Goal: Task Accomplishment & Management: Complete application form

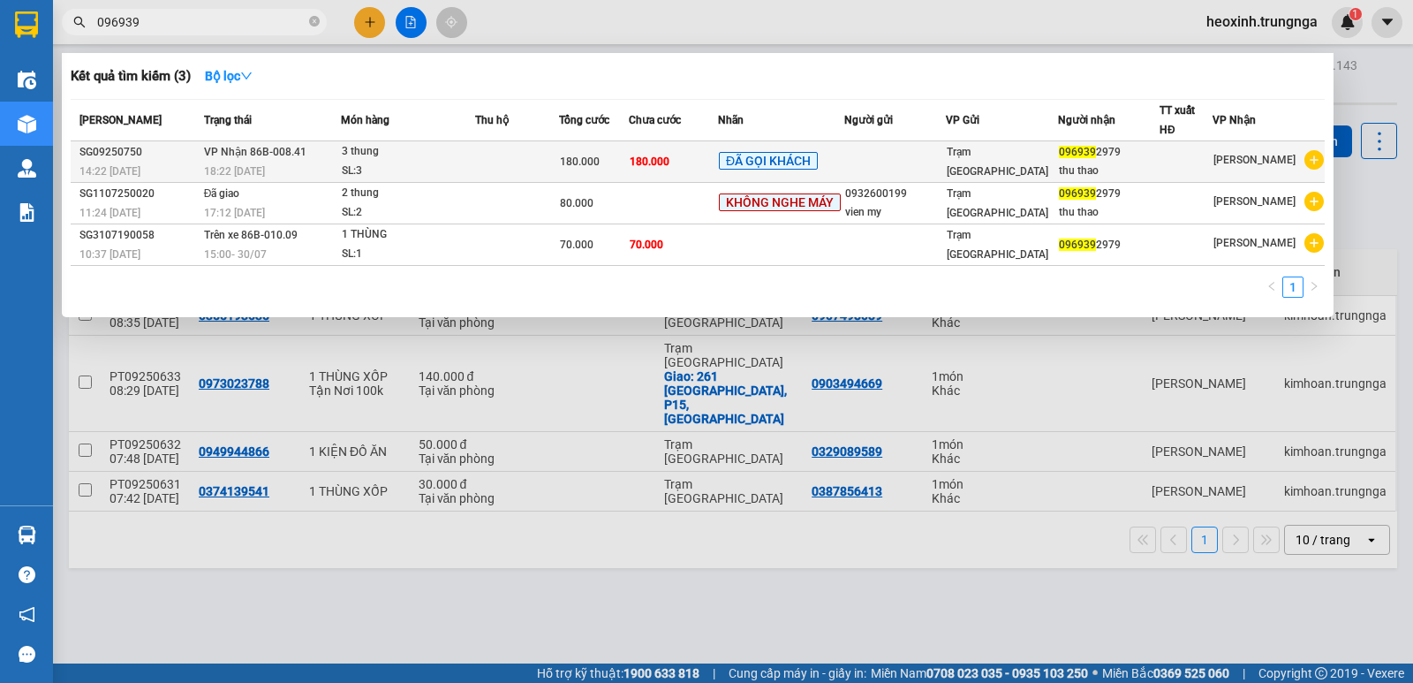
type input "096939"
click at [508, 163] on td at bounding box center [517, 162] width 84 height 42
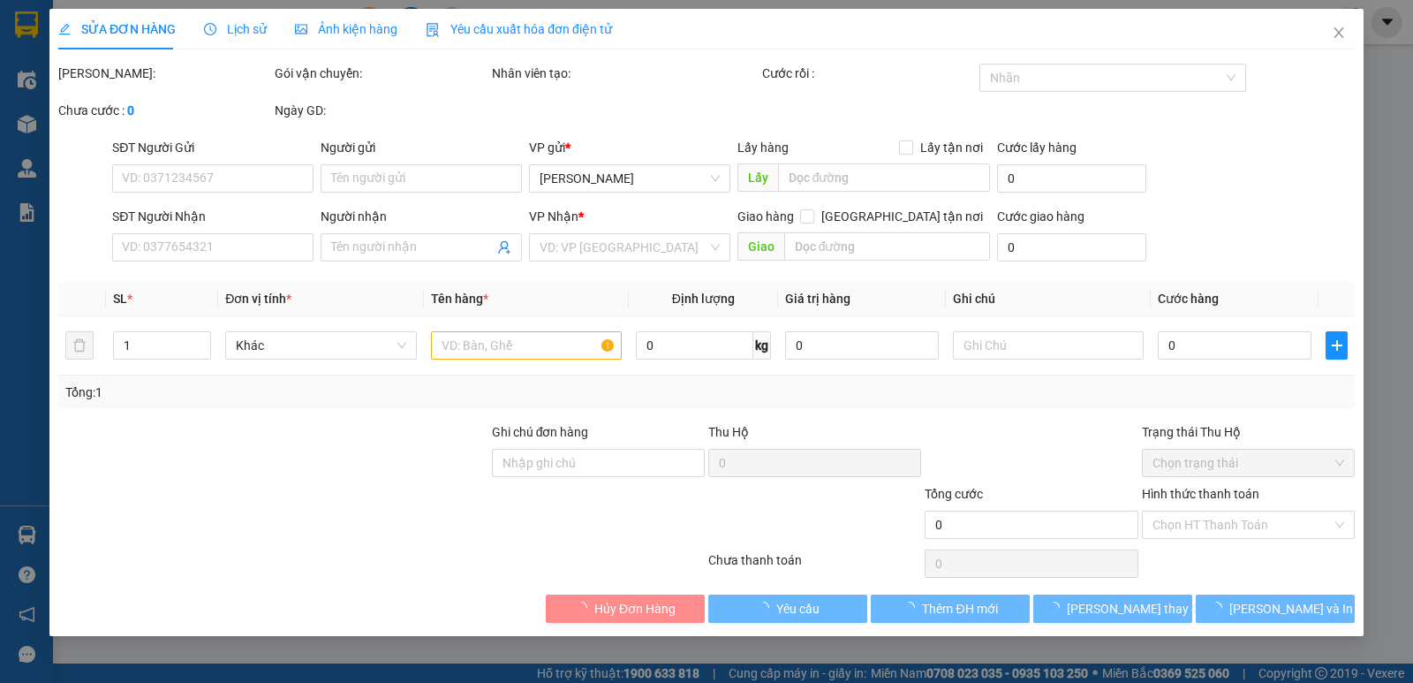
type input "0969392979"
type input "thu thao"
type input "180.000"
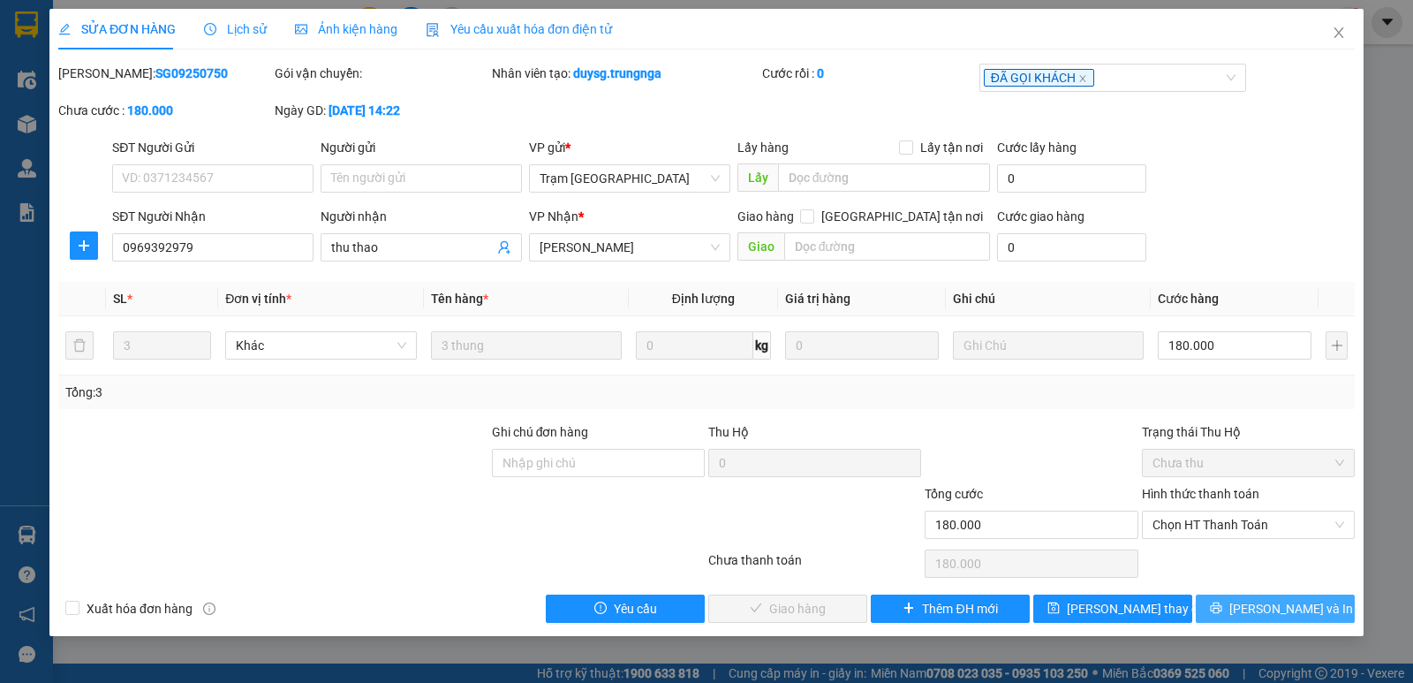
click at [1277, 608] on span "[PERSON_NAME] và In" at bounding box center [1292, 608] width 124 height 19
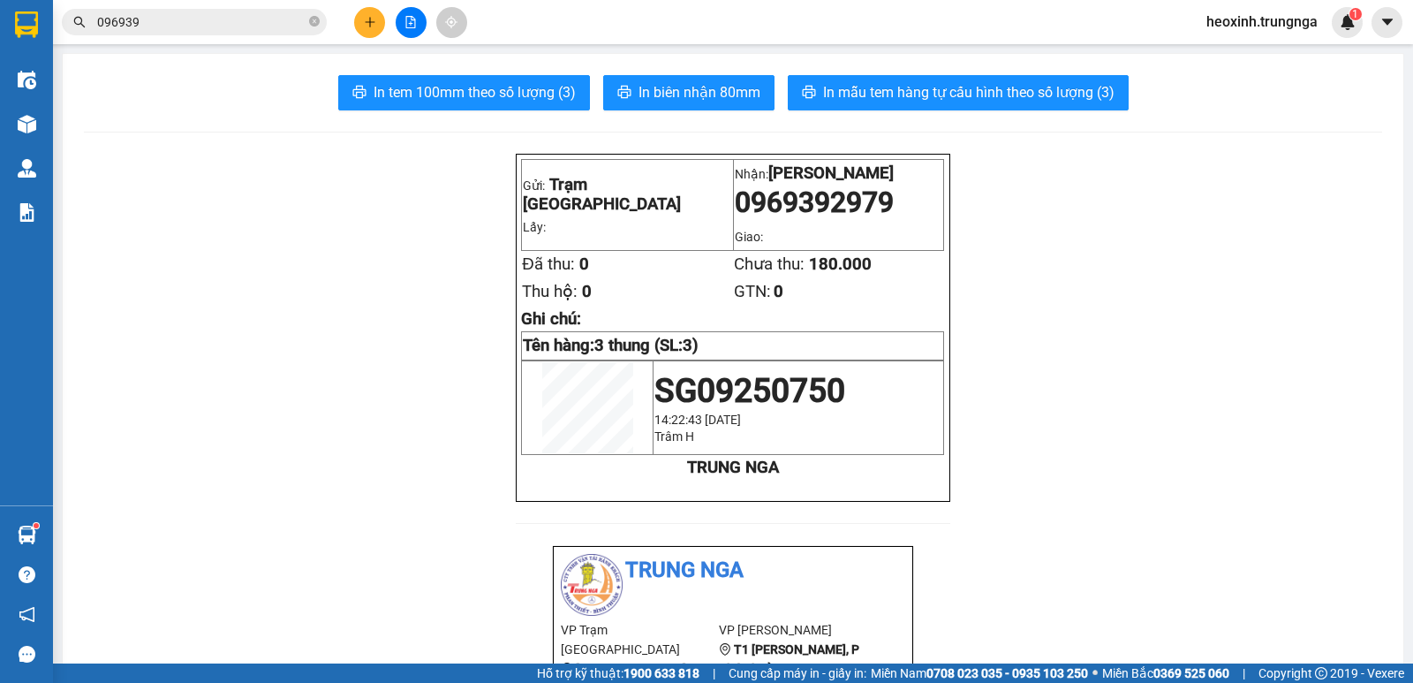
click at [277, 21] on input "096939" at bounding box center [201, 21] width 208 height 19
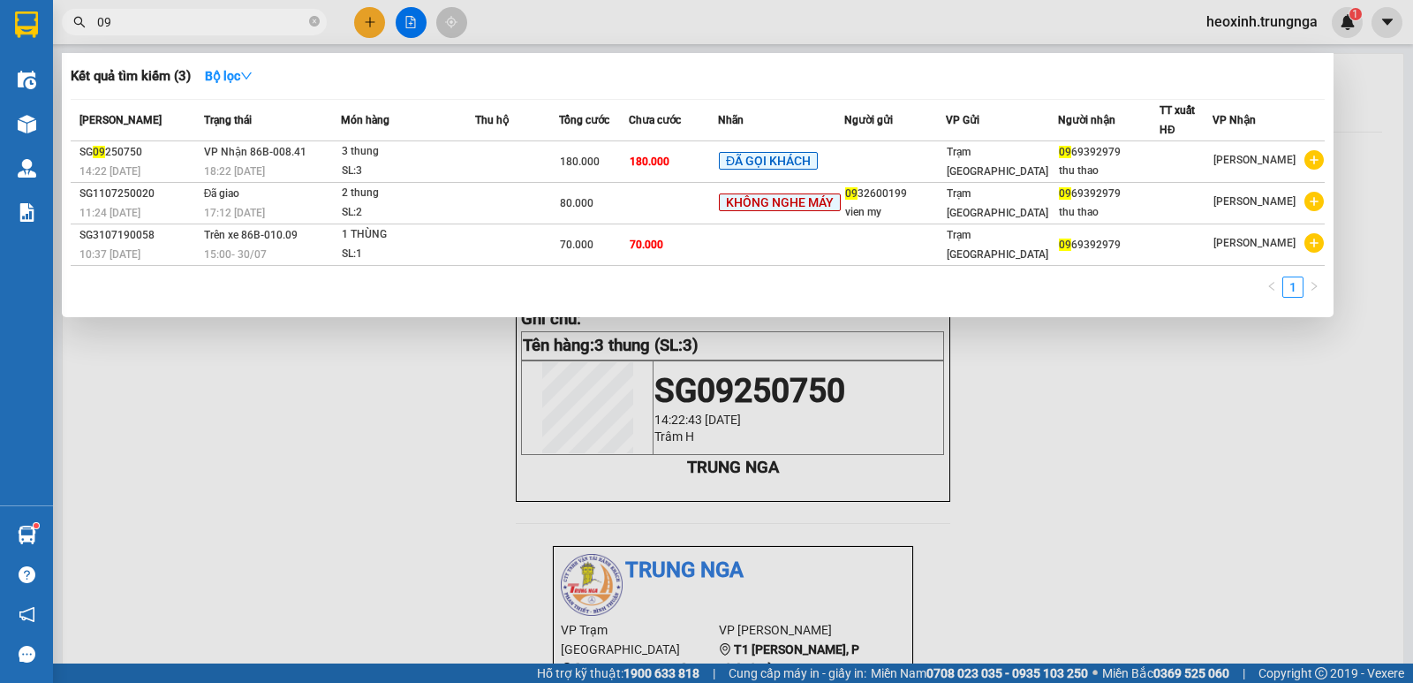
type input "0"
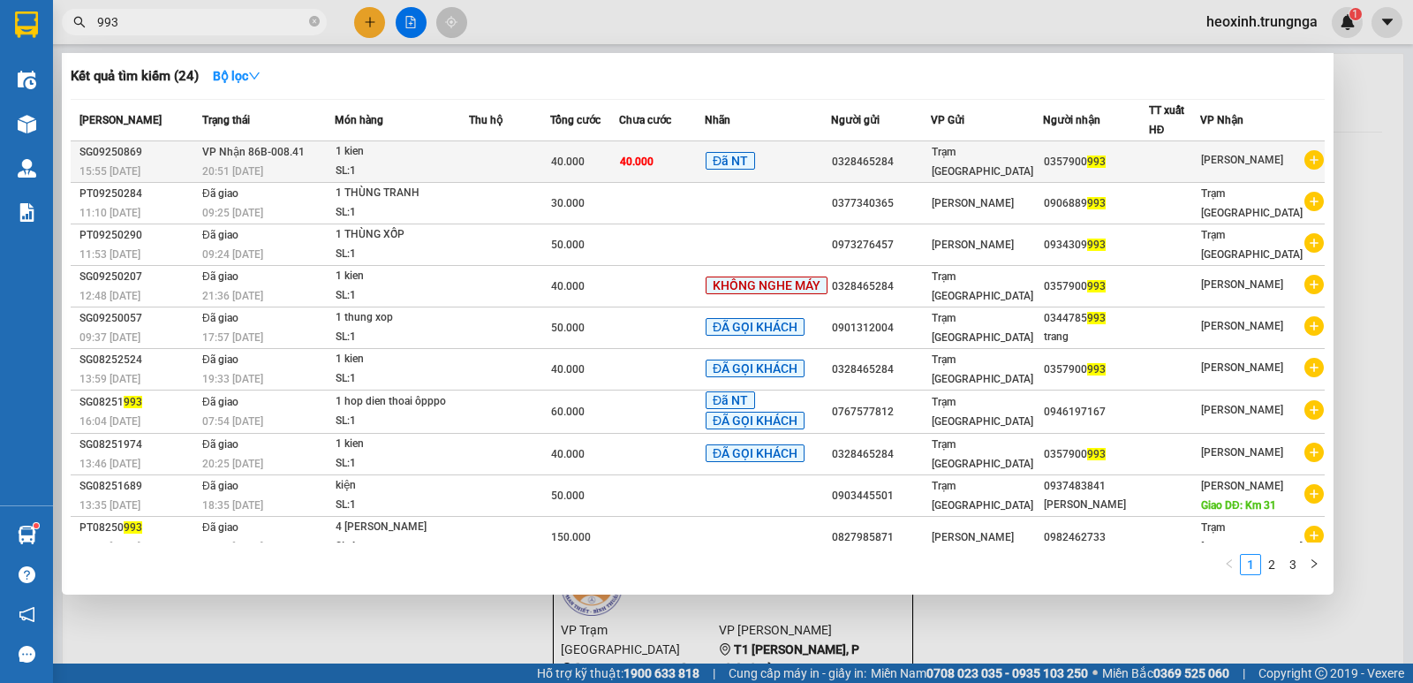
type input "993"
click at [670, 157] on td "40.000" at bounding box center [662, 162] width 86 height 42
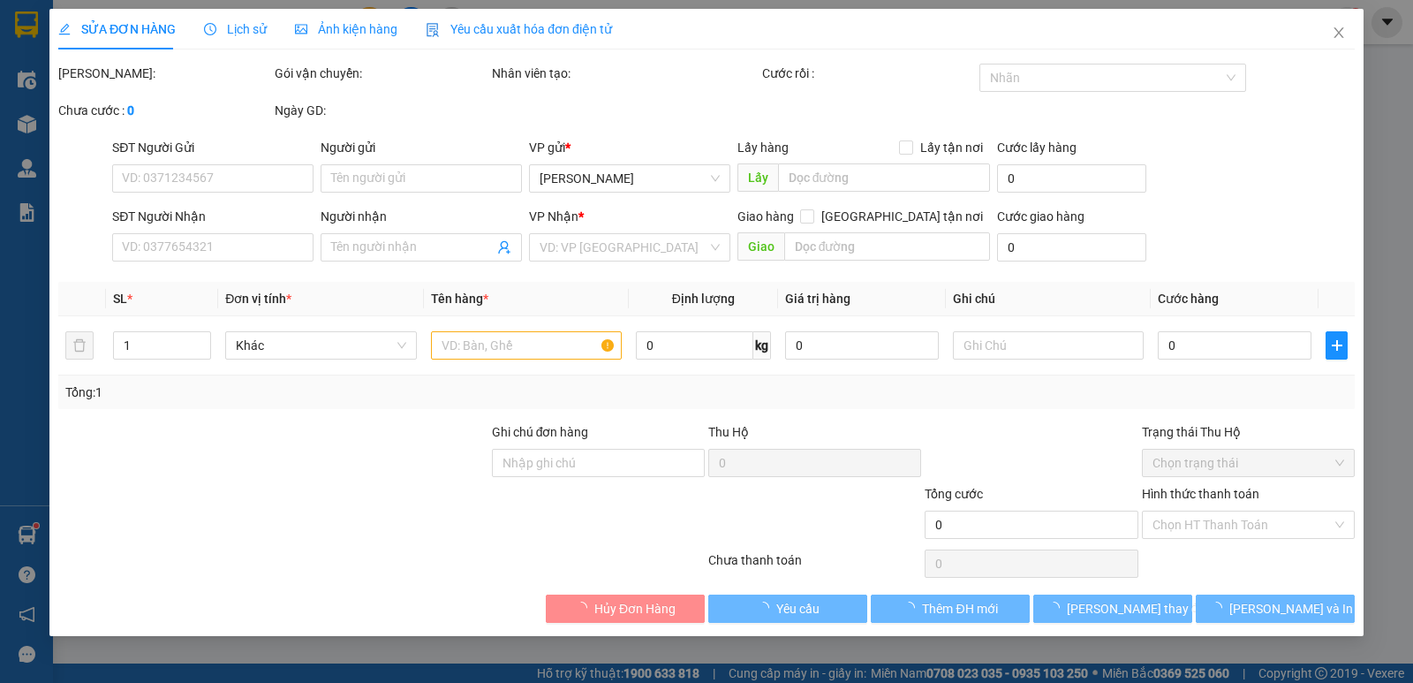
type input "0328465284"
type input "0357900993"
type input "40.000"
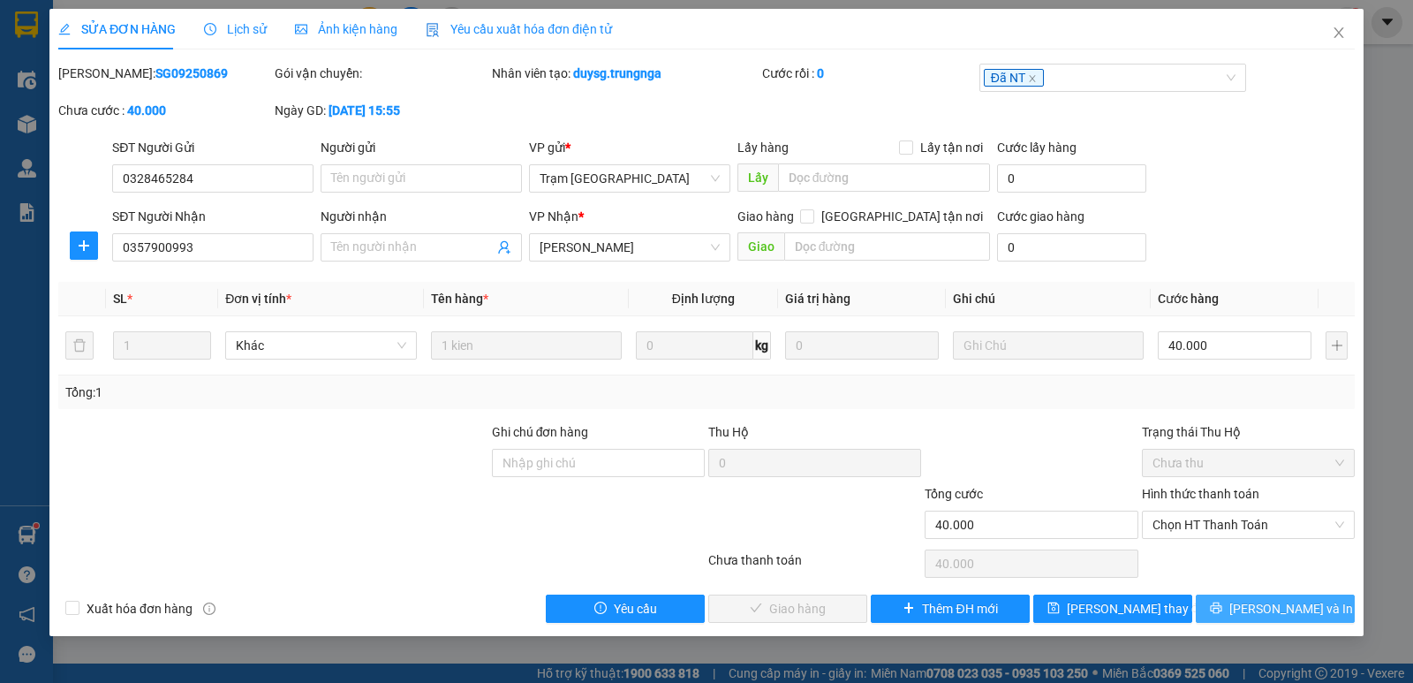
click at [1211, 610] on button "[PERSON_NAME] và In" at bounding box center [1275, 608] width 159 height 28
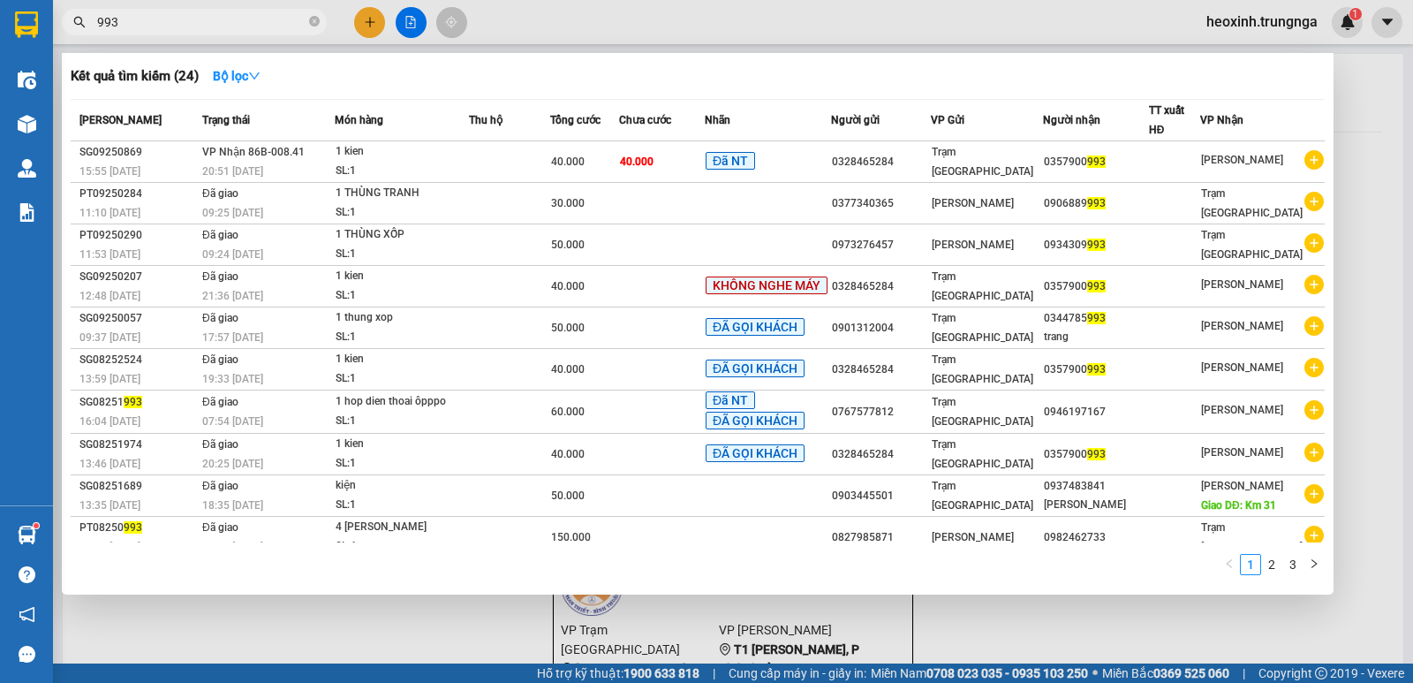
click at [146, 20] on input "993" at bounding box center [201, 21] width 208 height 19
type input "9"
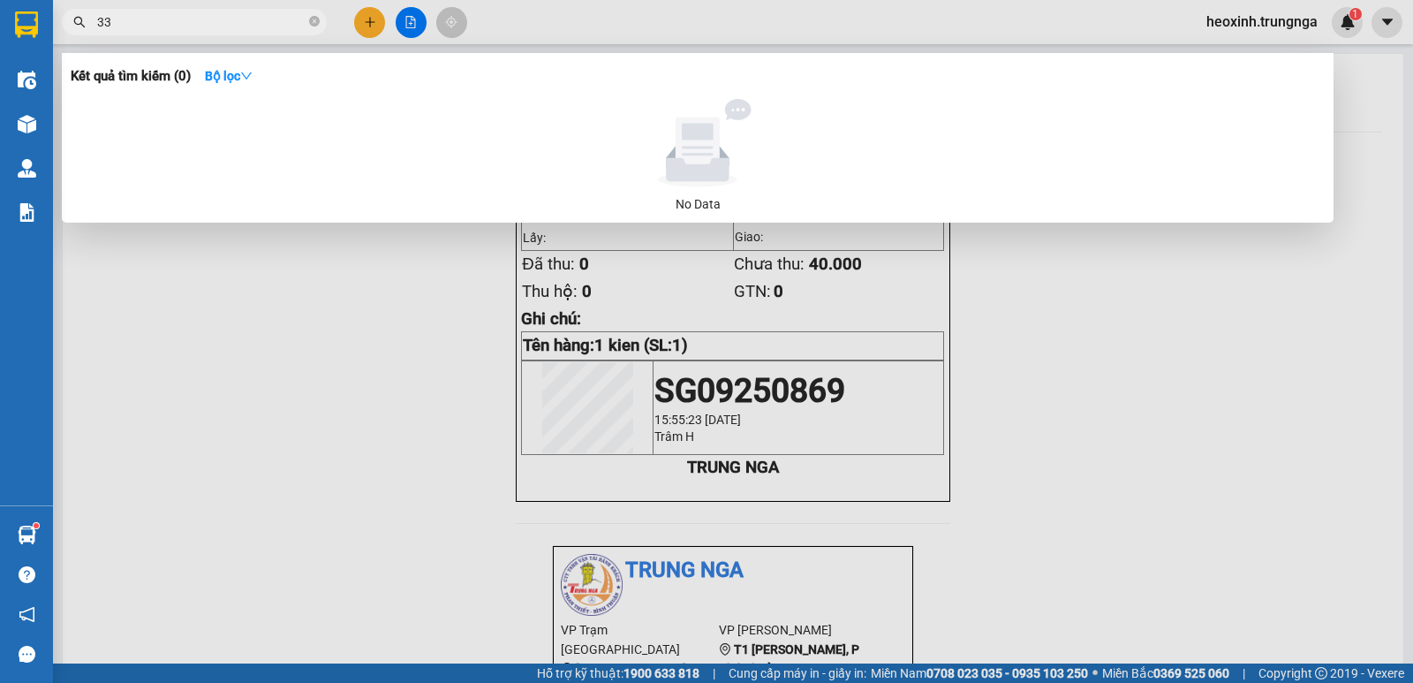
type input "3"
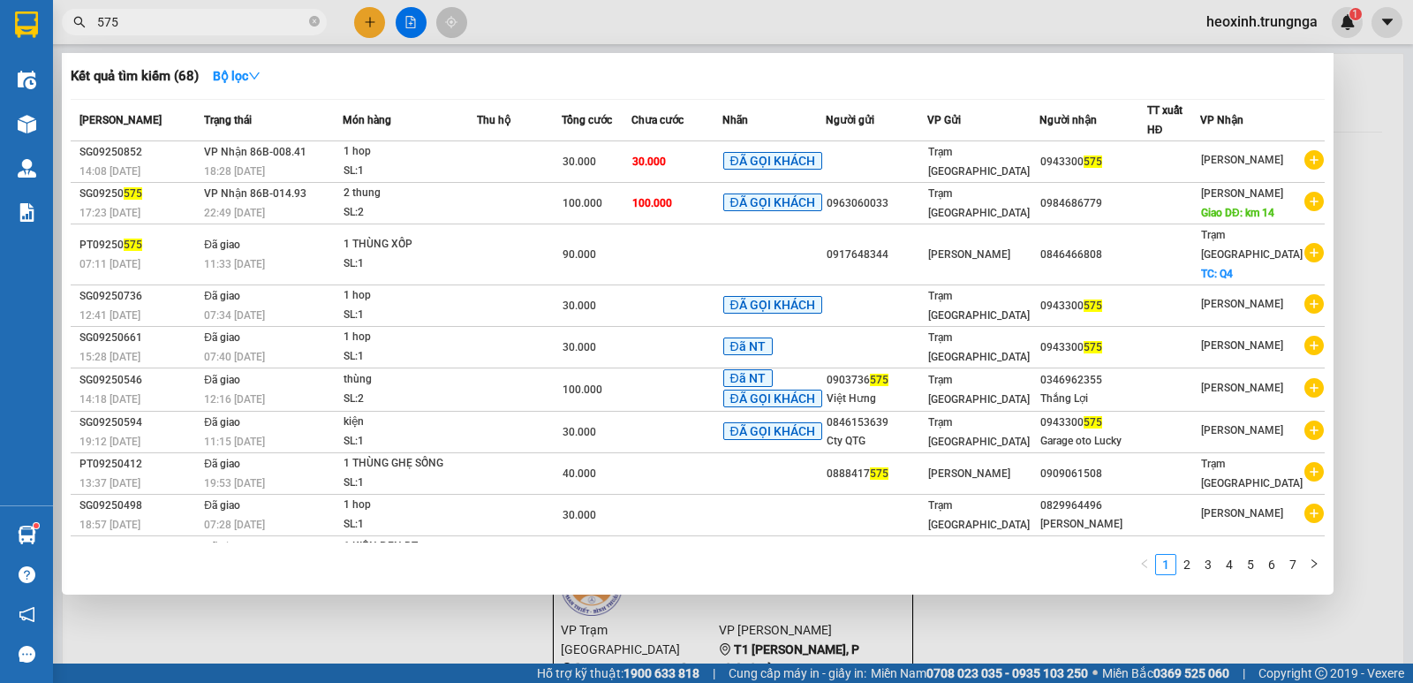
type input "575"
click at [367, 18] on div at bounding box center [706, 341] width 1413 height 683
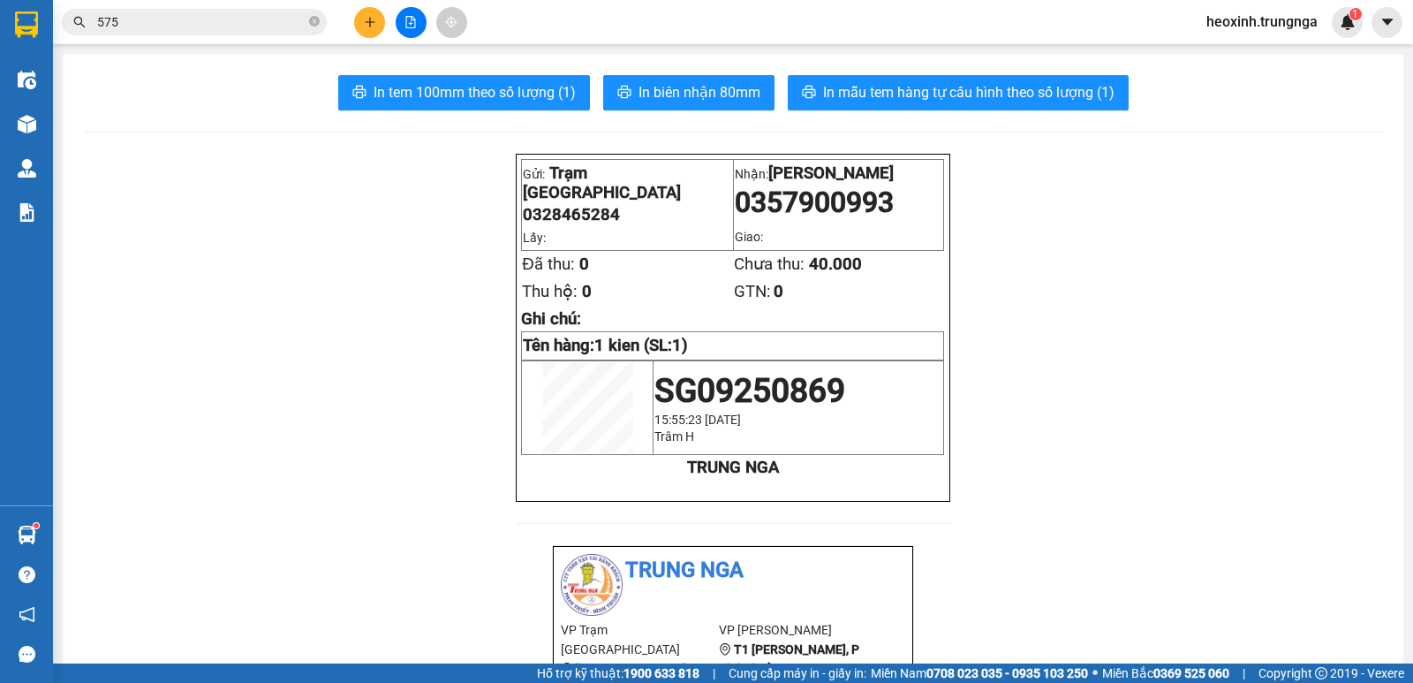
click at [377, 21] on button at bounding box center [369, 22] width 31 height 31
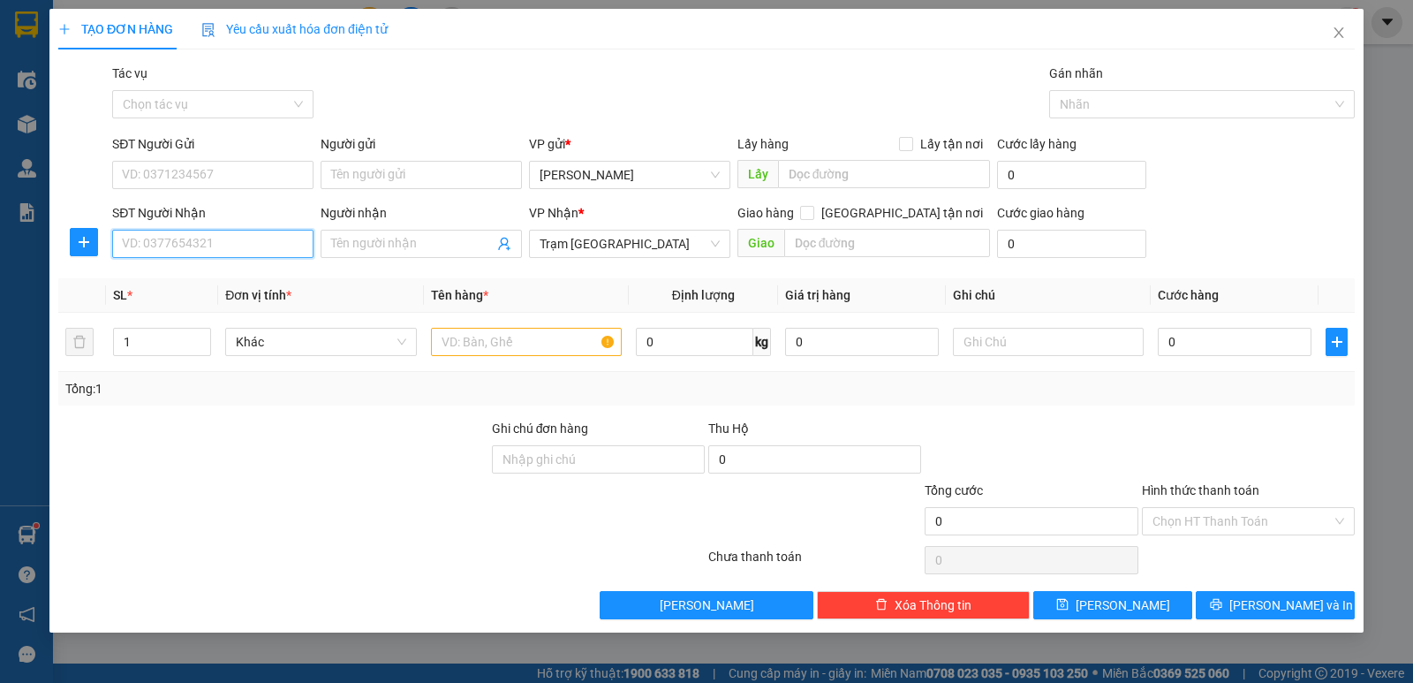
click at [200, 250] on input "SĐT Người Nhận" at bounding box center [212, 244] width 201 height 28
type input "0917887381"
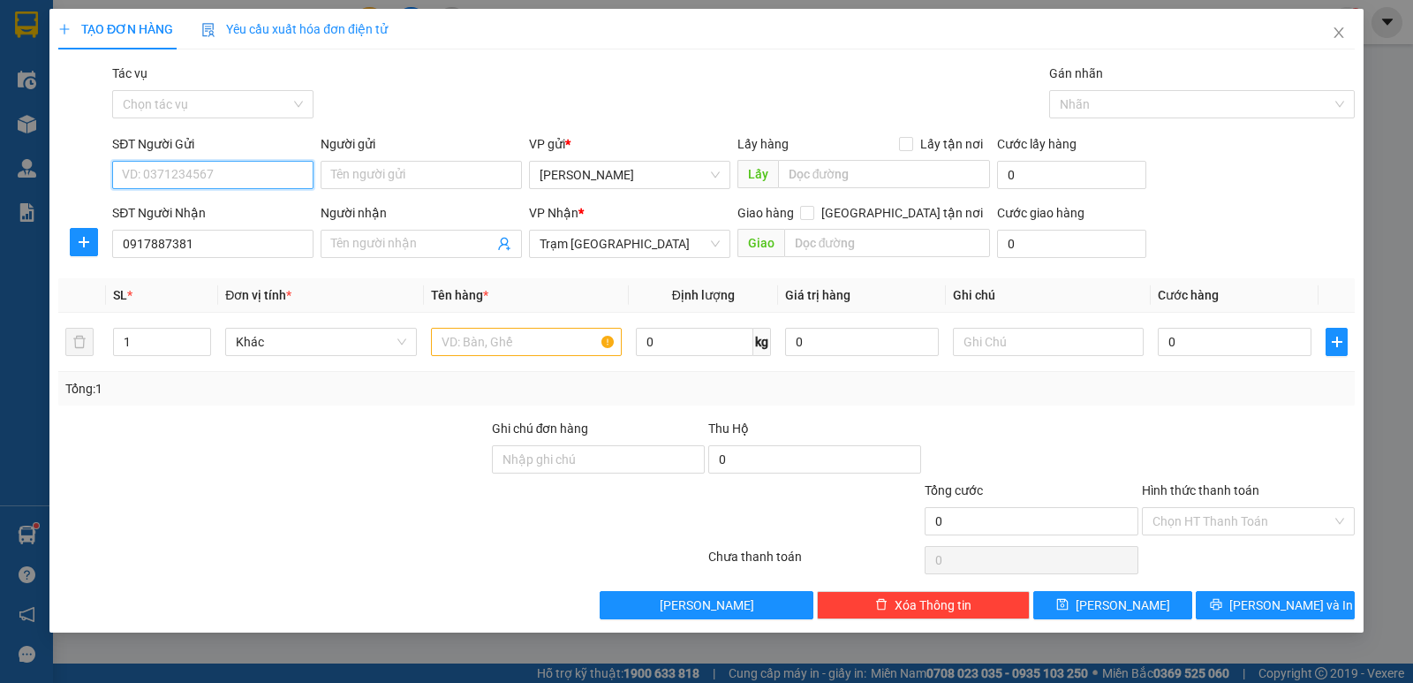
click at [213, 166] on input "SĐT Người Gửi" at bounding box center [212, 175] width 201 height 28
type input "0903831734"
click at [465, 339] on input "text" at bounding box center [526, 342] width 191 height 28
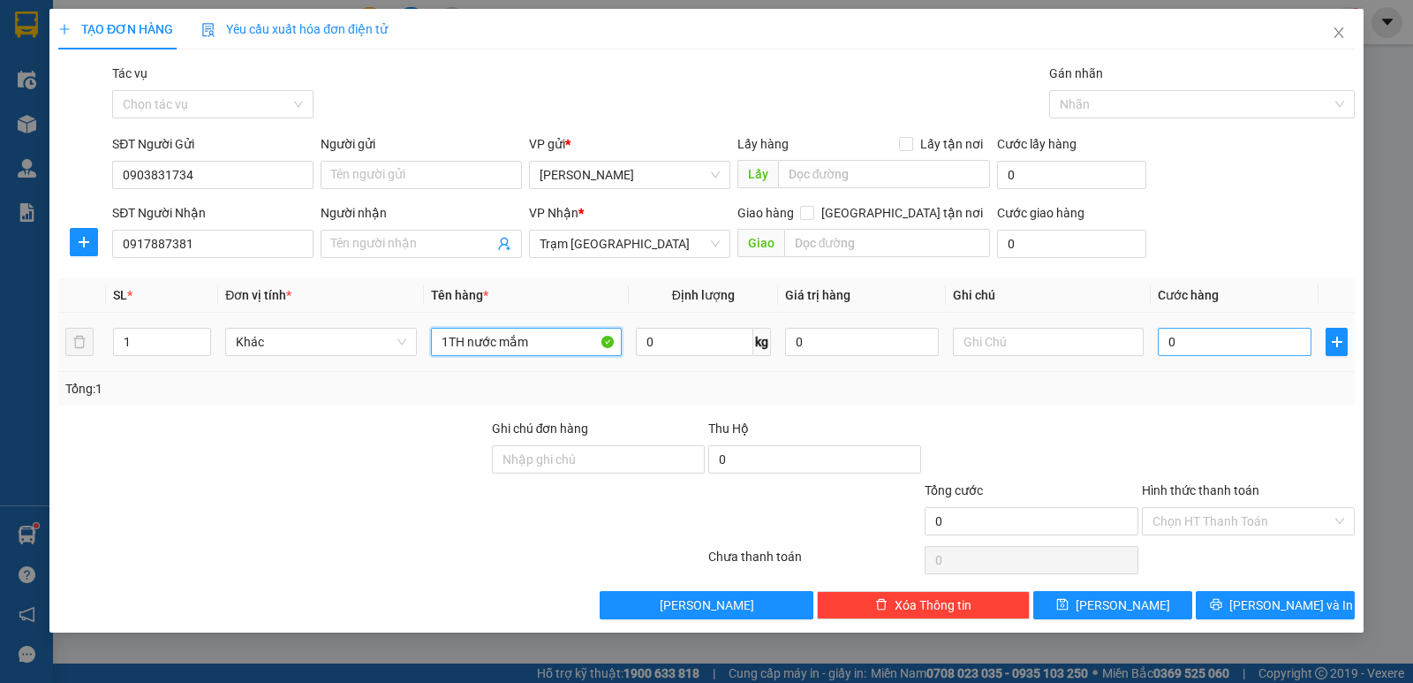
type input "1TH nước mắm"
click at [1204, 344] on input "0" at bounding box center [1235, 342] width 154 height 28
type input "3"
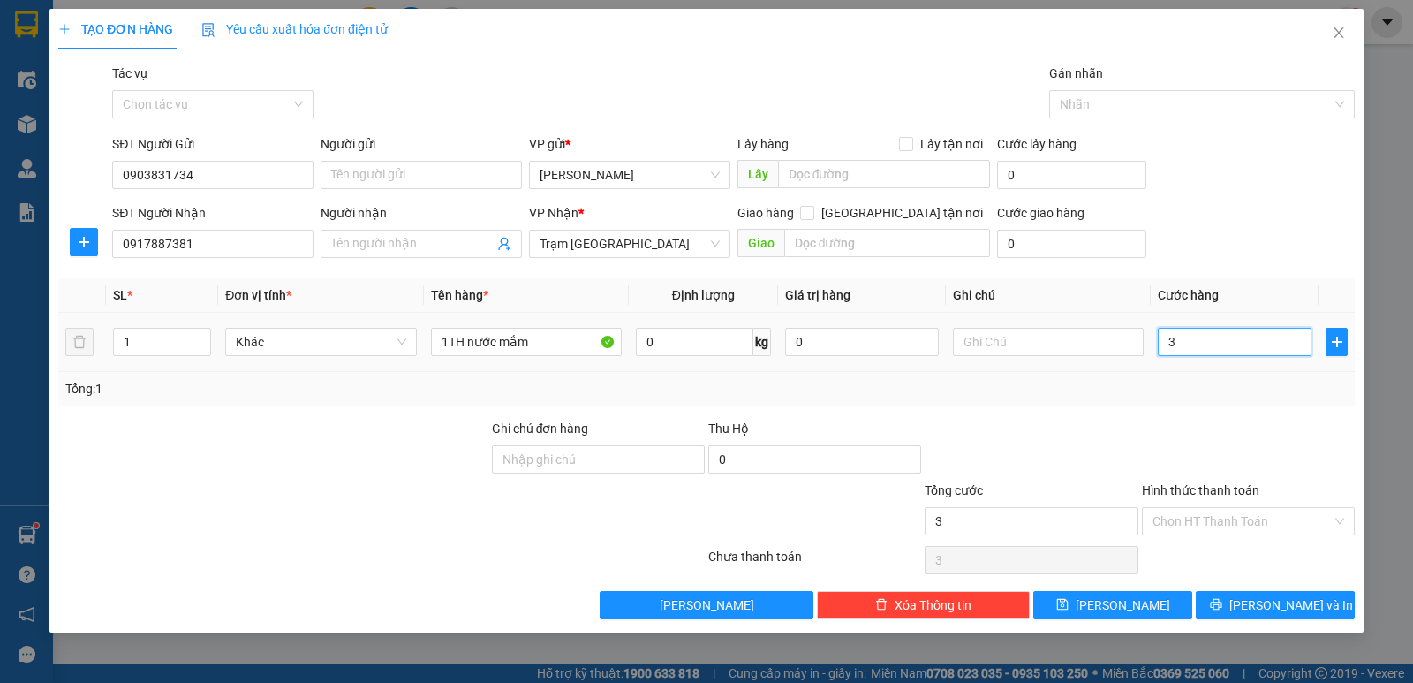
type input "30"
type input "30.000"
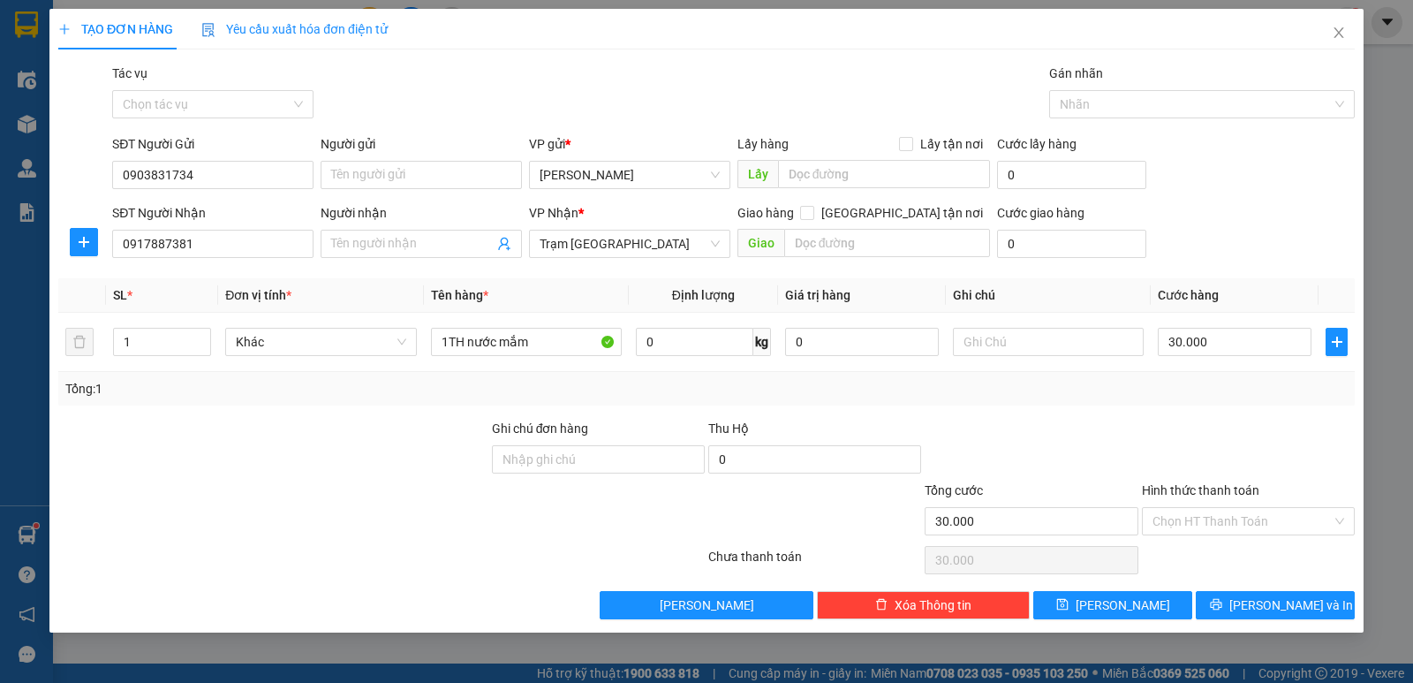
drag, startPoint x: 1210, startPoint y: 443, endPoint x: 1214, endPoint y: 426, distance: 18.0
click at [1210, 434] on div at bounding box center [1248, 450] width 216 height 62
click at [1225, 518] on input "Hình thức thanh toán" at bounding box center [1242, 521] width 179 height 26
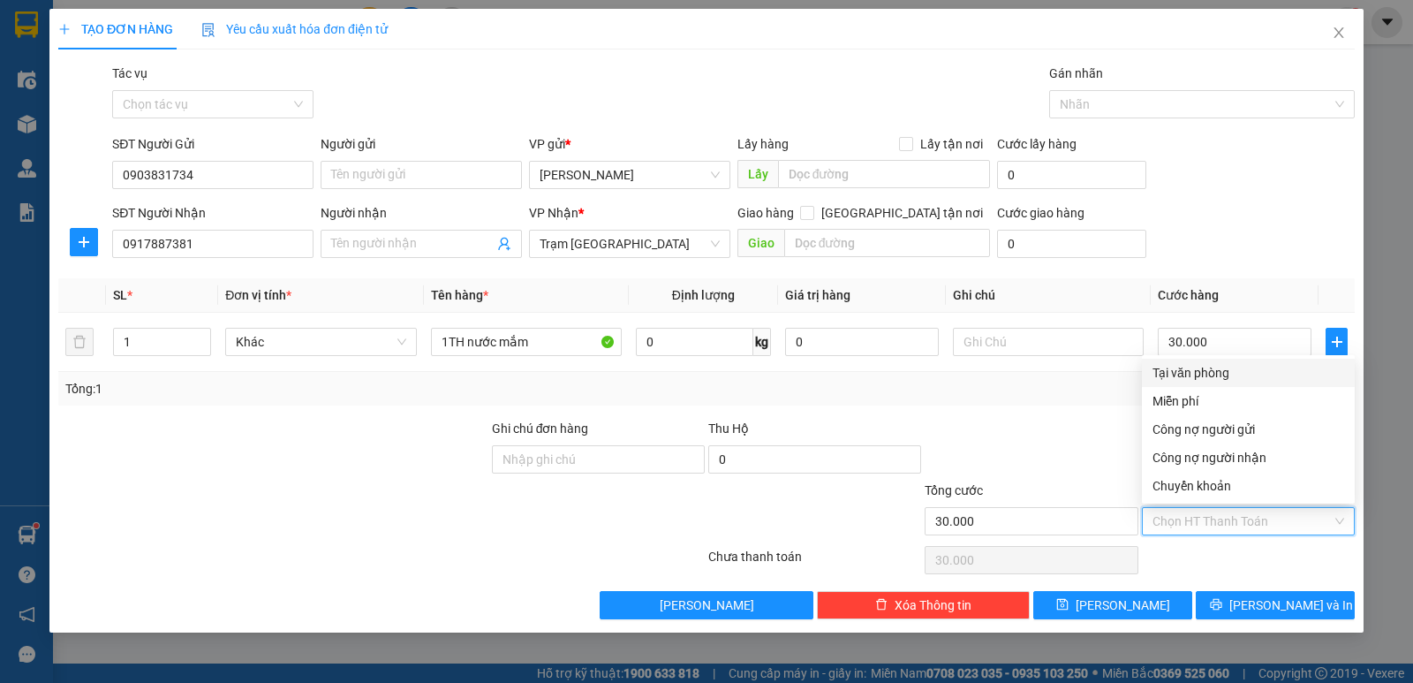
click at [1183, 373] on div "Tại văn phòng" at bounding box center [1249, 372] width 192 height 19
type input "0"
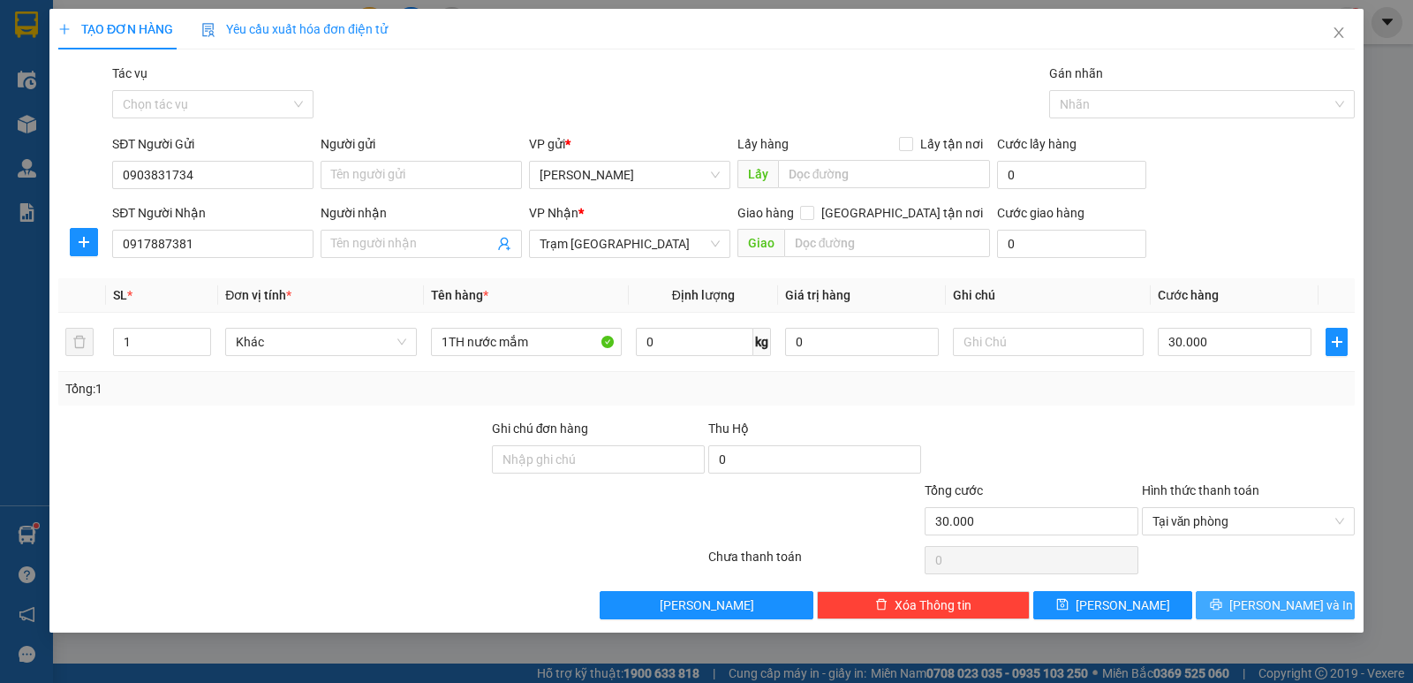
click at [1215, 598] on button "[PERSON_NAME] và In" at bounding box center [1275, 605] width 159 height 28
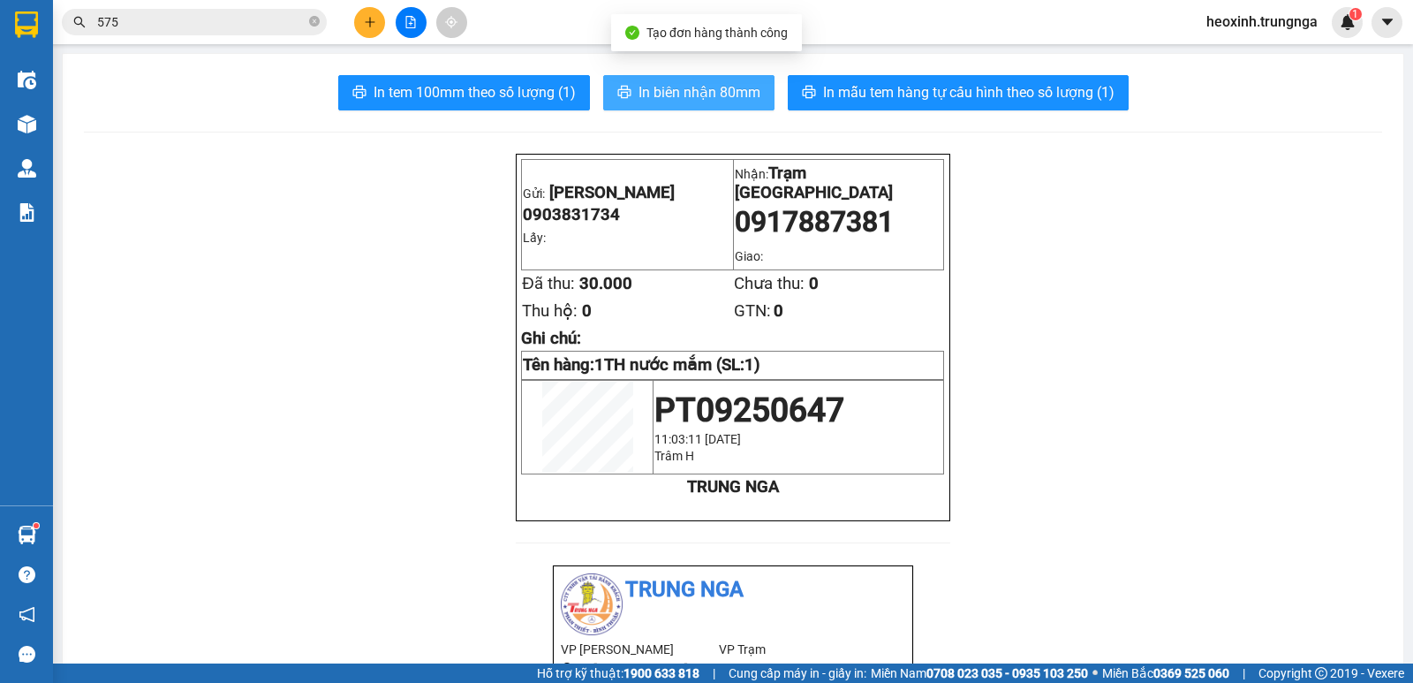
click at [686, 76] on button "In biên nhận 80mm" at bounding box center [688, 92] width 171 height 35
click at [364, 21] on icon "plus" at bounding box center [370, 22] width 12 height 12
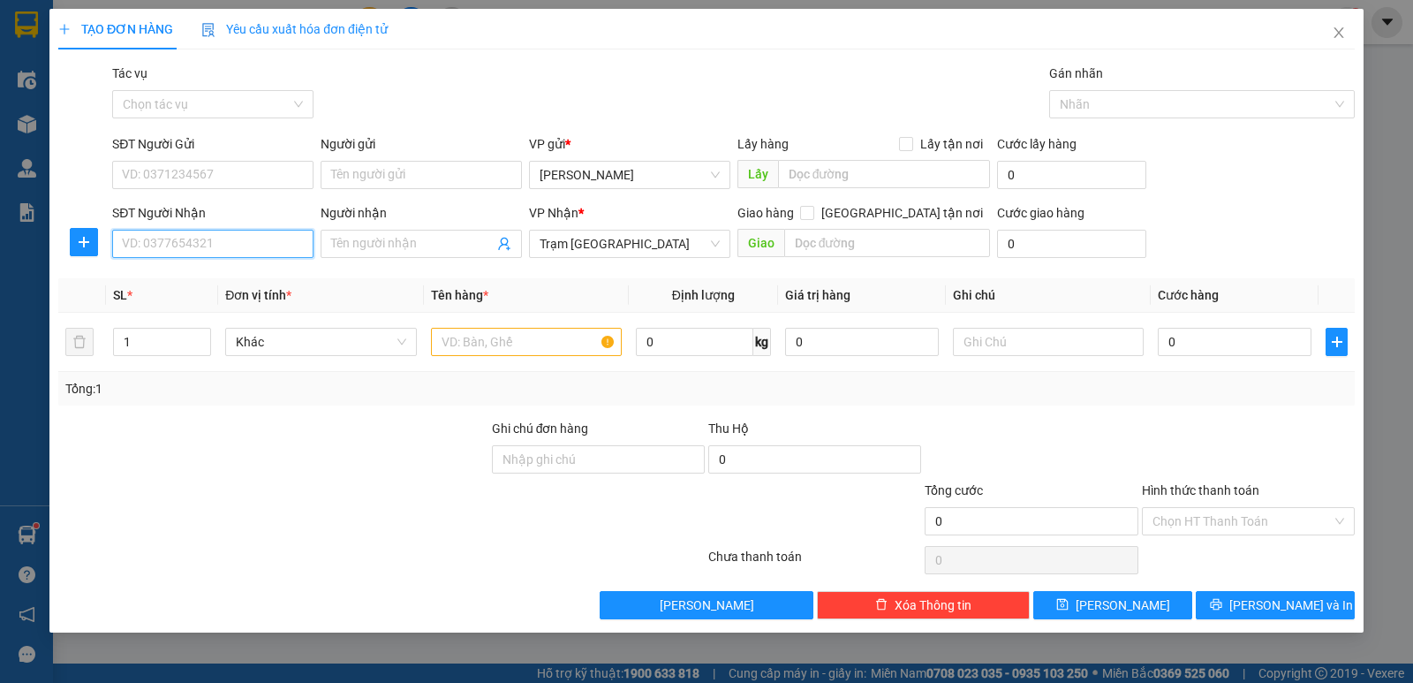
click at [224, 244] on input "SĐT Người Nhận" at bounding box center [212, 244] width 201 height 28
type input "0847706309"
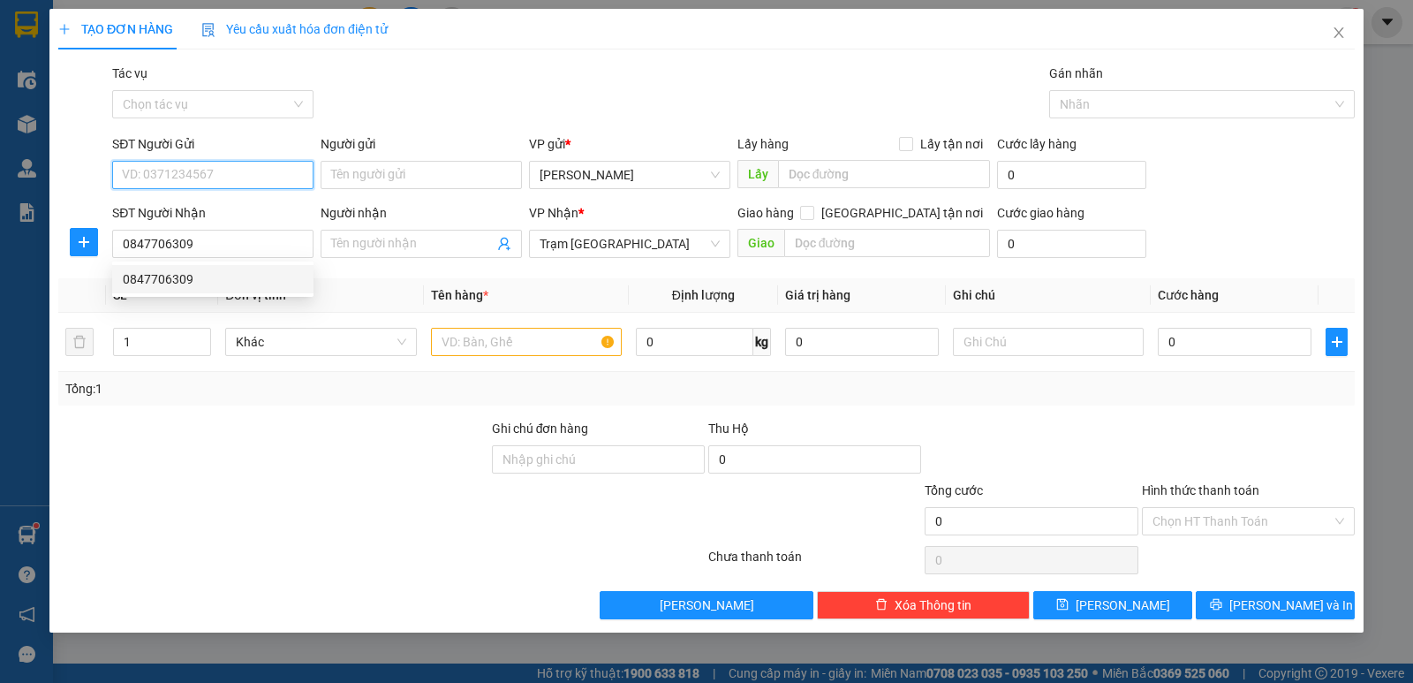
click at [229, 176] on input "SĐT Người Gửi" at bounding box center [212, 175] width 201 height 28
type input "0948931298"
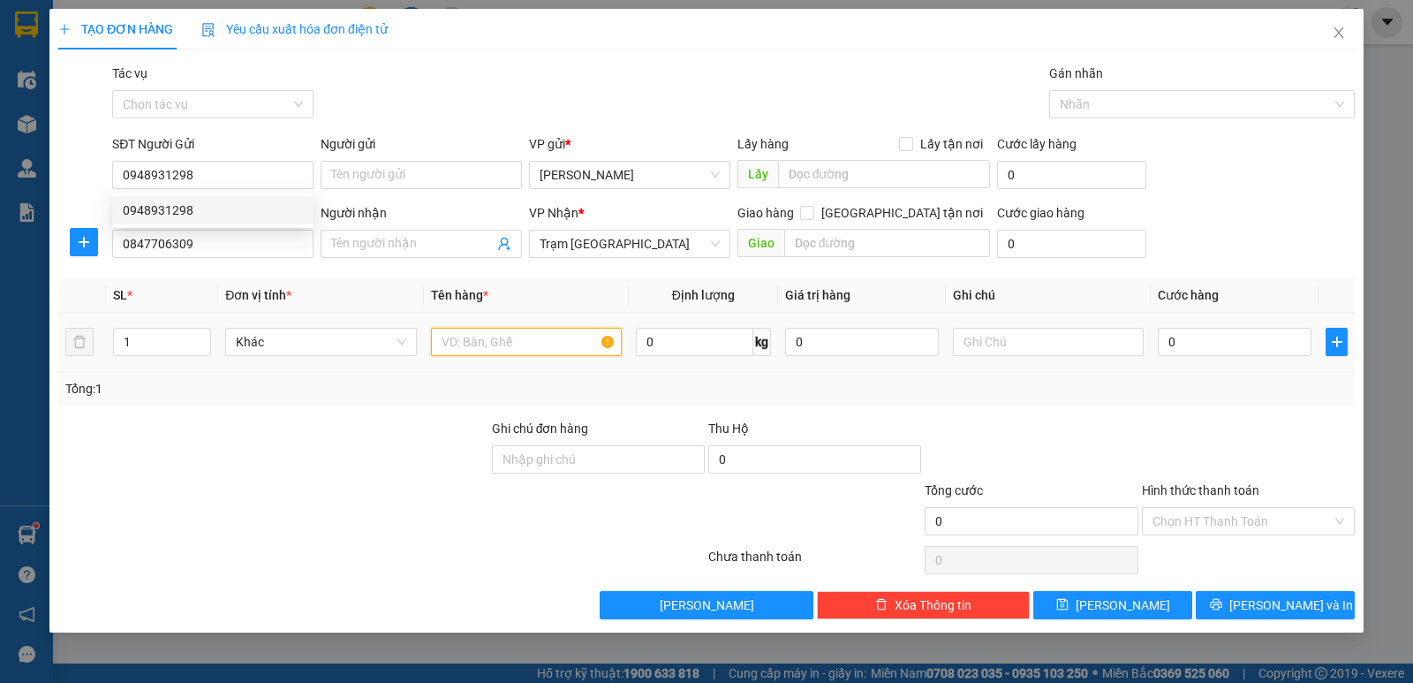
click at [462, 340] on input "text" at bounding box center [526, 342] width 191 height 28
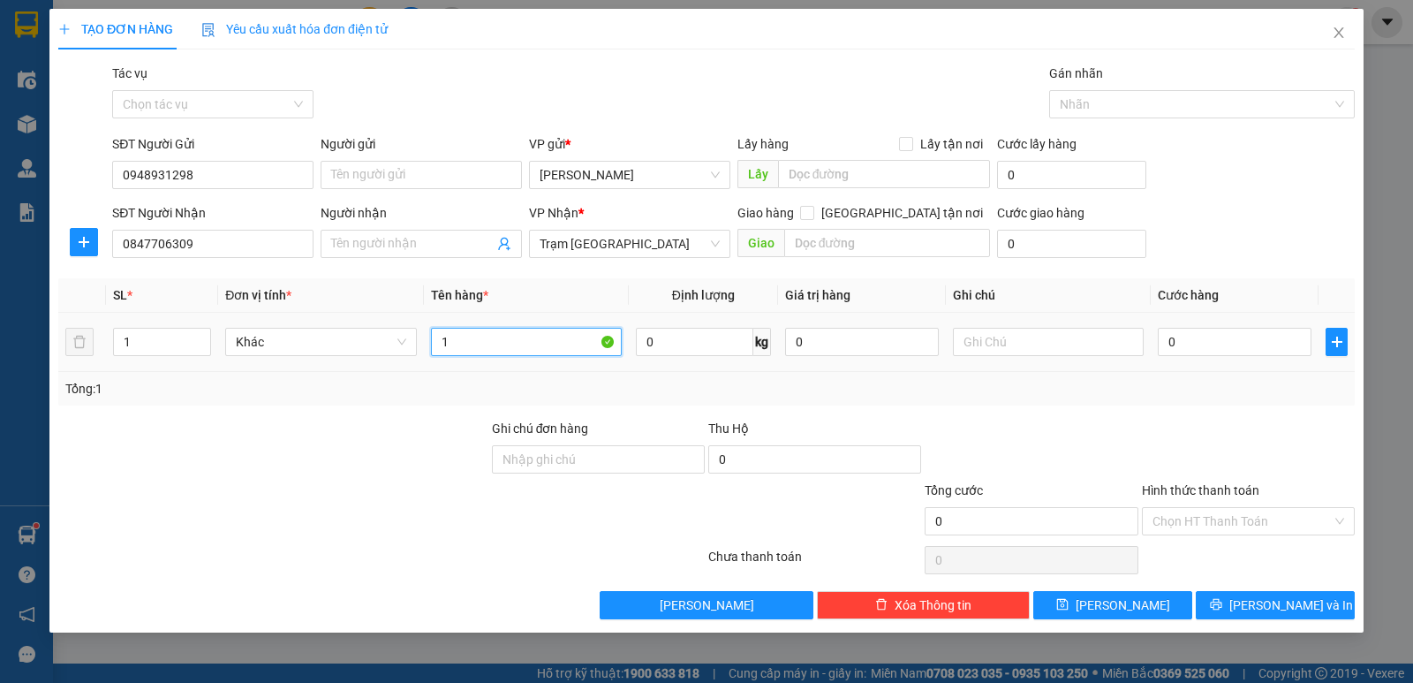
type input "1"
click at [813, 212] on input "[GEOGRAPHIC_DATA] tận nơi" at bounding box center [806, 212] width 12 height 12
checkbox input "true"
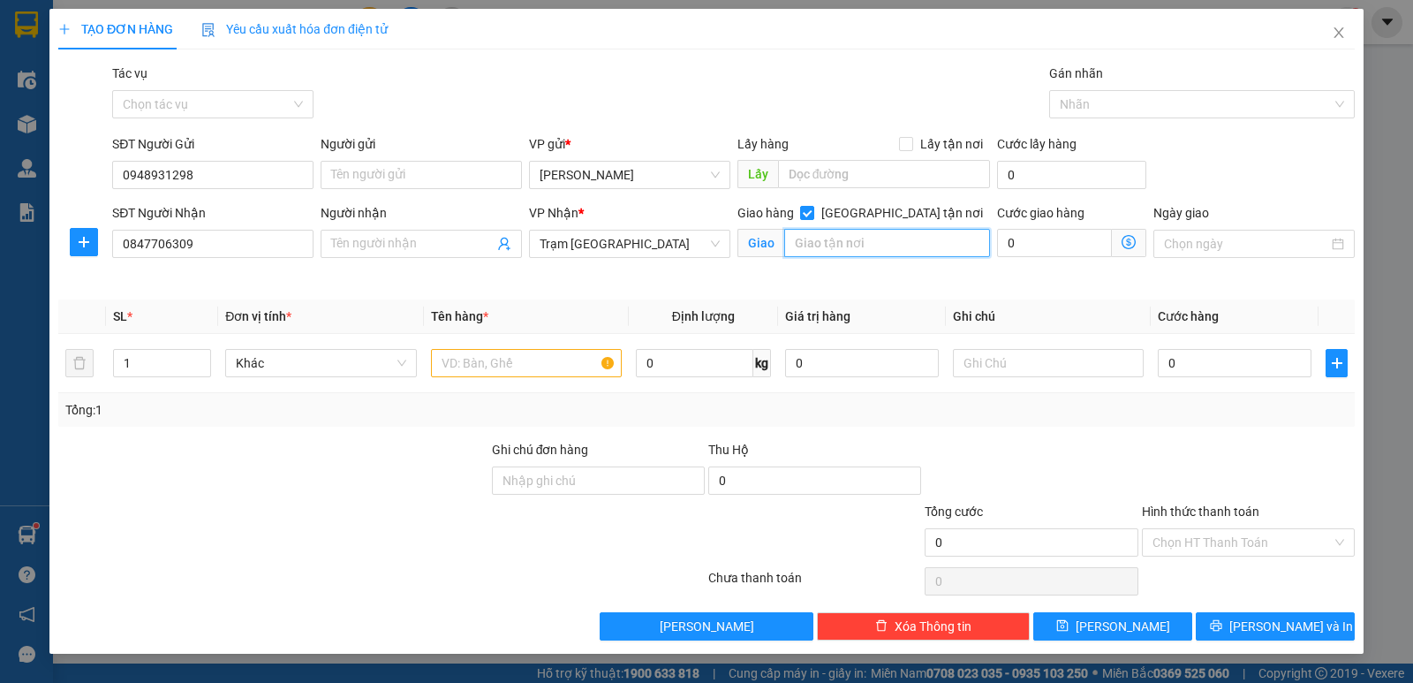
click at [887, 253] on input "text" at bounding box center [887, 243] width 207 height 28
click at [471, 361] on input "text" at bounding box center [526, 363] width 191 height 28
click at [919, 246] on input "497 Hoà Hảo" at bounding box center [887, 243] width 207 height 28
click at [882, 239] on input "497 Hoà Hảo" at bounding box center [887, 243] width 207 height 28
type input "497 Hoà Hảo Q10"
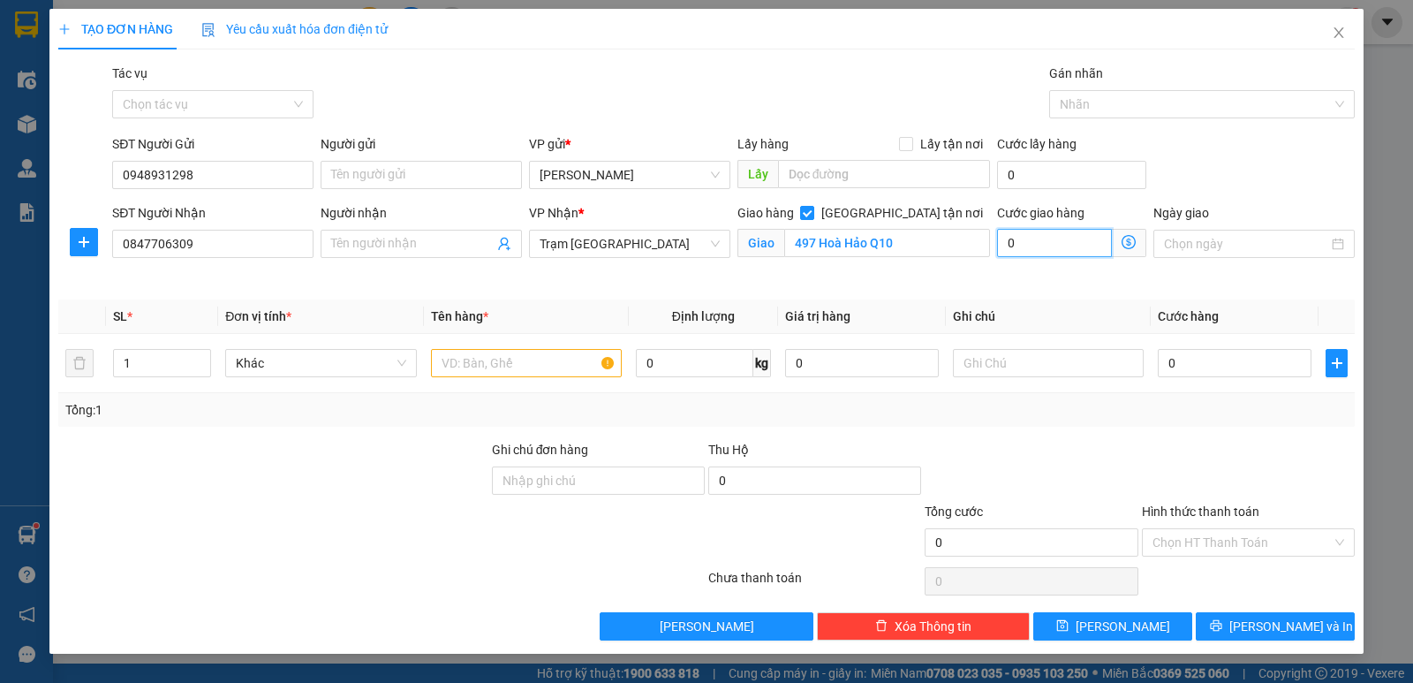
click at [1051, 246] on input "0" at bounding box center [1054, 243] width 115 height 28
type input "5"
type input "50"
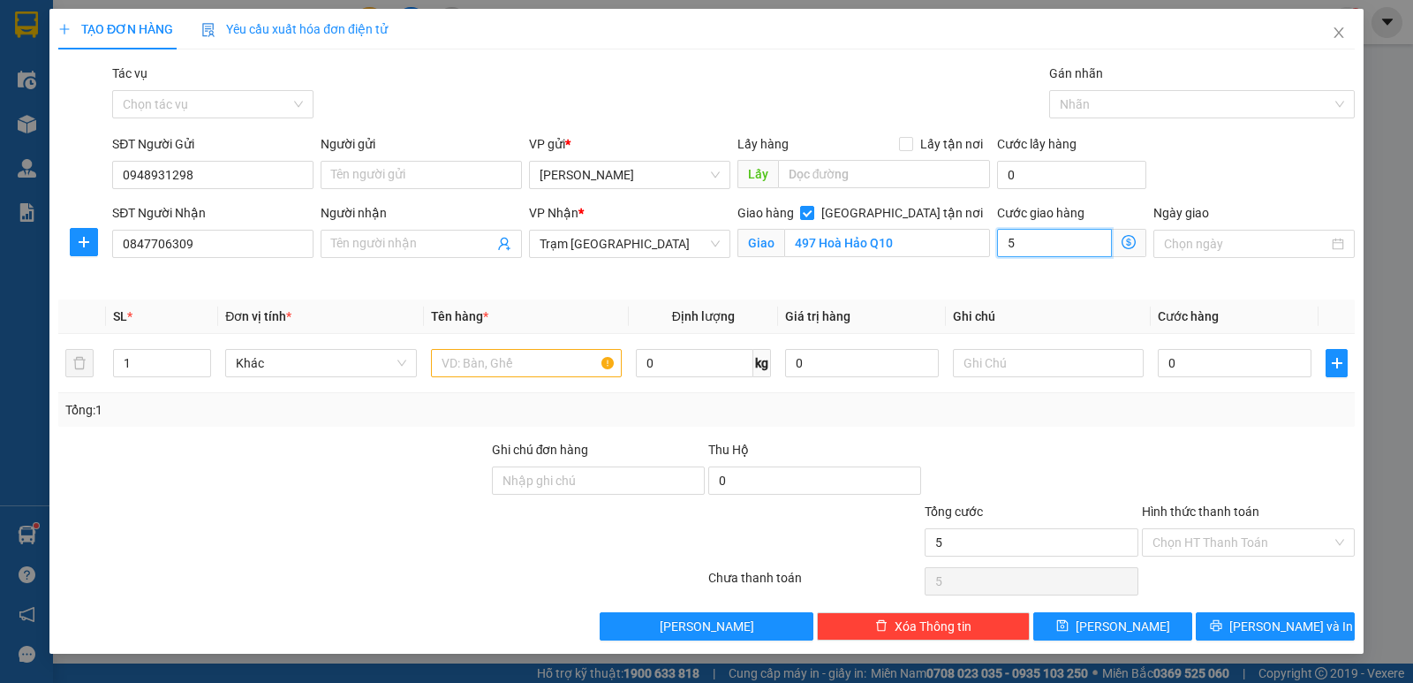
type input "50"
type input "50.000"
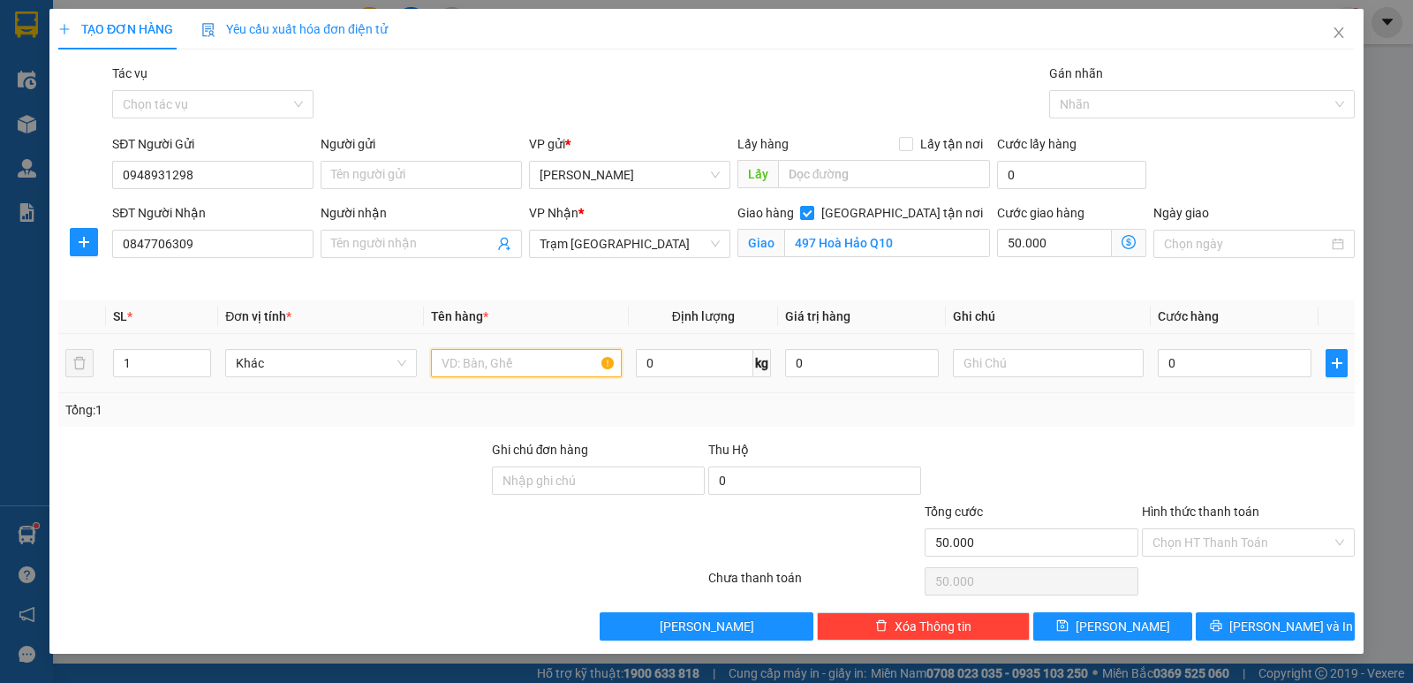
click at [502, 357] on input "text" at bounding box center [526, 363] width 191 height 28
type input "1TH"
click at [1206, 352] on input "0" at bounding box center [1235, 363] width 154 height 28
type input "4"
type input "50.004"
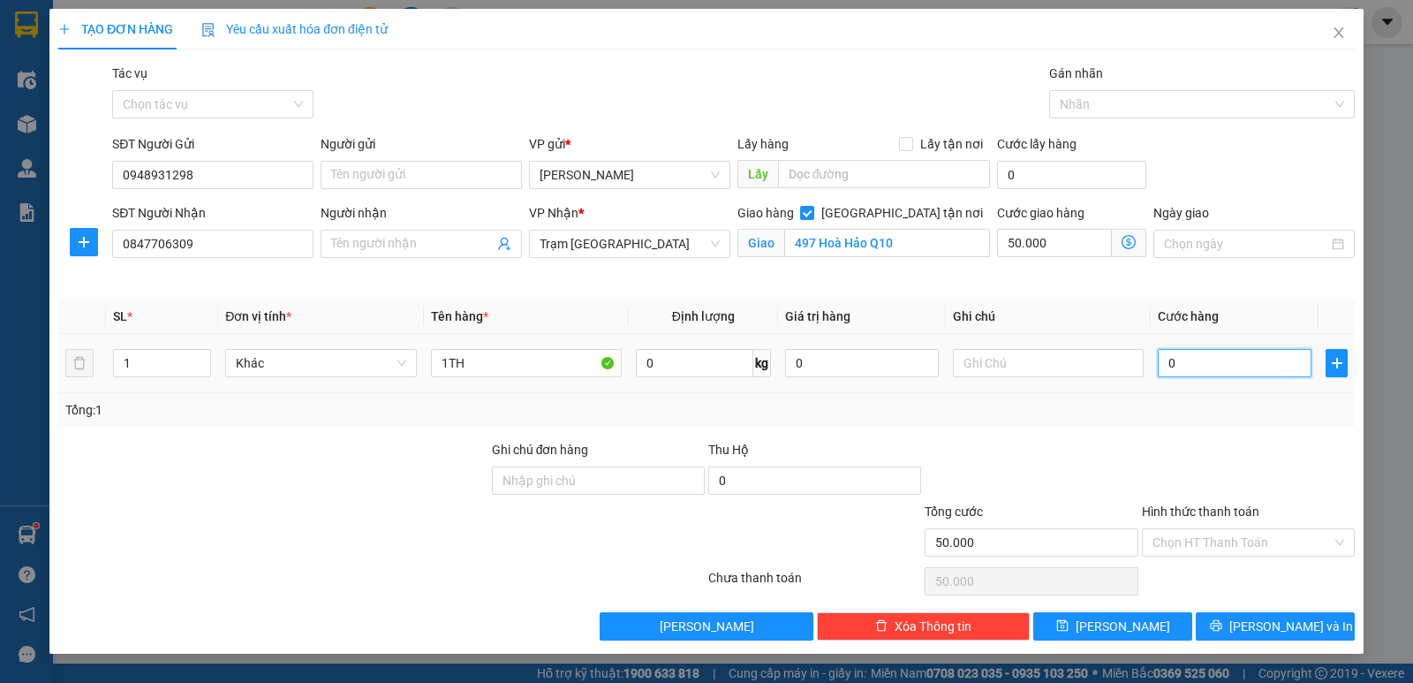
type input "50.004"
type input "40"
type input "50.040"
type input "40.000"
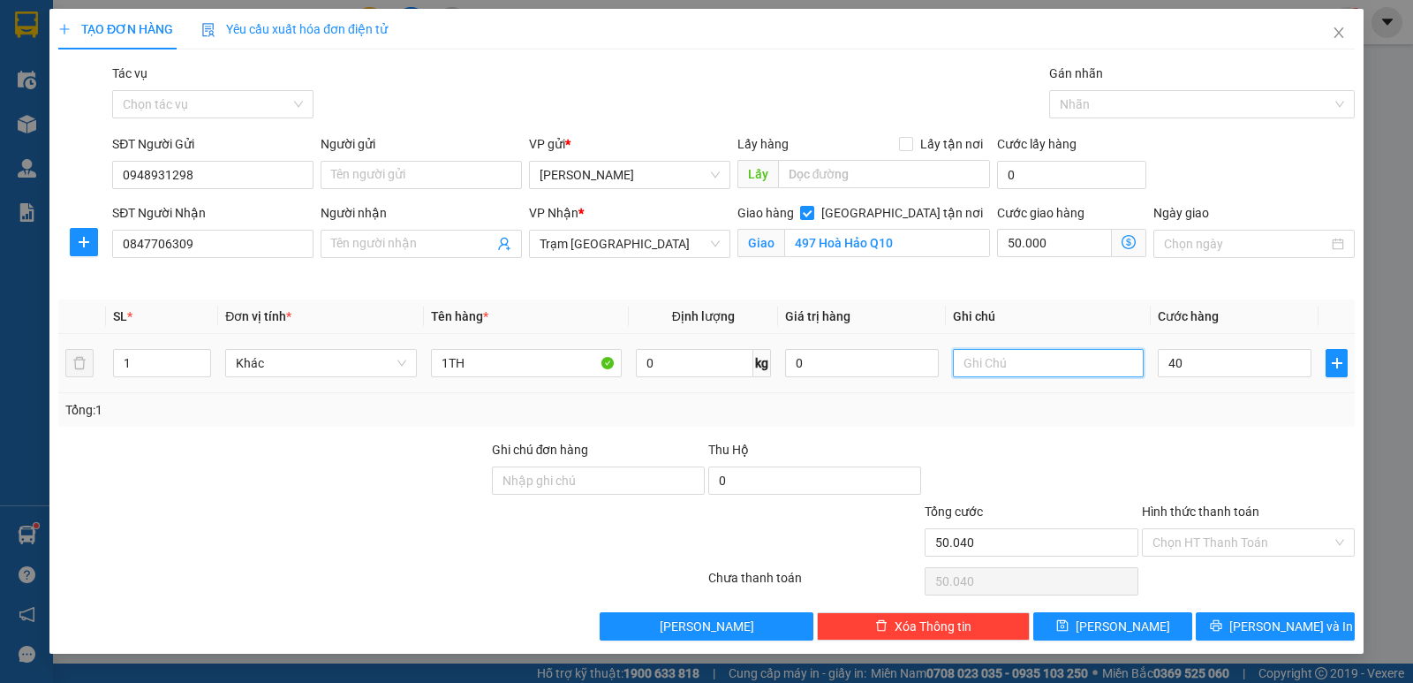
type input "90.000"
click at [1033, 367] on input "text" at bounding box center [1048, 363] width 191 height 28
type input "T"
type input "t"
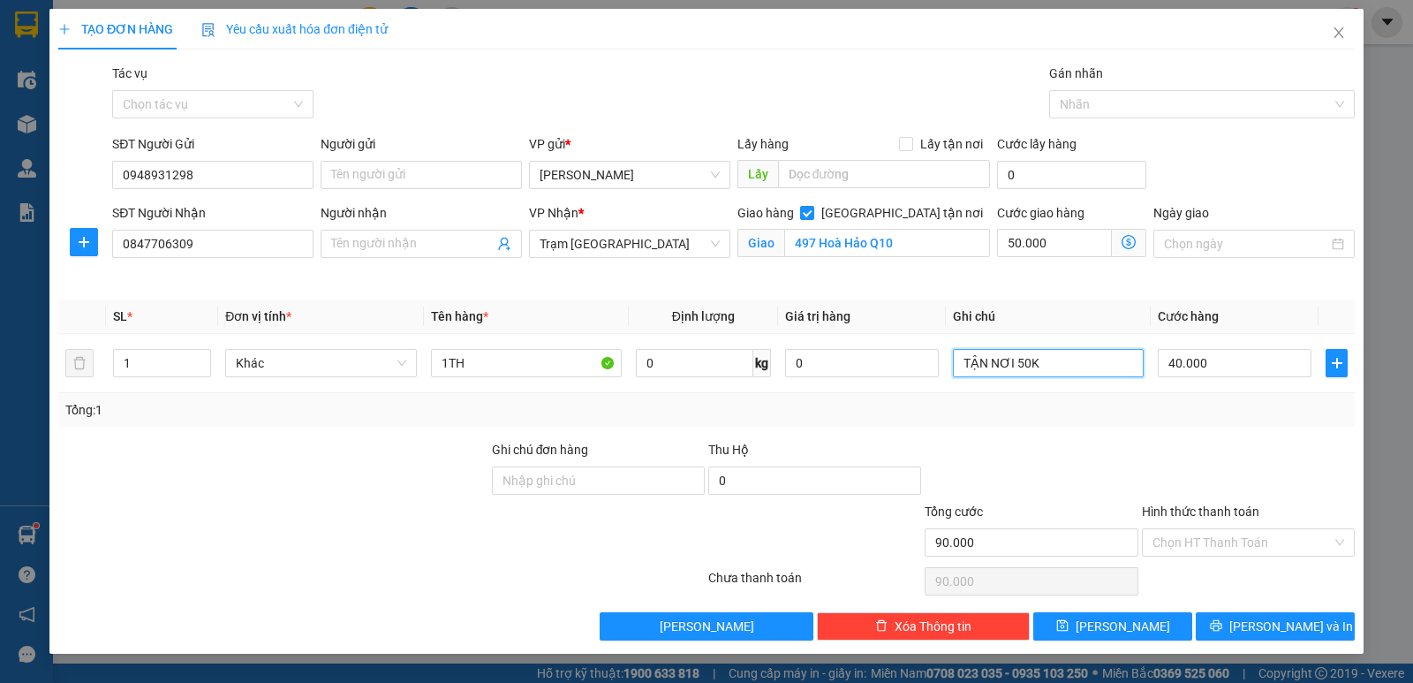
type input "TẬN NƠI 50K"
click at [1222, 273] on div "Ngày giao" at bounding box center [1254, 244] width 208 height 83
click at [1198, 529] on input "Hình thức thanh toán" at bounding box center [1242, 542] width 179 height 26
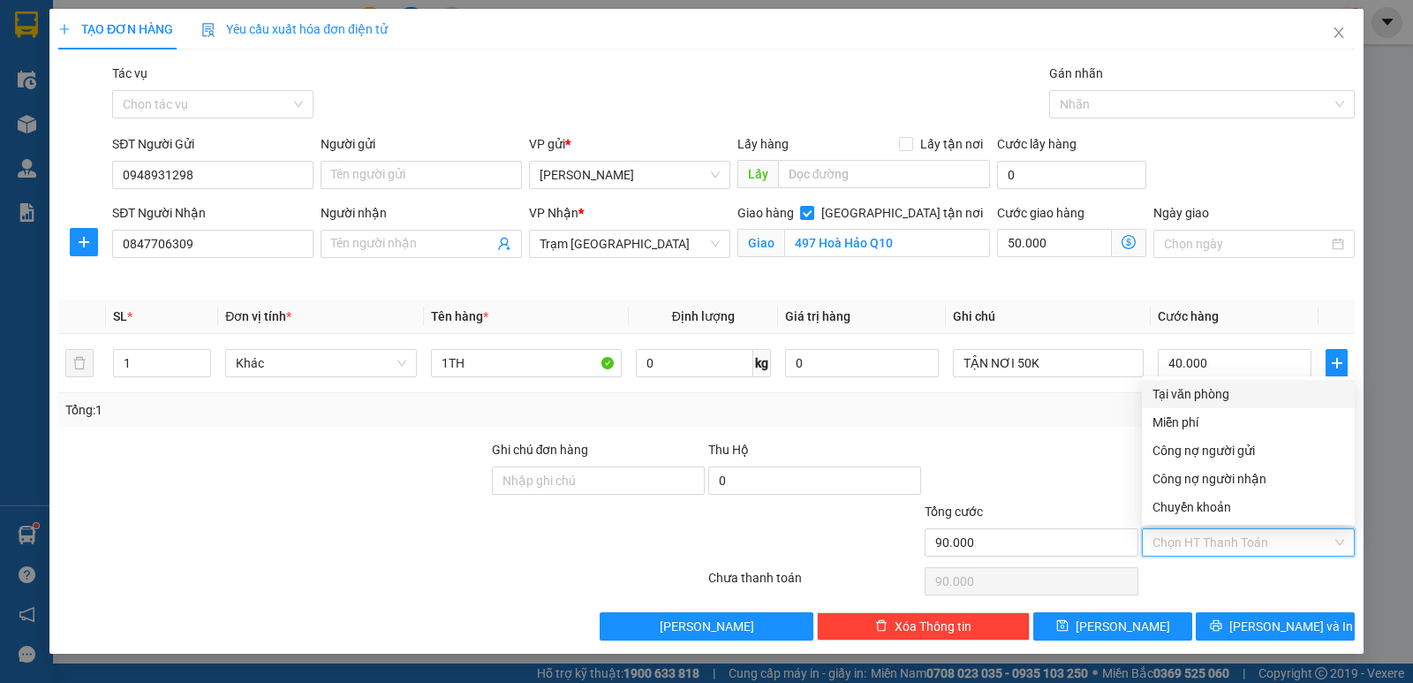
click at [1203, 399] on div "Tại văn phòng" at bounding box center [1249, 393] width 192 height 19
type input "0"
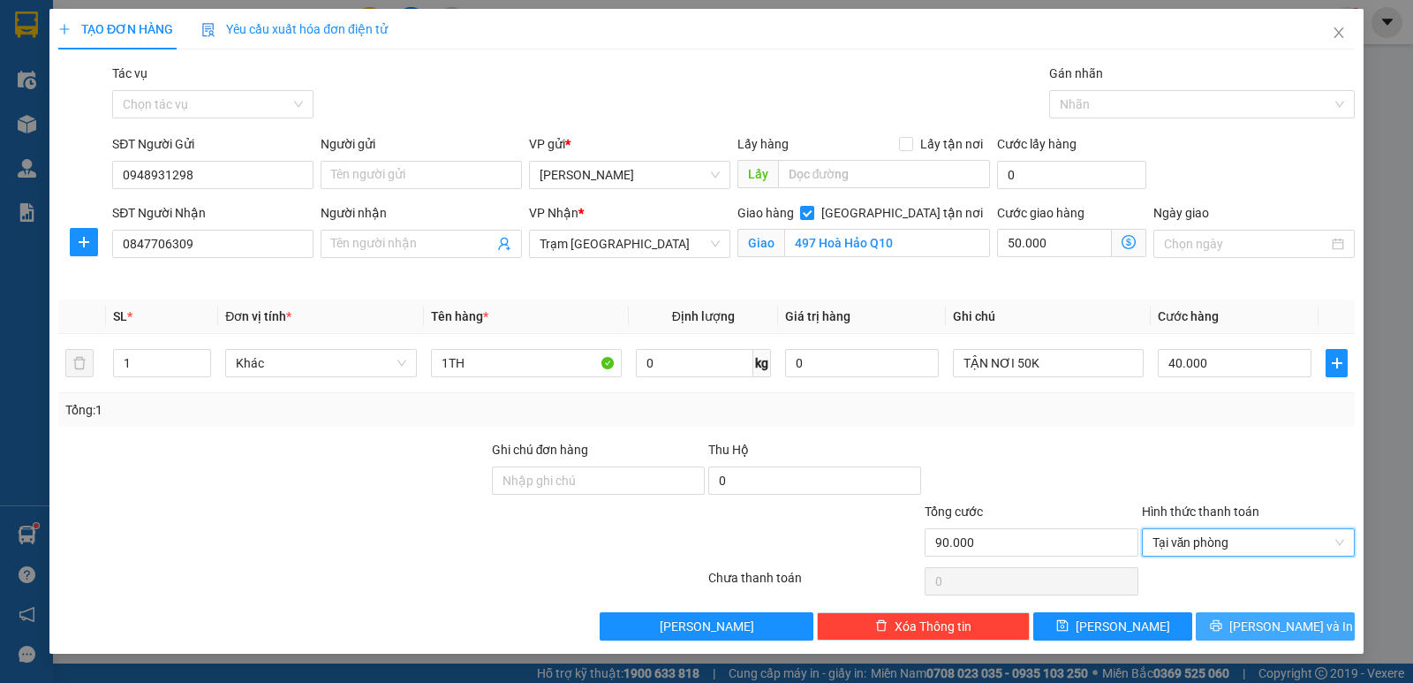
click at [1222, 627] on icon "printer" at bounding box center [1215, 625] width 11 height 11
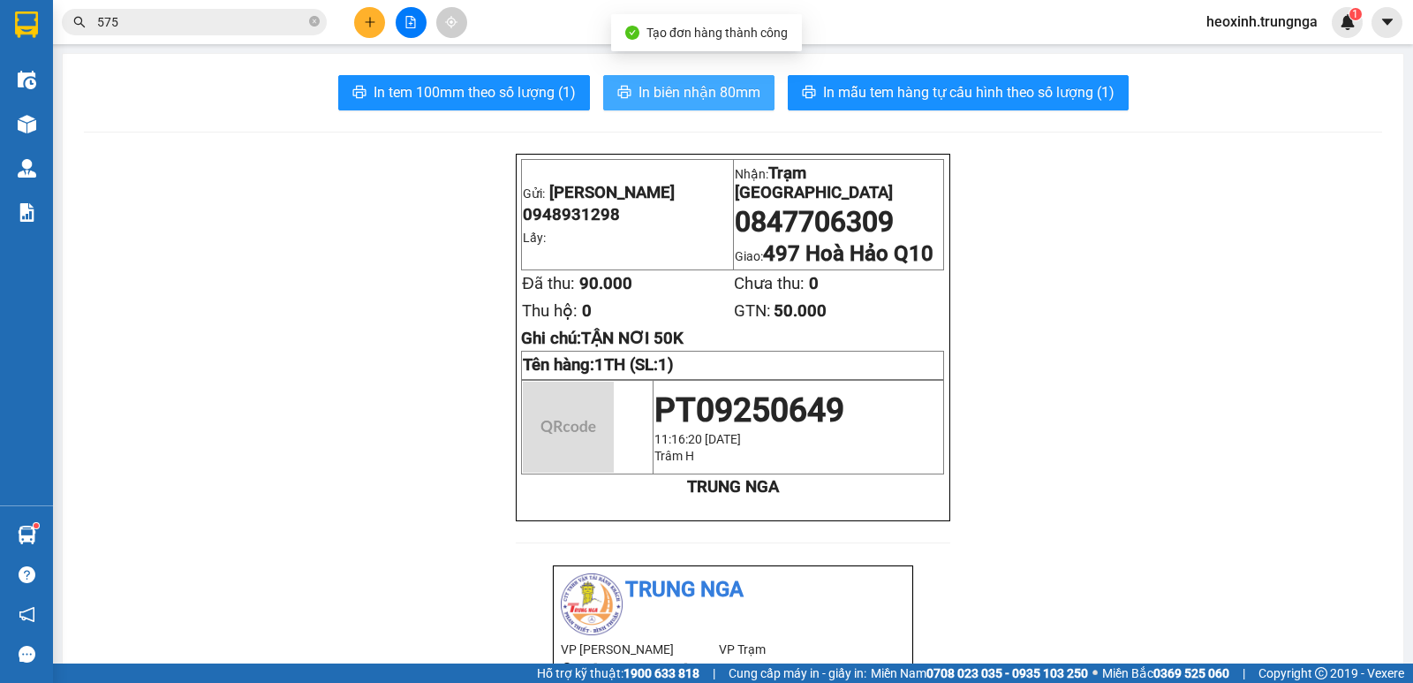
click at [642, 95] on span "In biên nhận 80mm" at bounding box center [700, 92] width 122 height 22
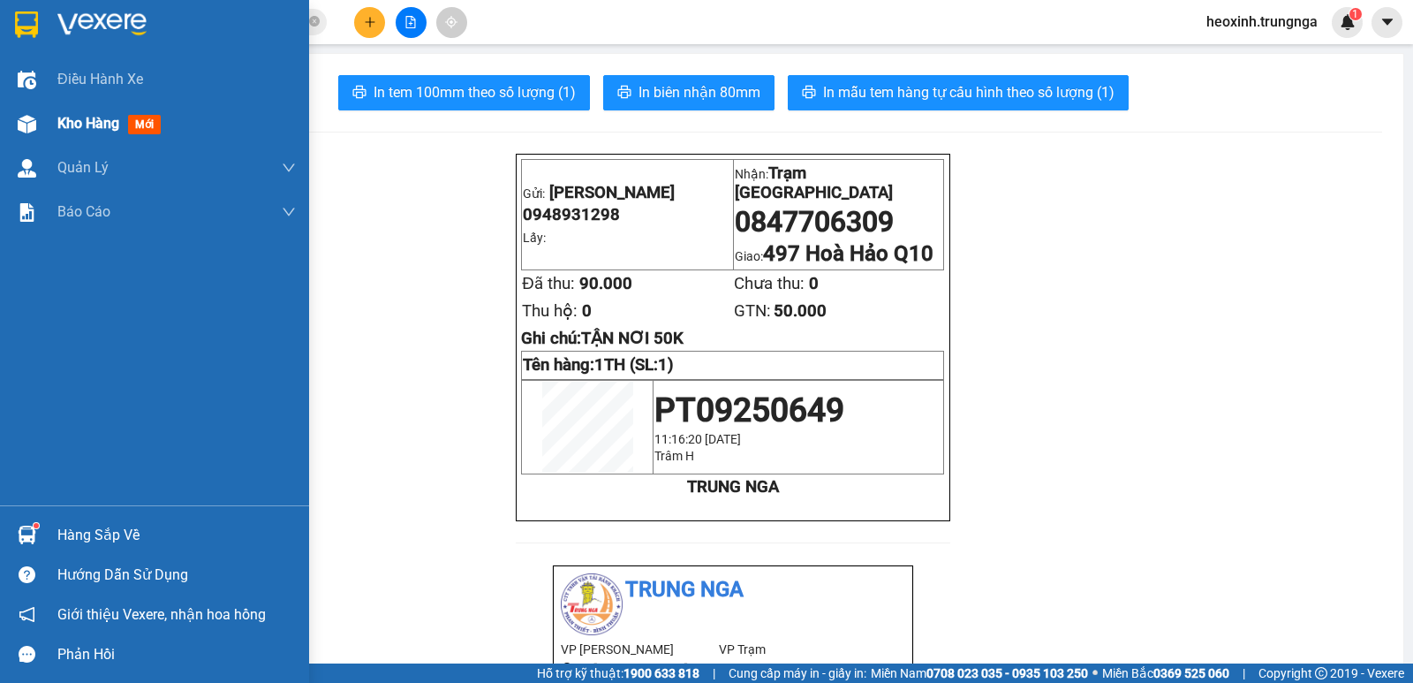
click at [84, 119] on span "Kho hàng" at bounding box center [88, 123] width 62 height 17
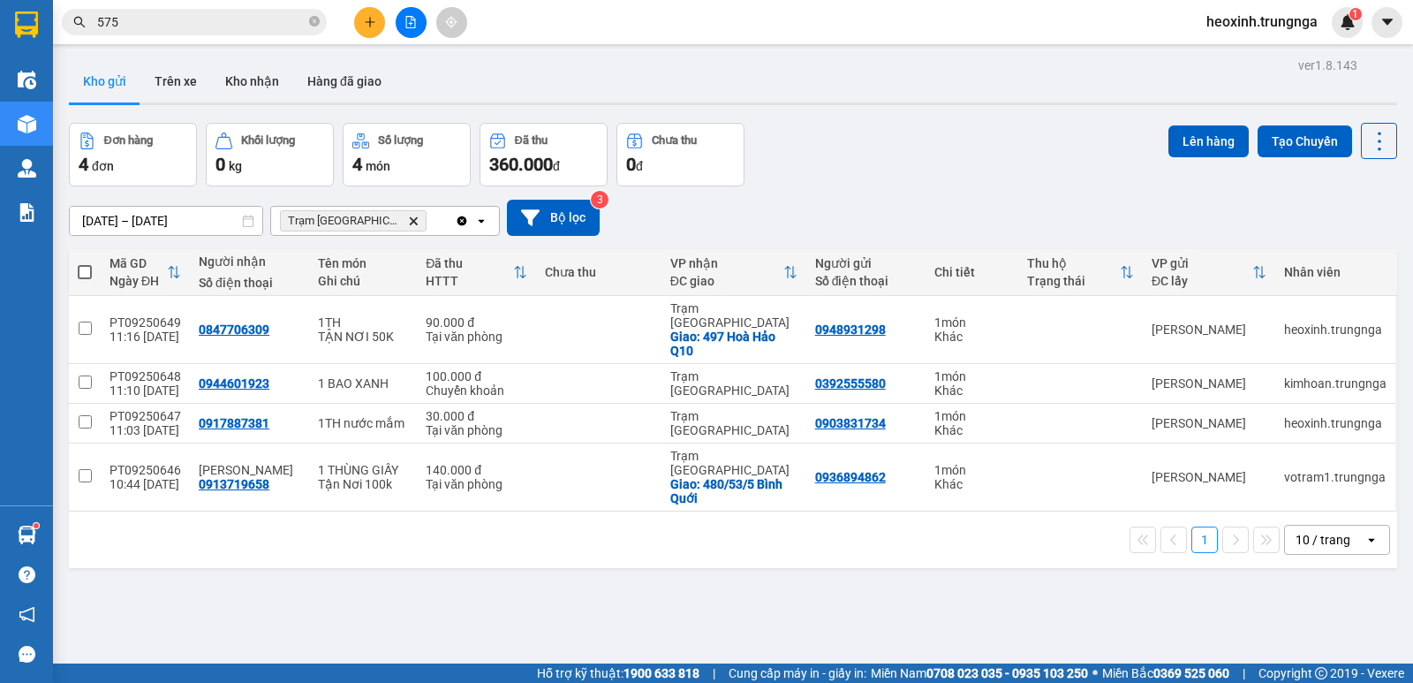
click at [380, 19] on button at bounding box center [369, 22] width 31 height 31
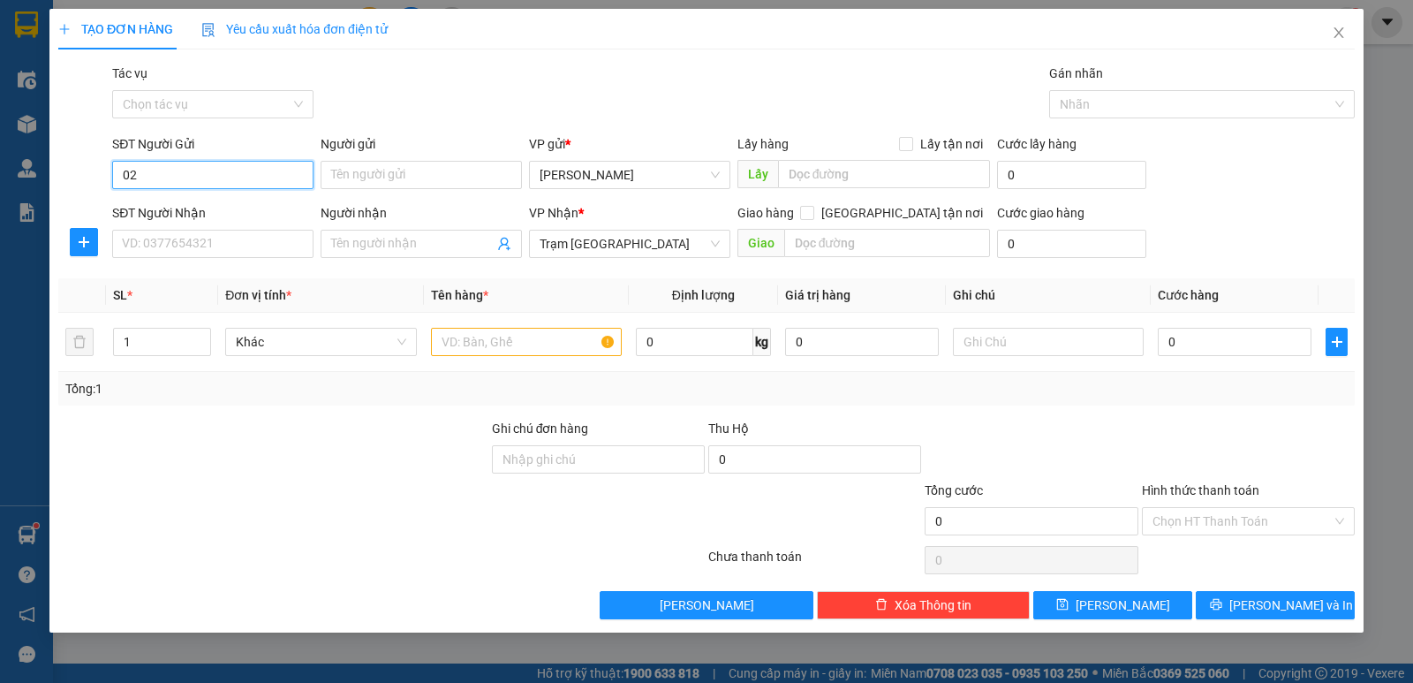
type input "0"
type input "0908345337"
click at [242, 241] on input "SĐT Người Nhận" at bounding box center [212, 244] width 201 height 28
type input "1"
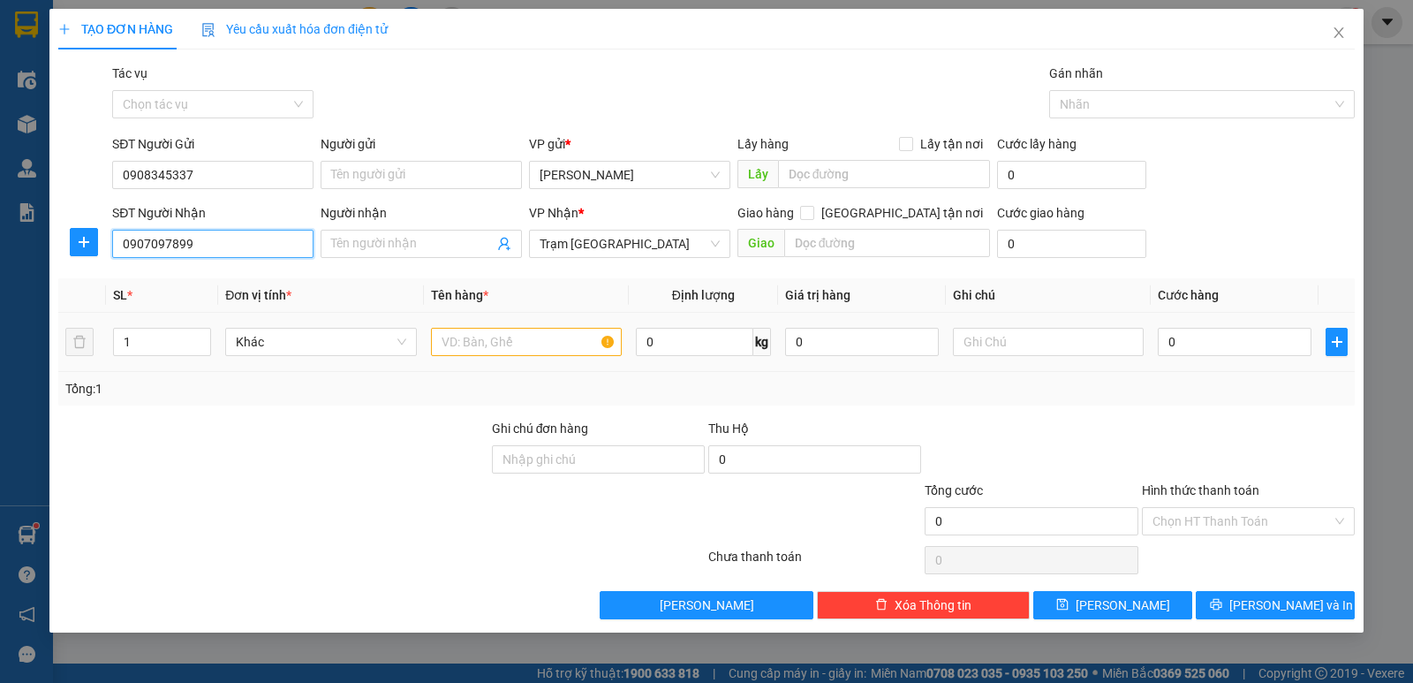
type input "0907097899"
click at [465, 345] on input "text" at bounding box center [526, 342] width 191 height 28
type input "1 TX"
type input "4"
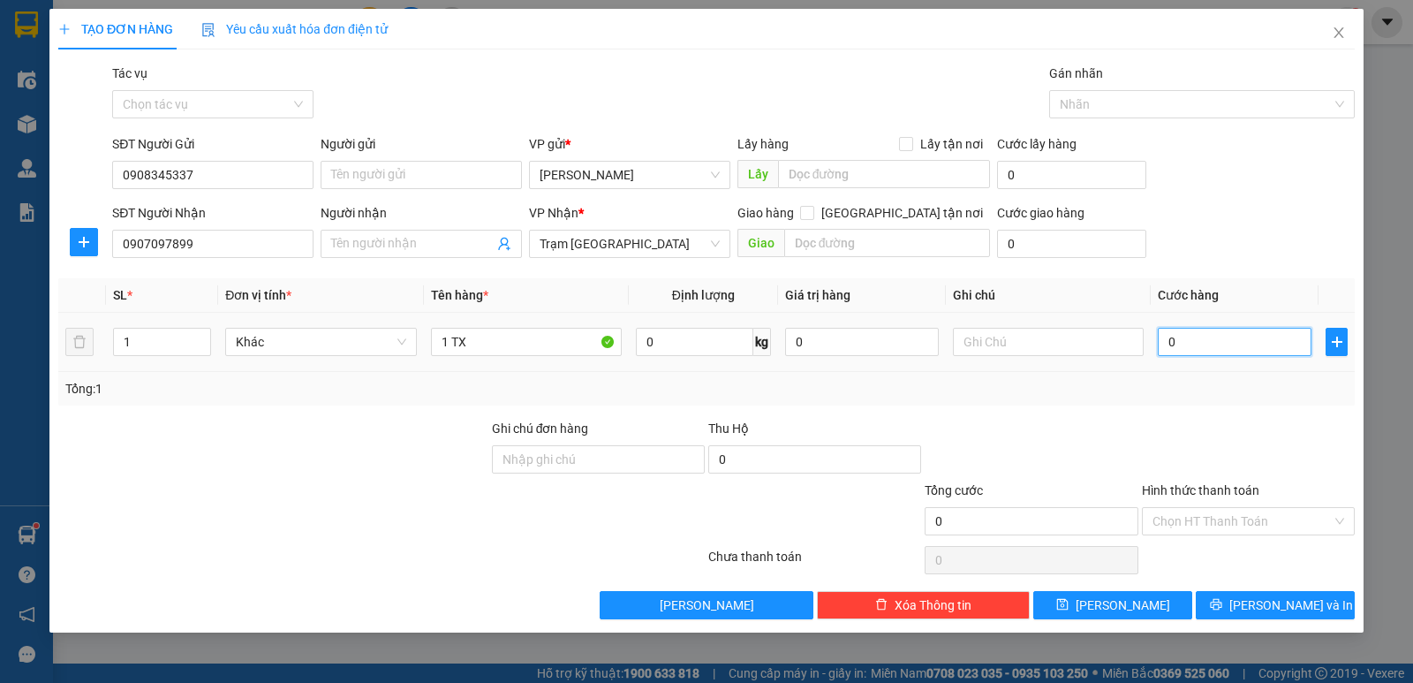
type input "4"
type input "40"
type input "40.000"
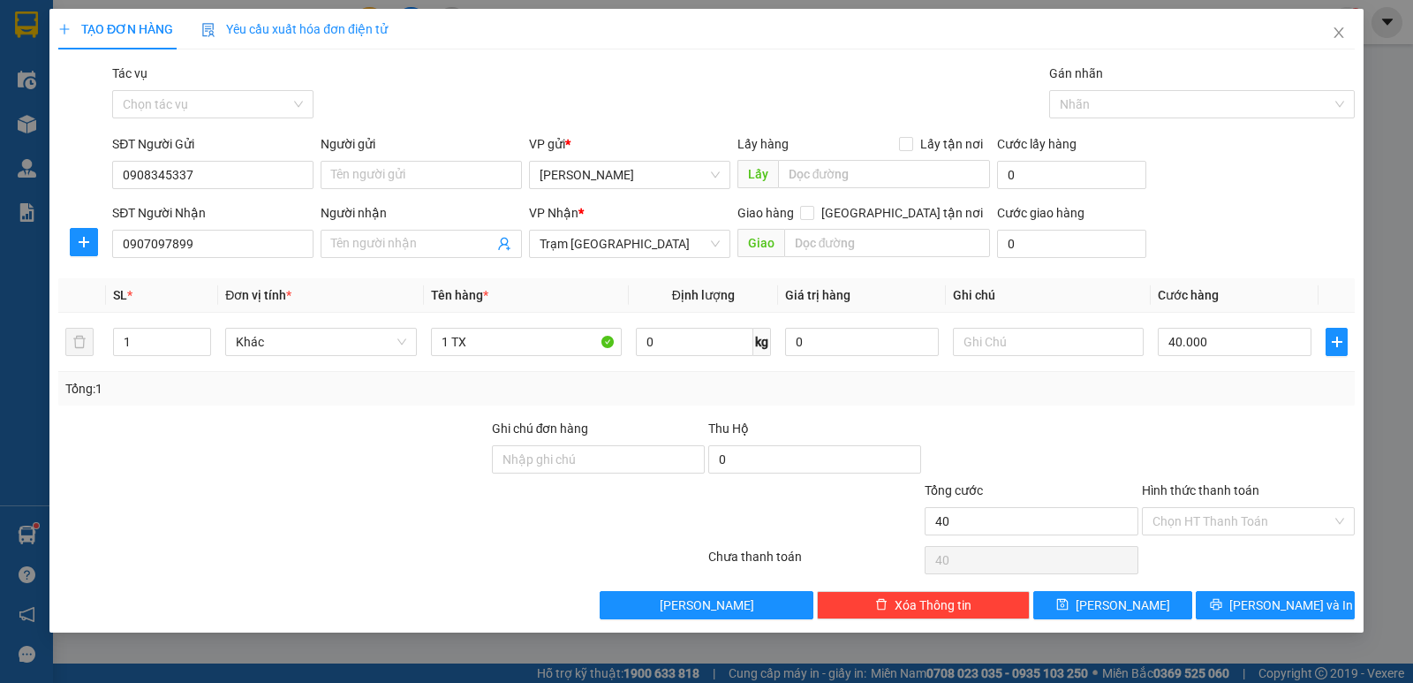
type input "40.000"
click at [1184, 397] on div "Tổng: 1" at bounding box center [706, 388] width 1283 height 19
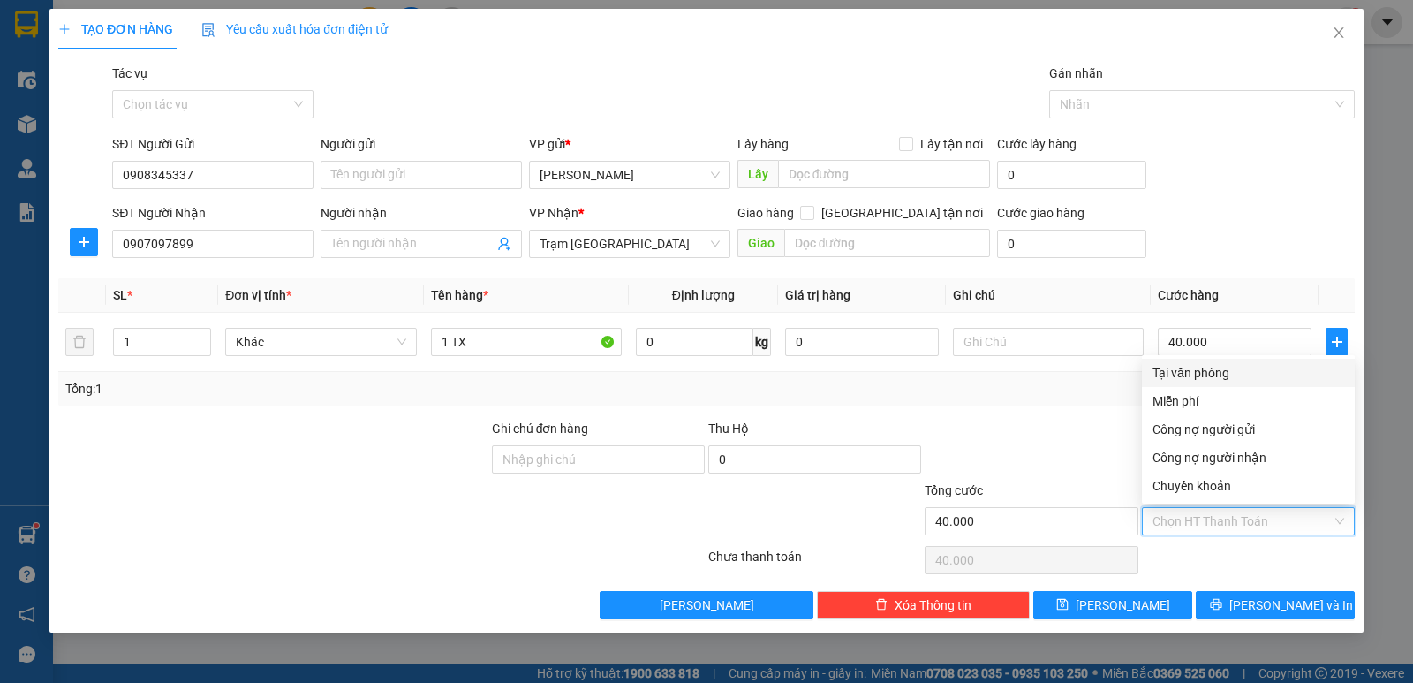
click at [1183, 525] on input "Hình thức thanh toán" at bounding box center [1242, 521] width 179 height 26
click at [1202, 373] on div "Tại văn phòng" at bounding box center [1249, 372] width 192 height 19
type input "0"
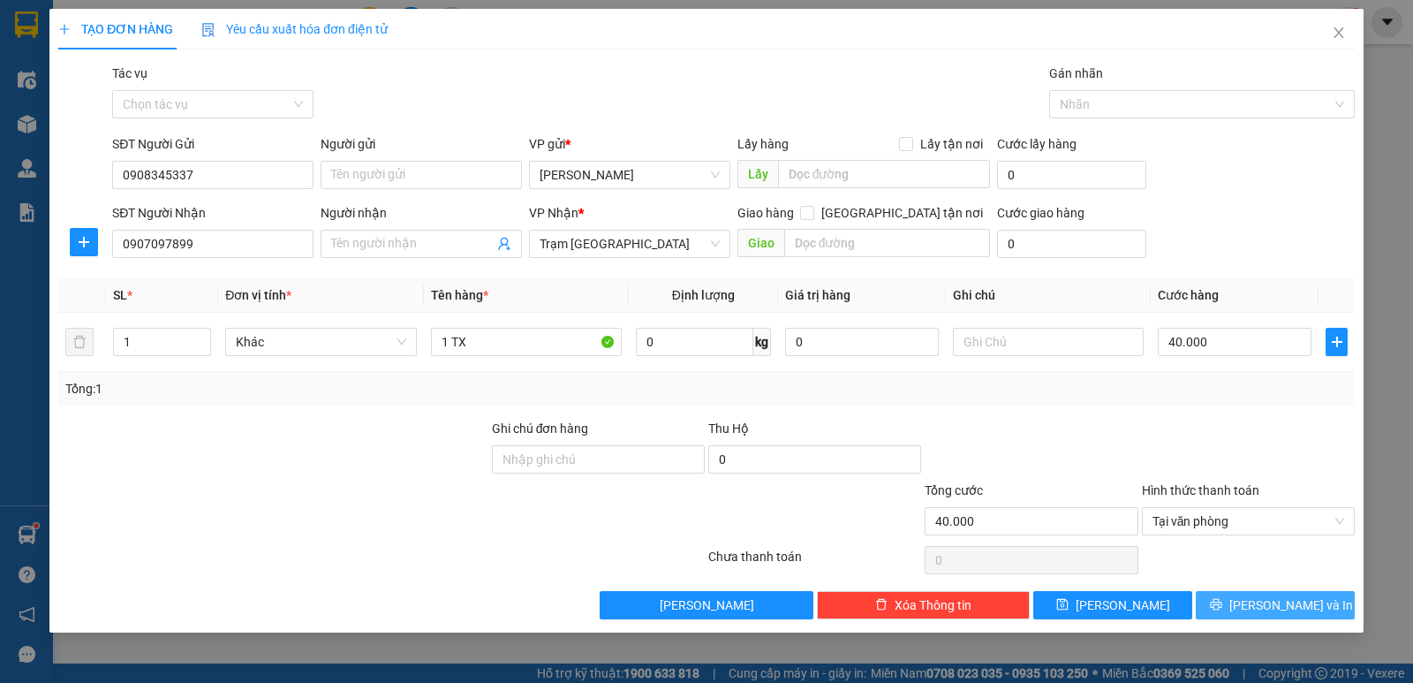
click at [1254, 601] on button "[PERSON_NAME] và In" at bounding box center [1275, 605] width 159 height 28
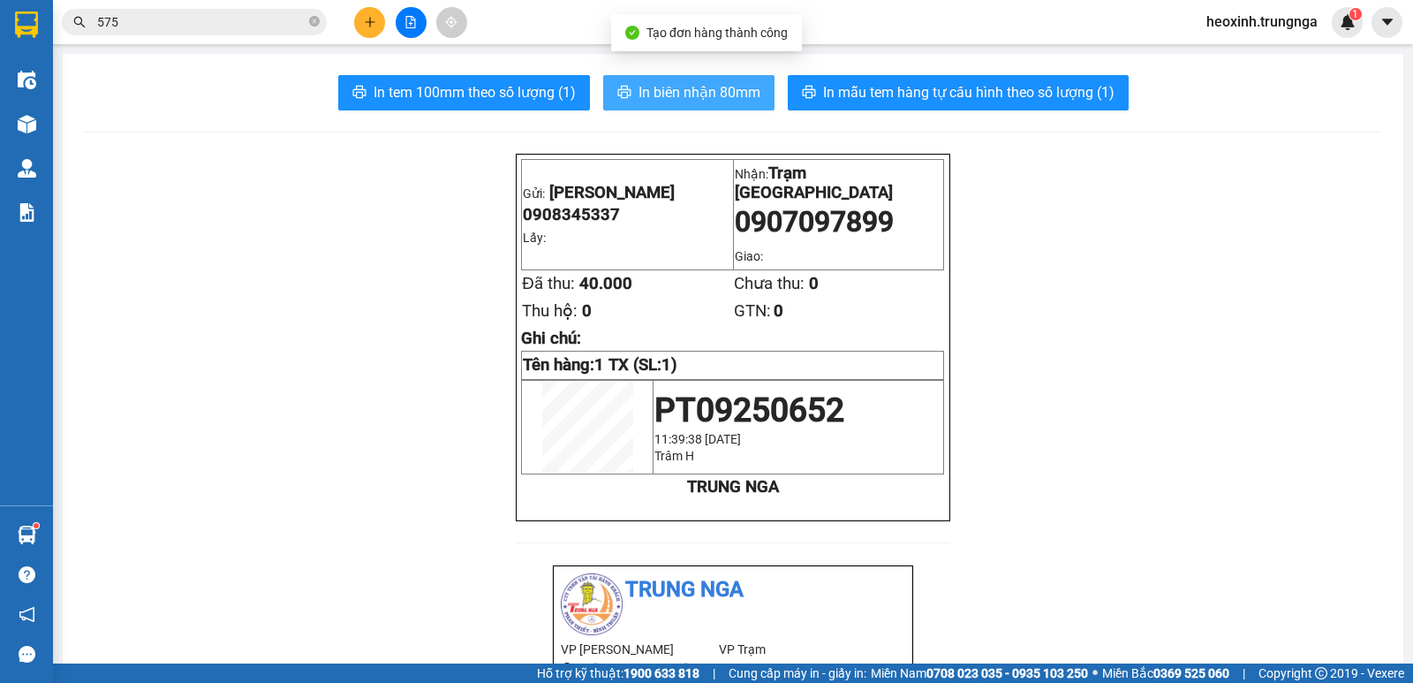
click at [683, 97] on span "In biên nhận 80mm" at bounding box center [700, 92] width 122 height 22
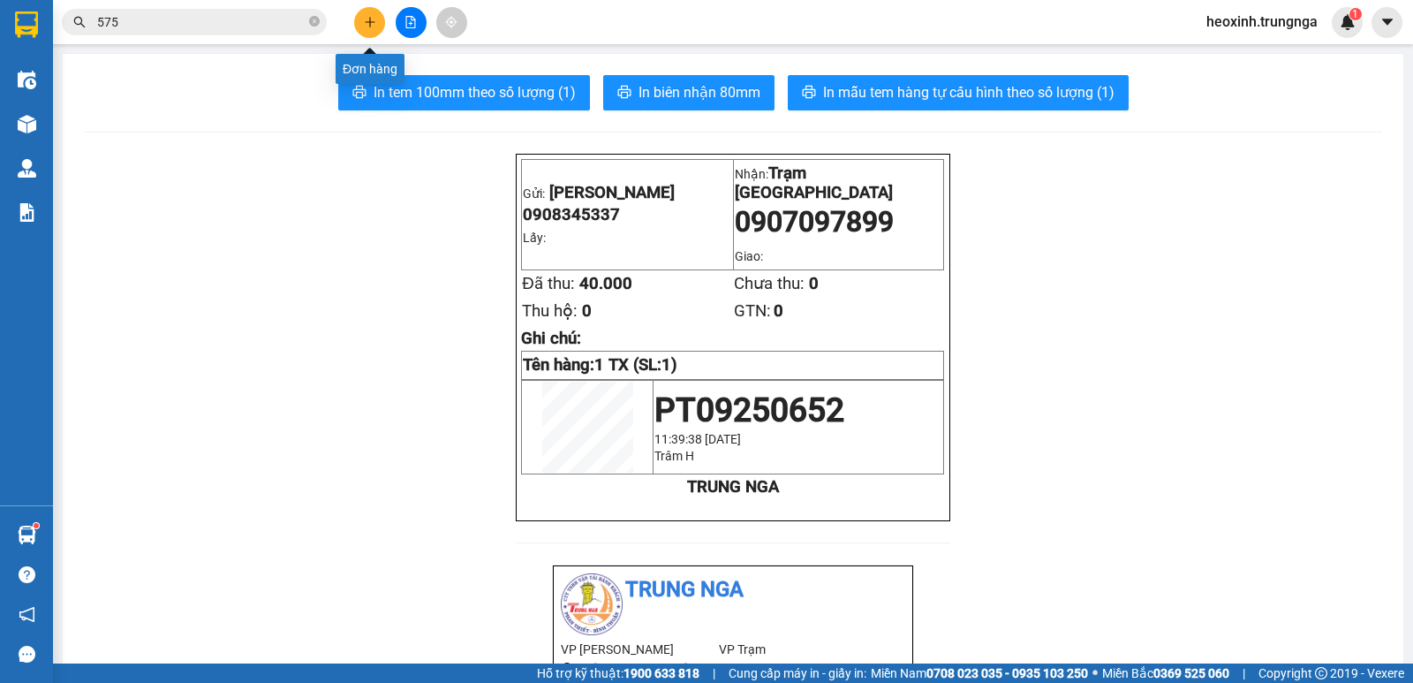
click at [369, 14] on button at bounding box center [369, 22] width 31 height 31
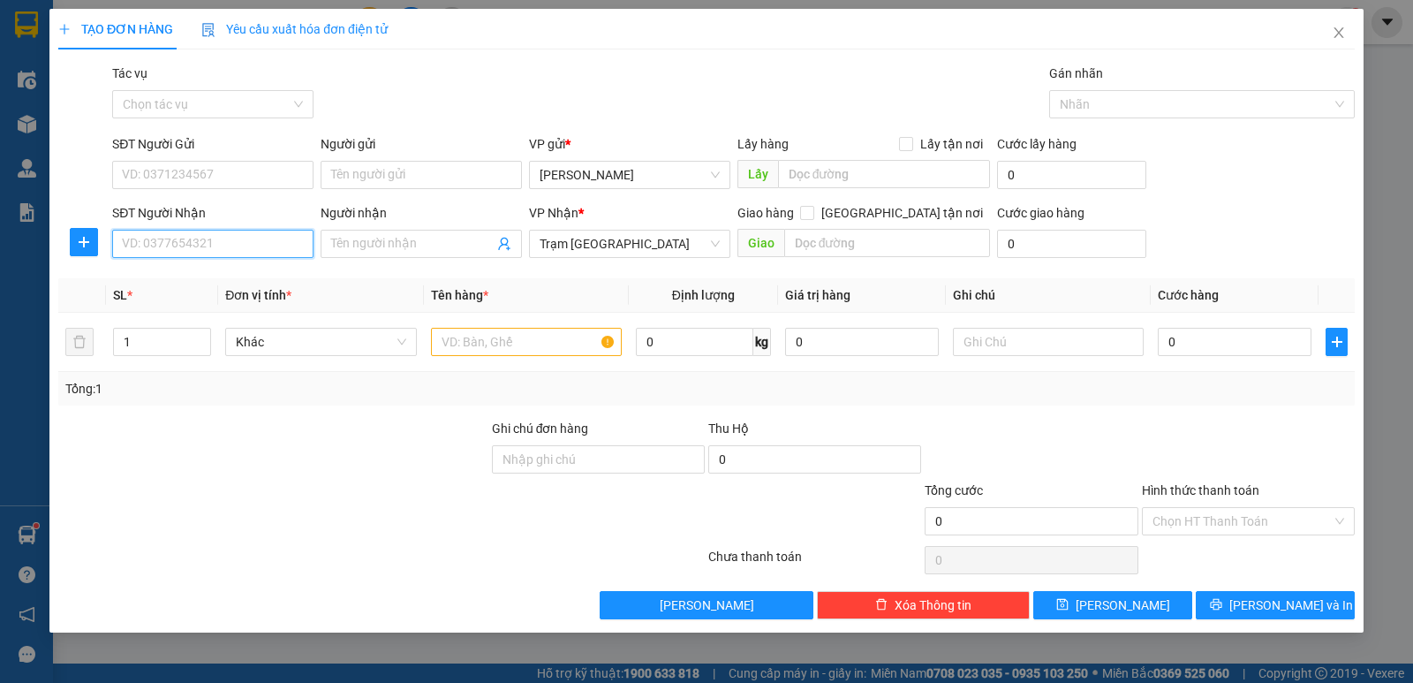
click at [242, 244] on input "SĐT Người Nhận" at bounding box center [212, 244] width 201 height 28
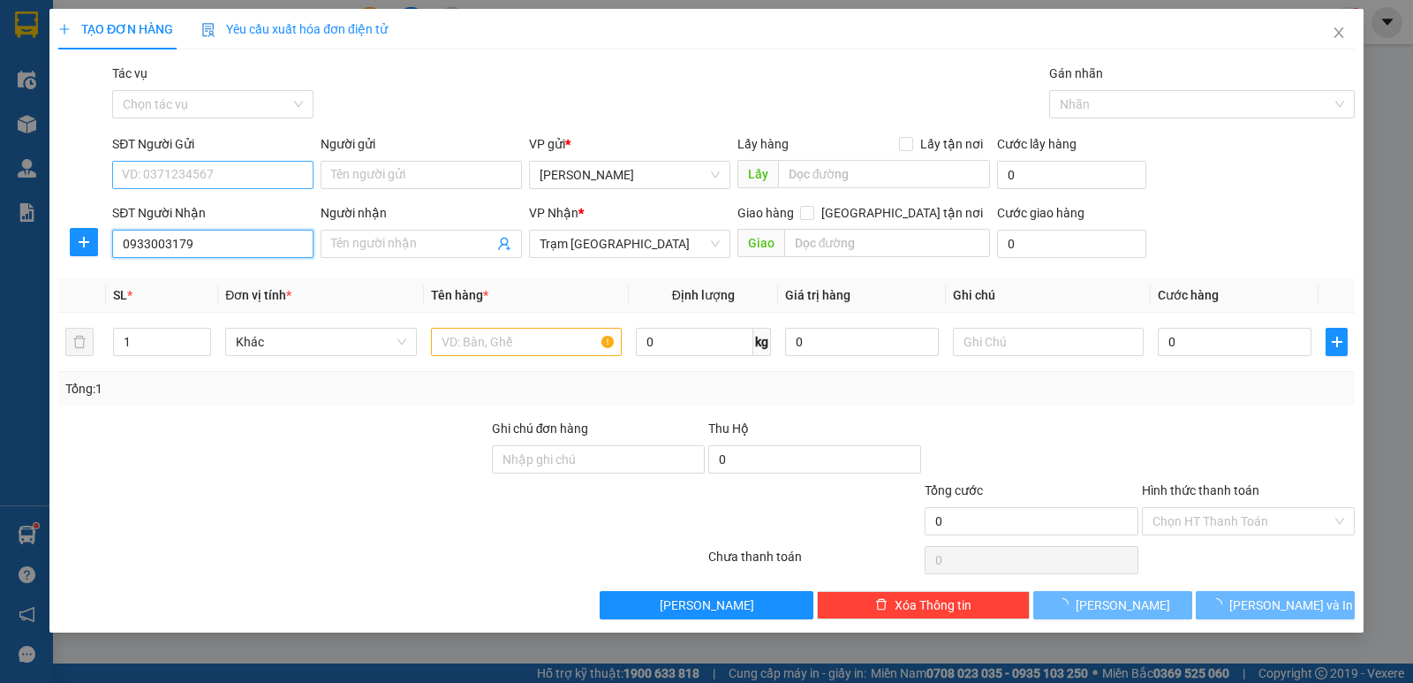
type input "0933003179"
click at [217, 170] on input "SĐT Người Gửi" at bounding box center [212, 175] width 201 height 28
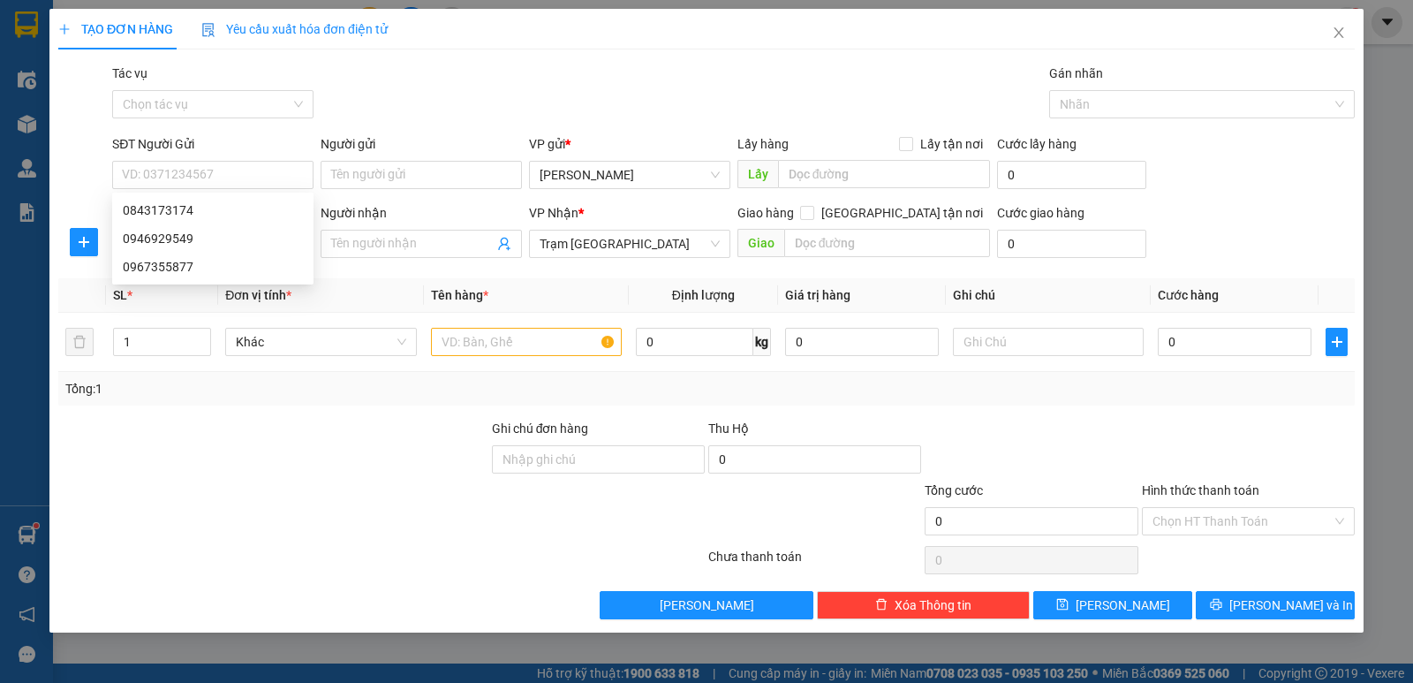
click at [388, 109] on div "Tác vụ Chọn tác vụ Gán nhãn Nhãn" at bounding box center [734, 95] width 1250 height 62
click at [251, 177] on input "SĐT Người Gửi" at bounding box center [212, 175] width 201 height 28
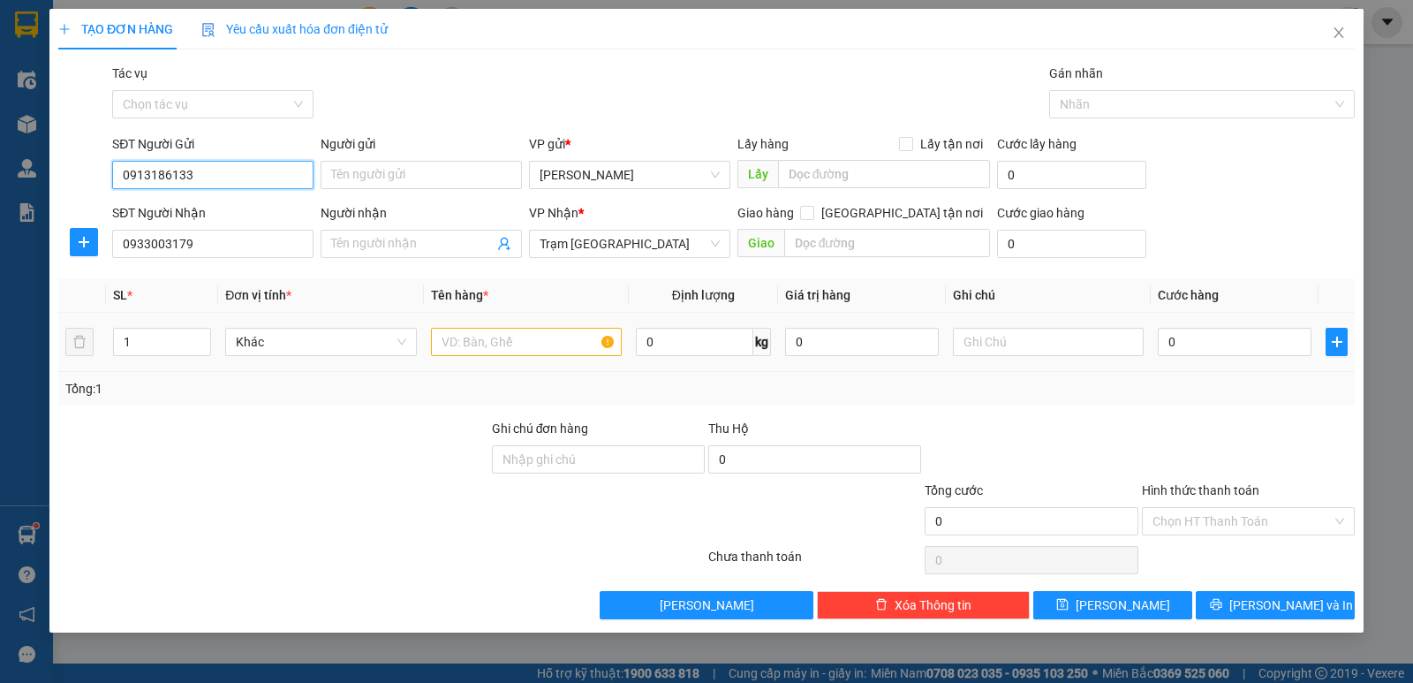
type input "0913186133"
click at [505, 339] on input "text" at bounding box center [526, 342] width 191 height 28
type input "1 BI"
click at [1231, 352] on input "0" at bounding box center [1235, 342] width 154 height 28
type input "4"
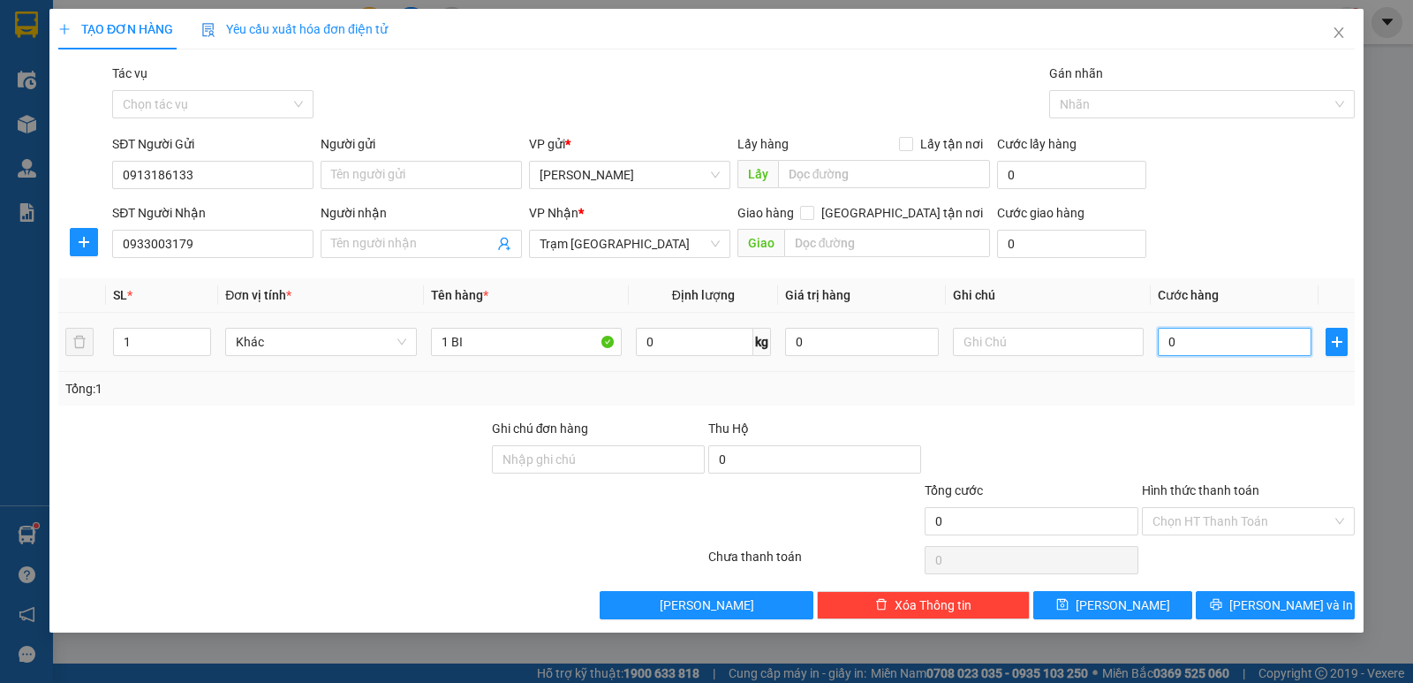
type input "4"
type input "40"
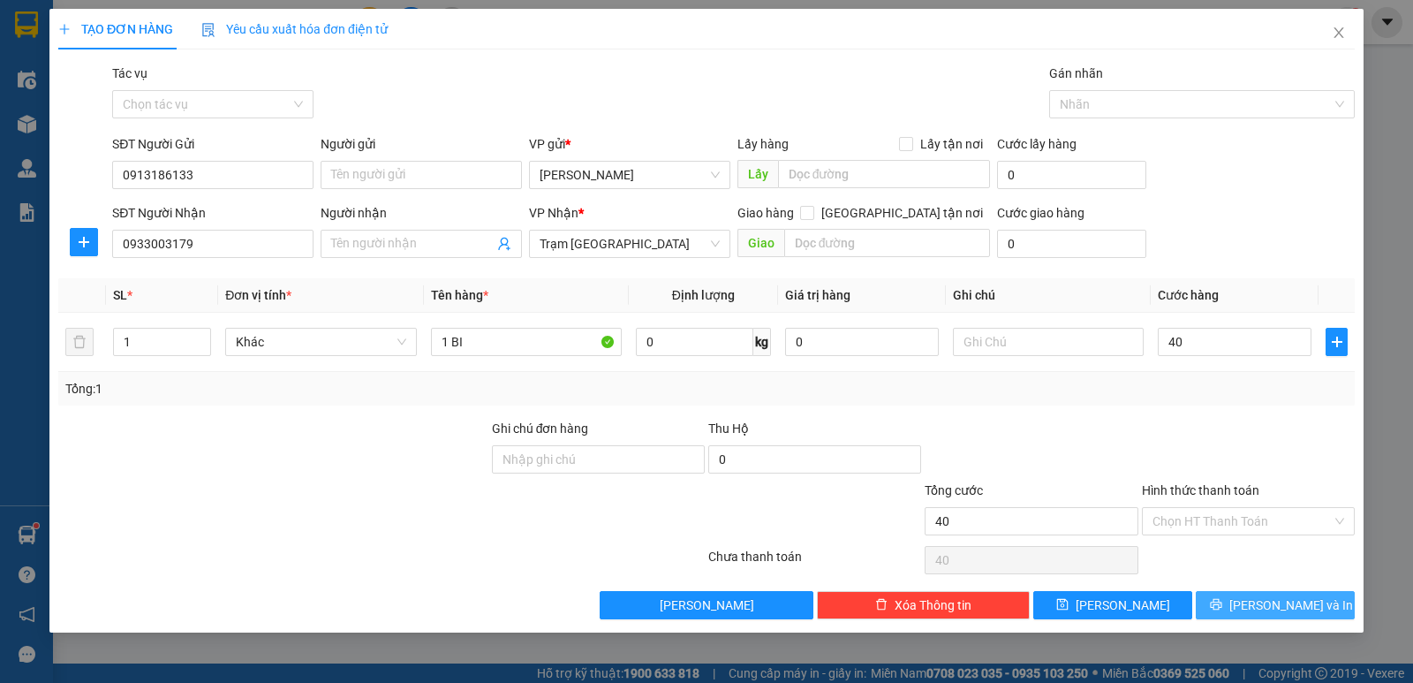
type input "40.000"
click at [1267, 613] on span "[PERSON_NAME] và In" at bounding box center [1292, 604] width 124 height 19
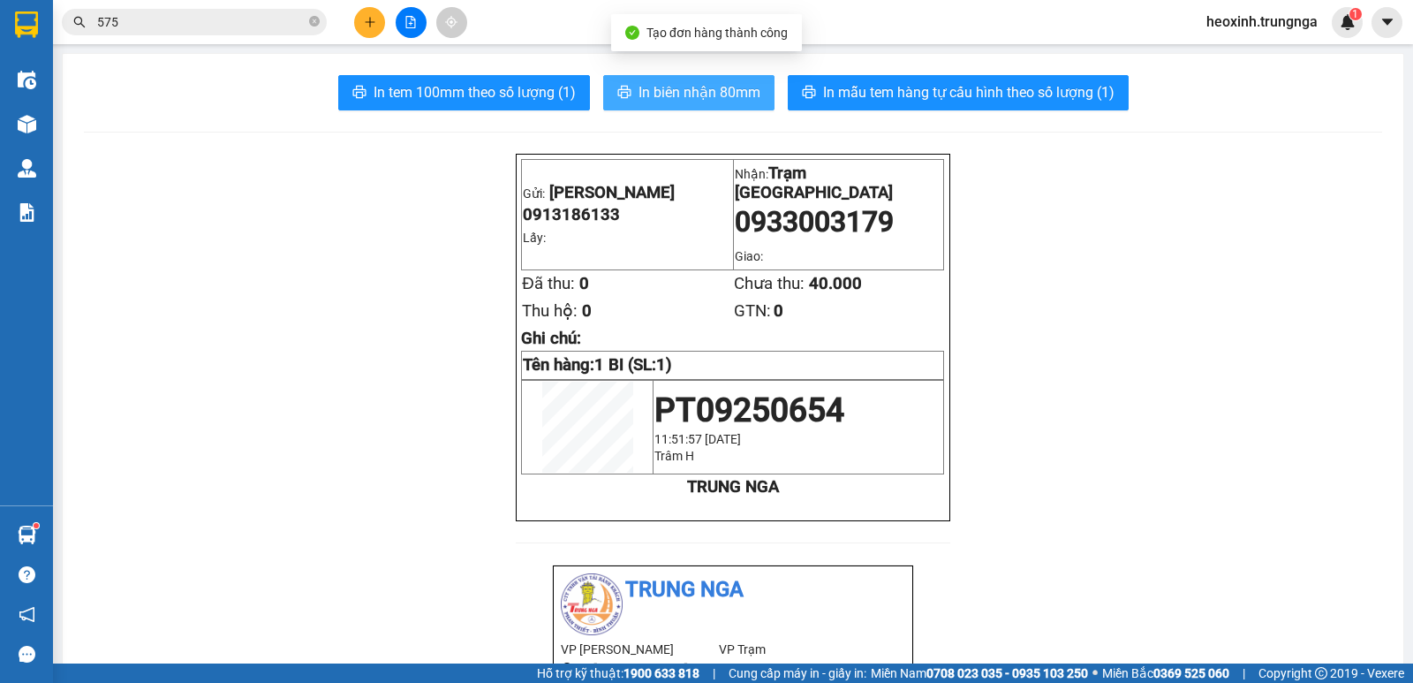
click at [712, 102] on span "In biên nhận 80mm" at bounding box center [700, 92] width 122 height 22
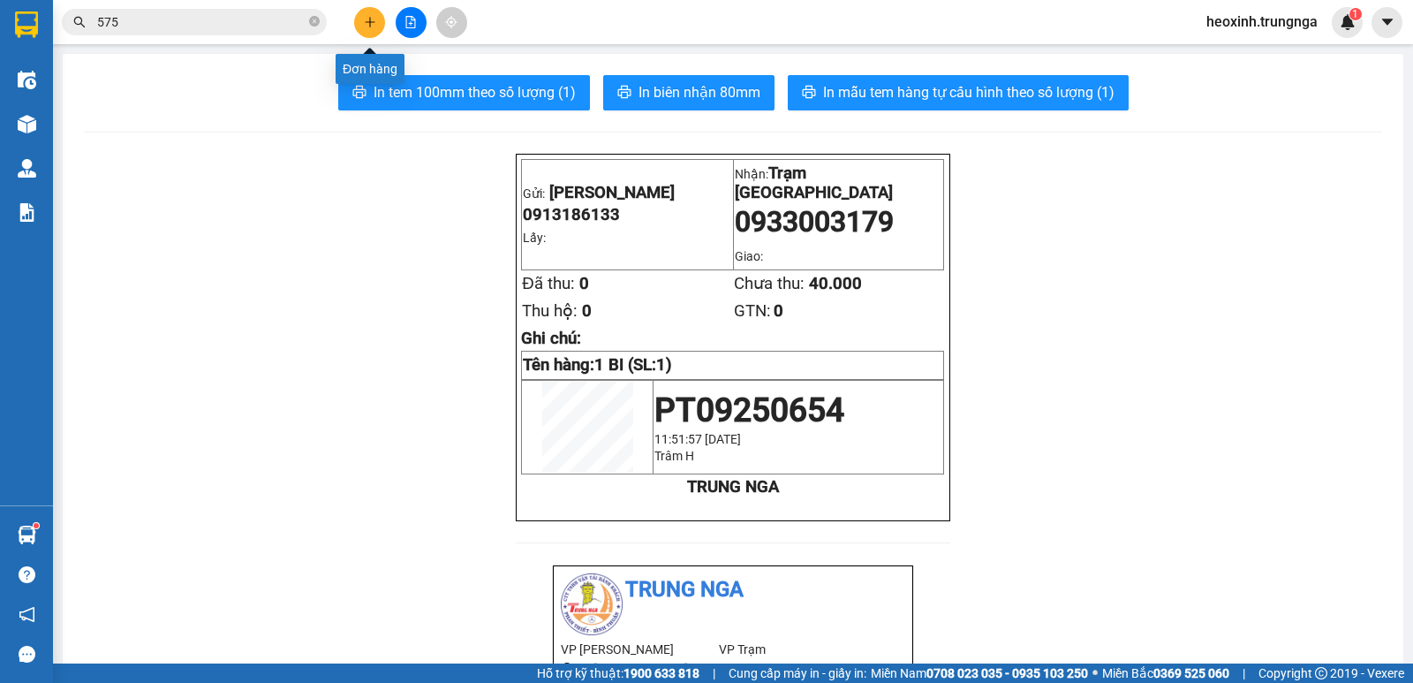
click at [371, 19] on icon "plus" at bounding box center [370, 22] width 12 height 12
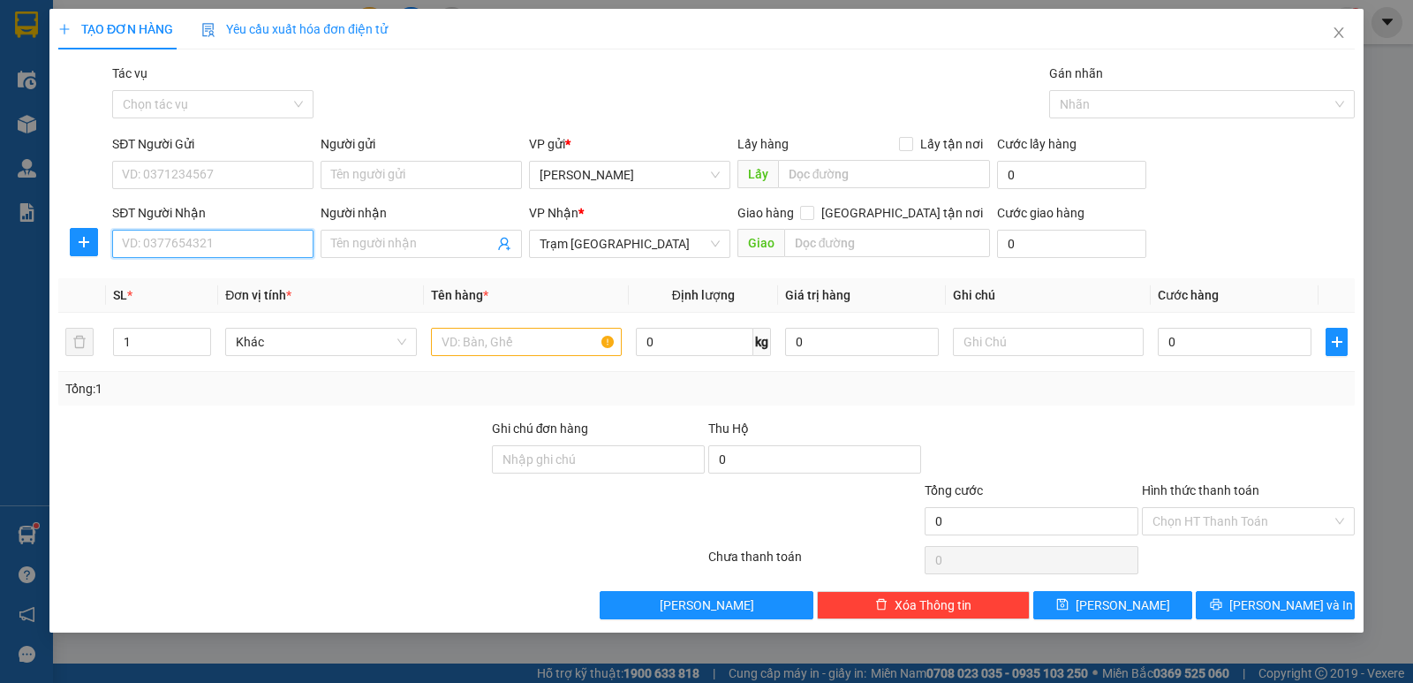
click at [173, 245] on input "SĐT Người Nhận" at bounding box center [212, 244] width 201 height 28
type input "0868346115"
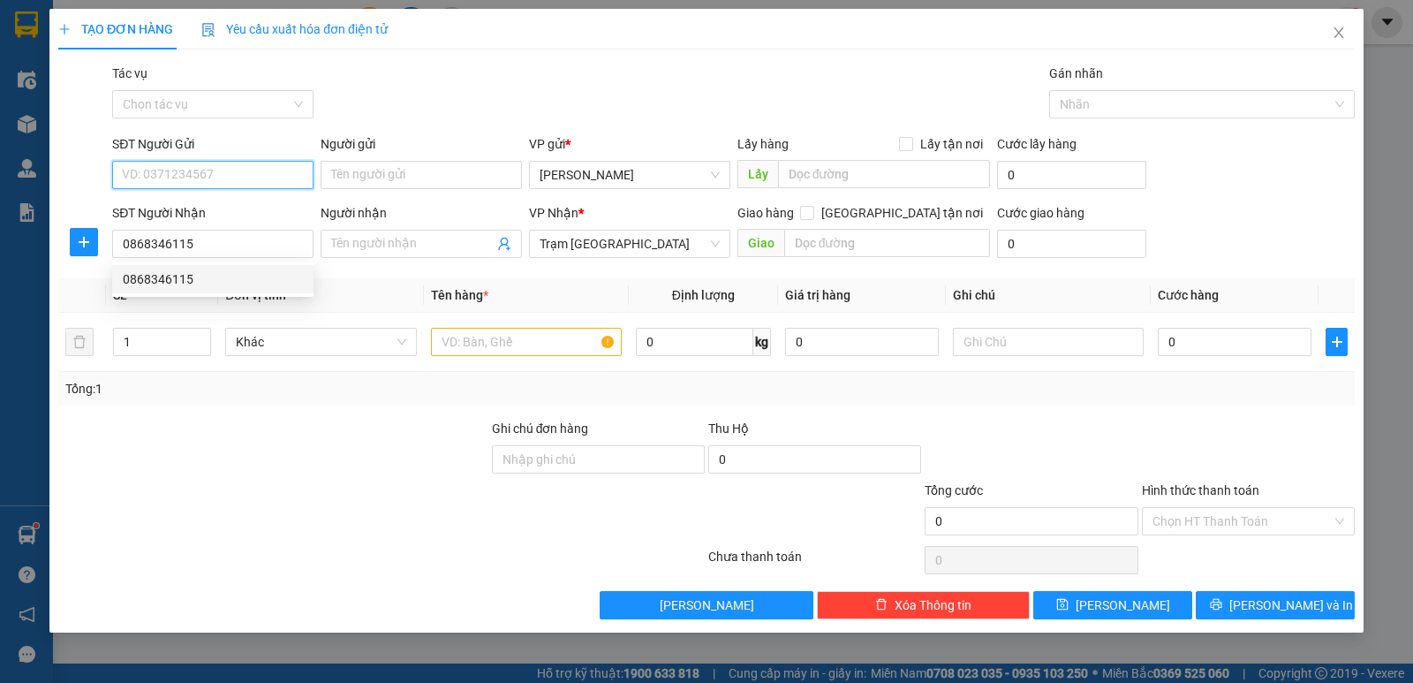
click at [211, 183] on input "SĐT Người Gửi" at bounding box center [212, 175] width 201 height 28
type input "0918116062"
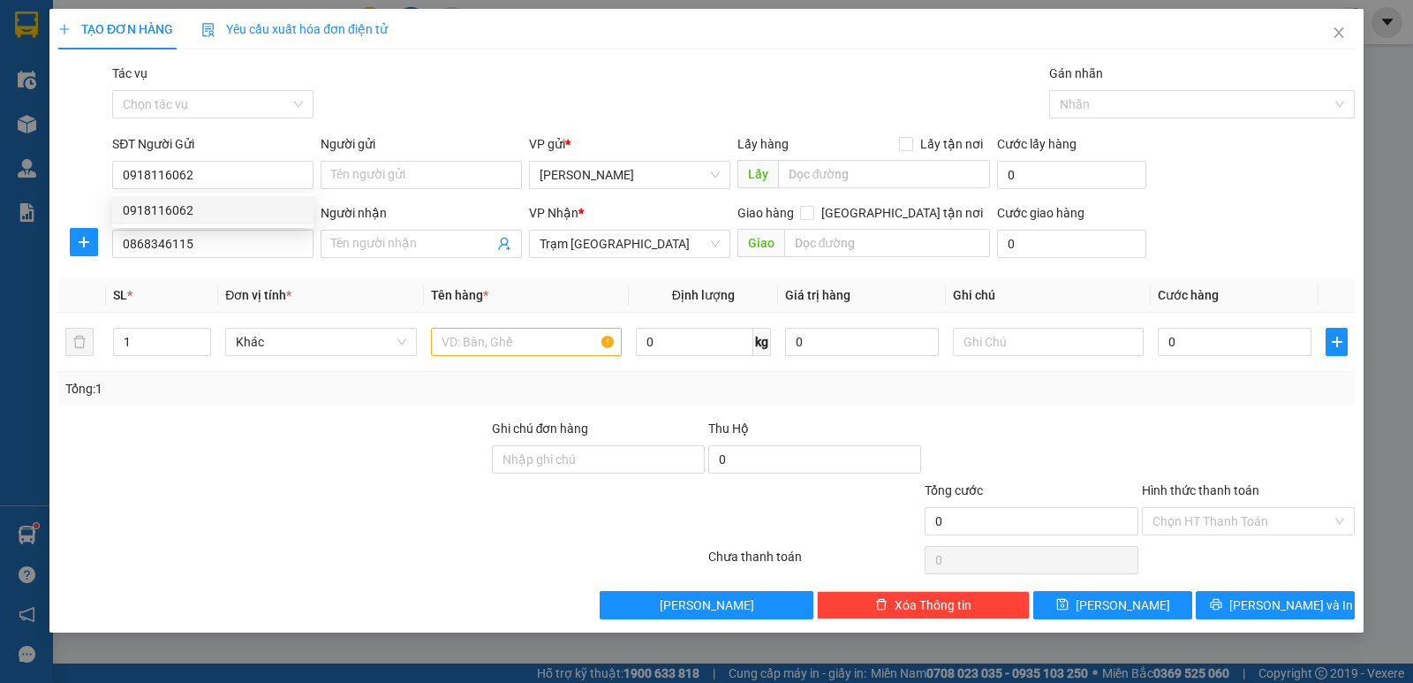
click at [411, 157] on div "Người gửi" at bounding box center [421, 147] width 201 height 26
click at [386, 169] on input "Người gửi" at bounding box center [421, 175] width 201 height 28
type input "c"
type input "[PERSON_NAME]"
click at [542, 336] on input "text" at bounding box center [526, 342] width 191 height 28
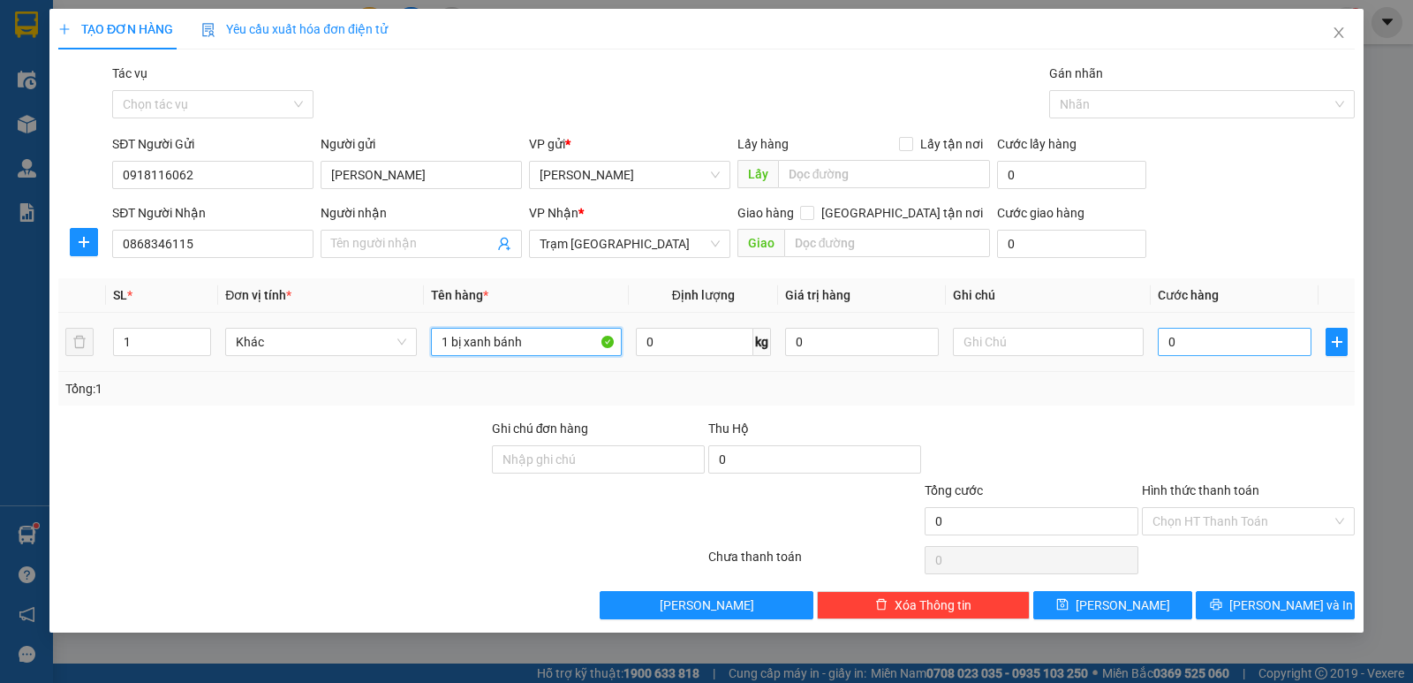
type input "1 bị xanh bánh"
click at [1204, 340] on input "0" at bounding box center [1235, 342] width 154 height 28
type input "3"
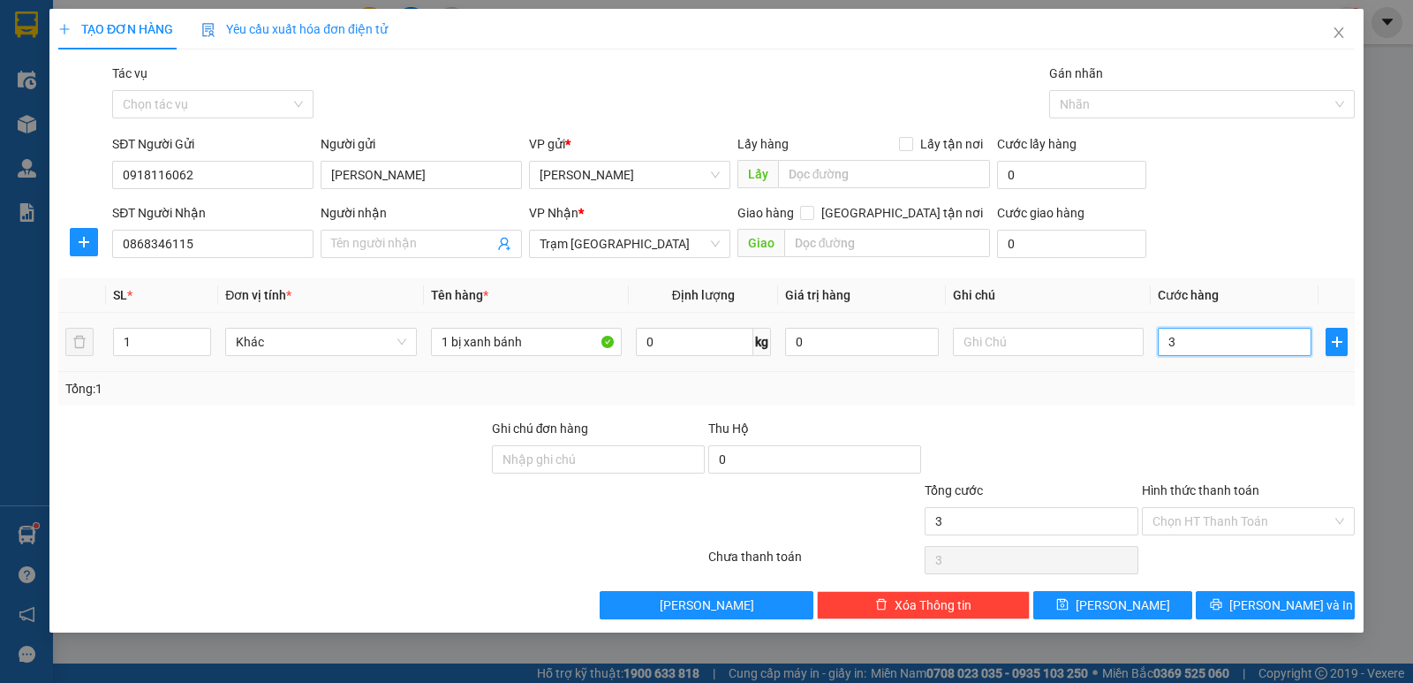
type input "30"
type input "30.000"
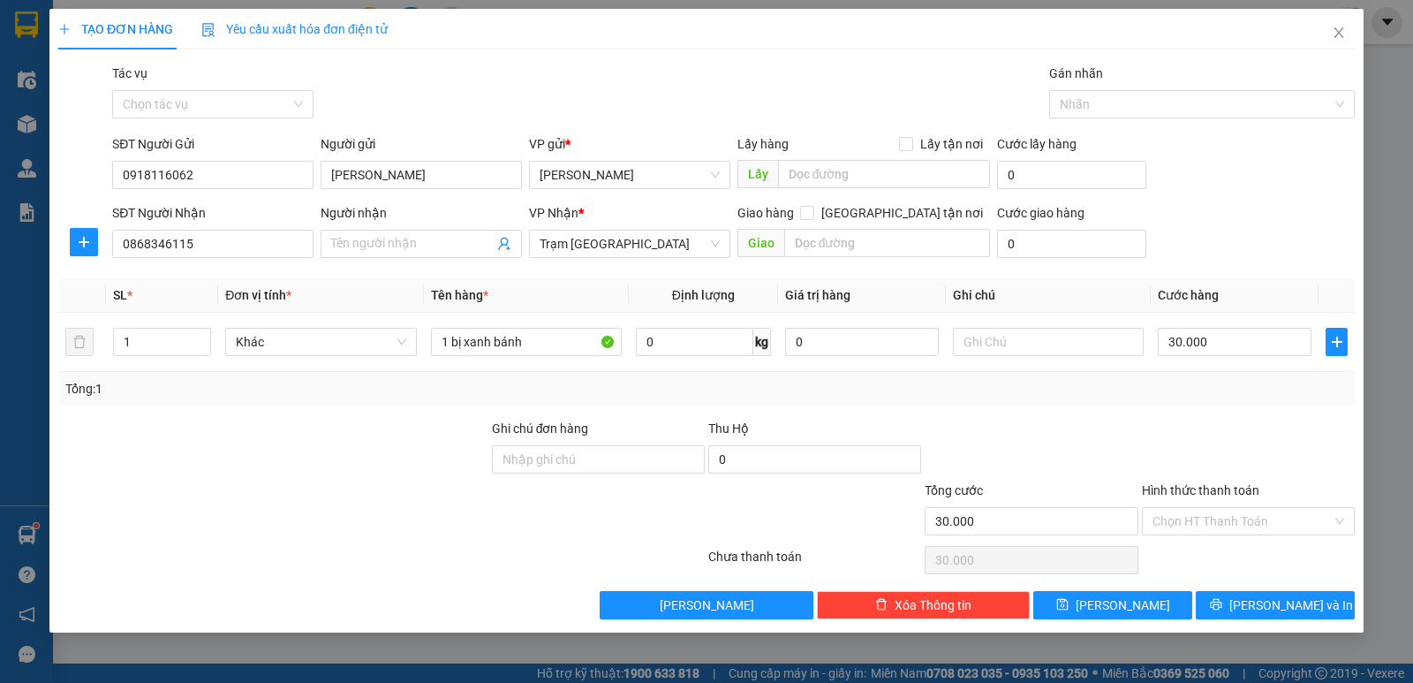
click at [1082, 430] on div at bounding box center [1031, 450] width 216 height 62
click at [1189, 511] on input "Hình thức thanh toán" at bounding box center [1242, 521] width 179 height 26
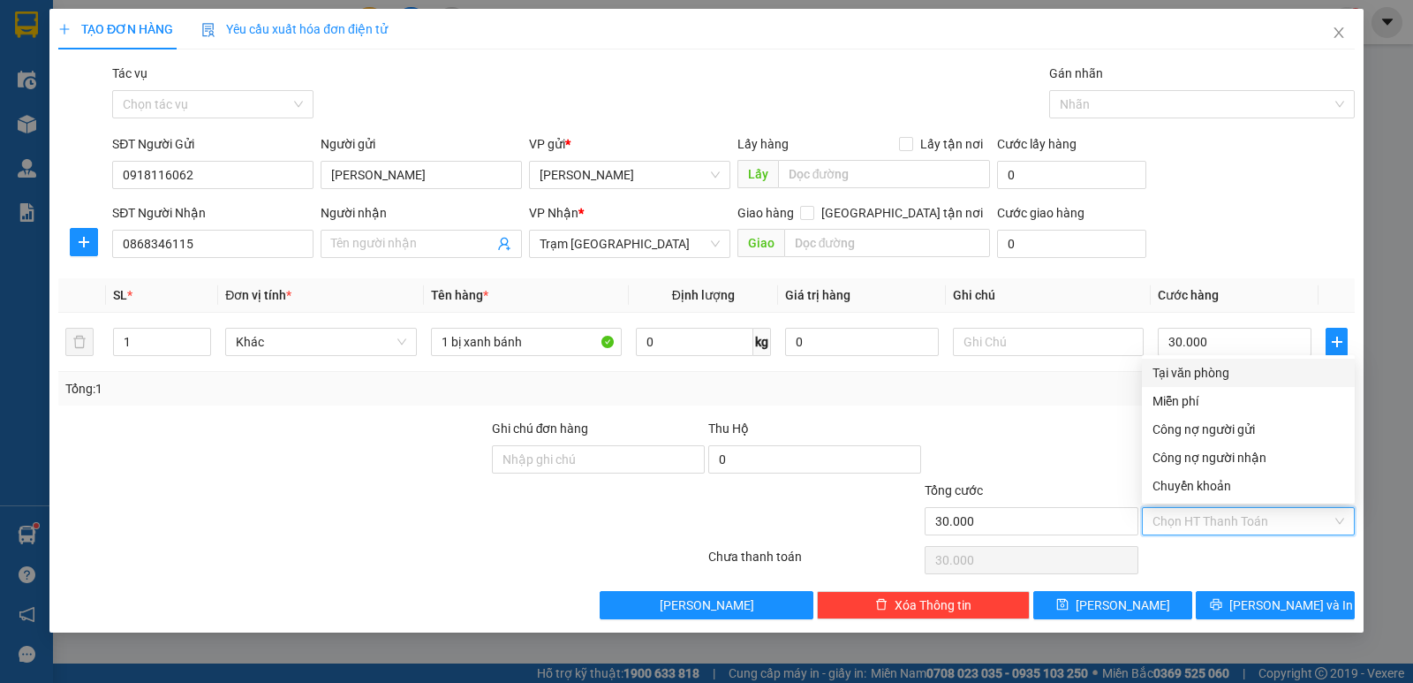
click at [1187, 378] on div "Tại văn phòng" at bounding box center [1249, 372] width 192 height 19
type input "0"
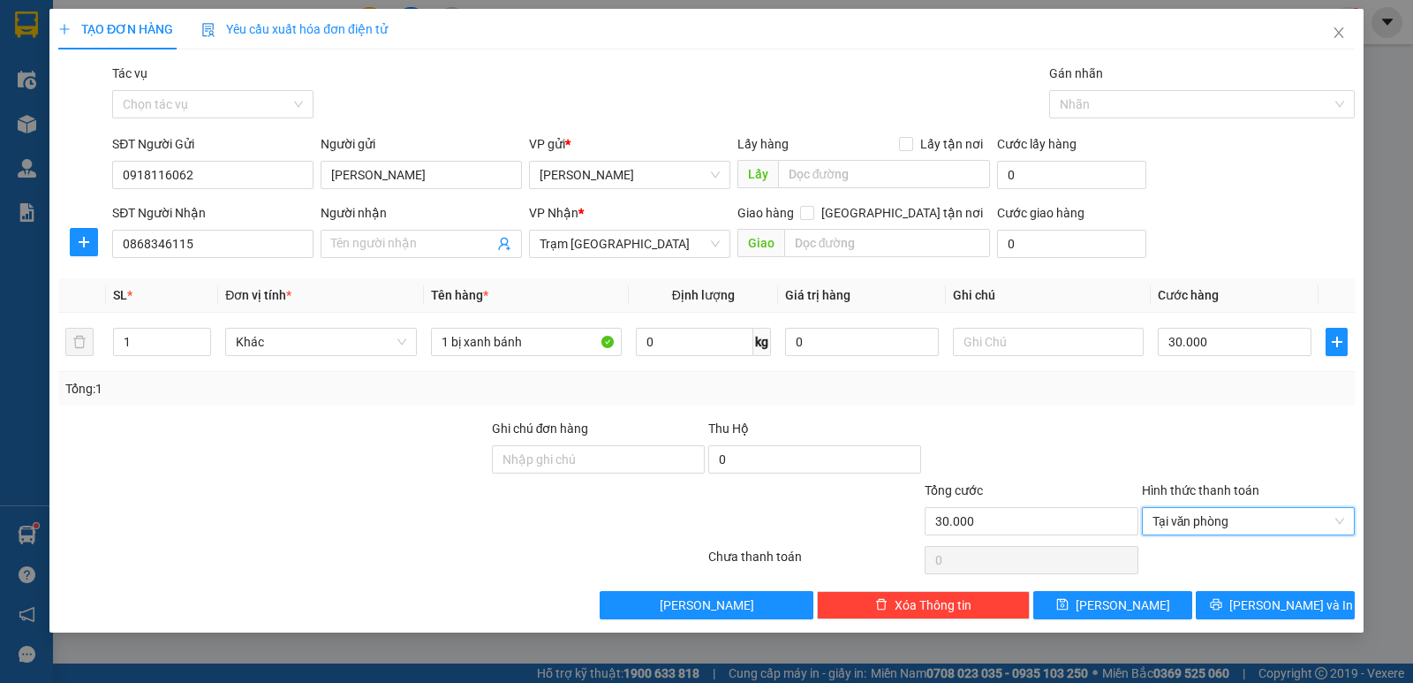
click at [1260, 623] on div "TẠO ĐƠN HÀNG Yêu cầu xuất hóa đơn điện tử Transit Pickup Surcharge Ids Transit …" at bounding box center [706, 321] width 1314 height 624
click at [1257, 602] on button "[PERSON_NAME] và In" at bounding box center [1275, 605] width 159 height 28
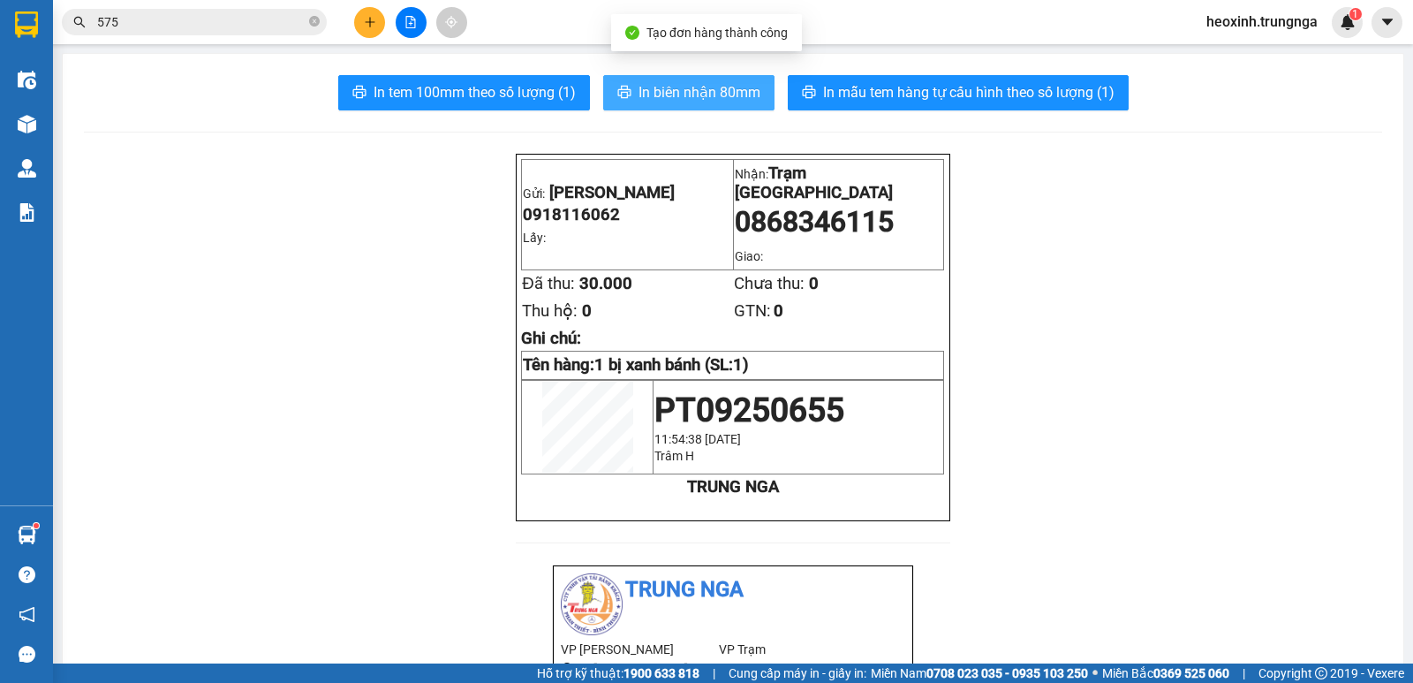
click at [651, 90] on span "In biên nhận 80mm" at bounding box center [700, 92] width 122 height 22
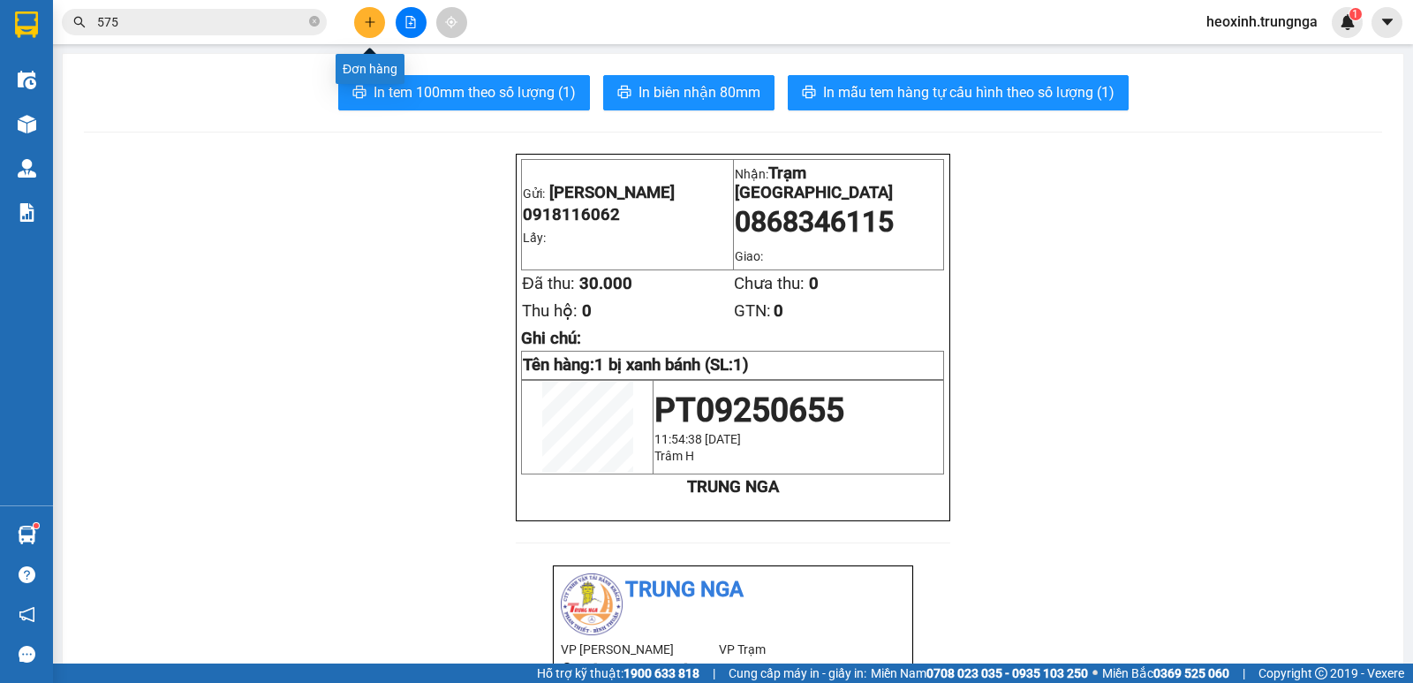
click at [375, 16] on icon "plus" at bounding box center [370, 22] width 12 height 12
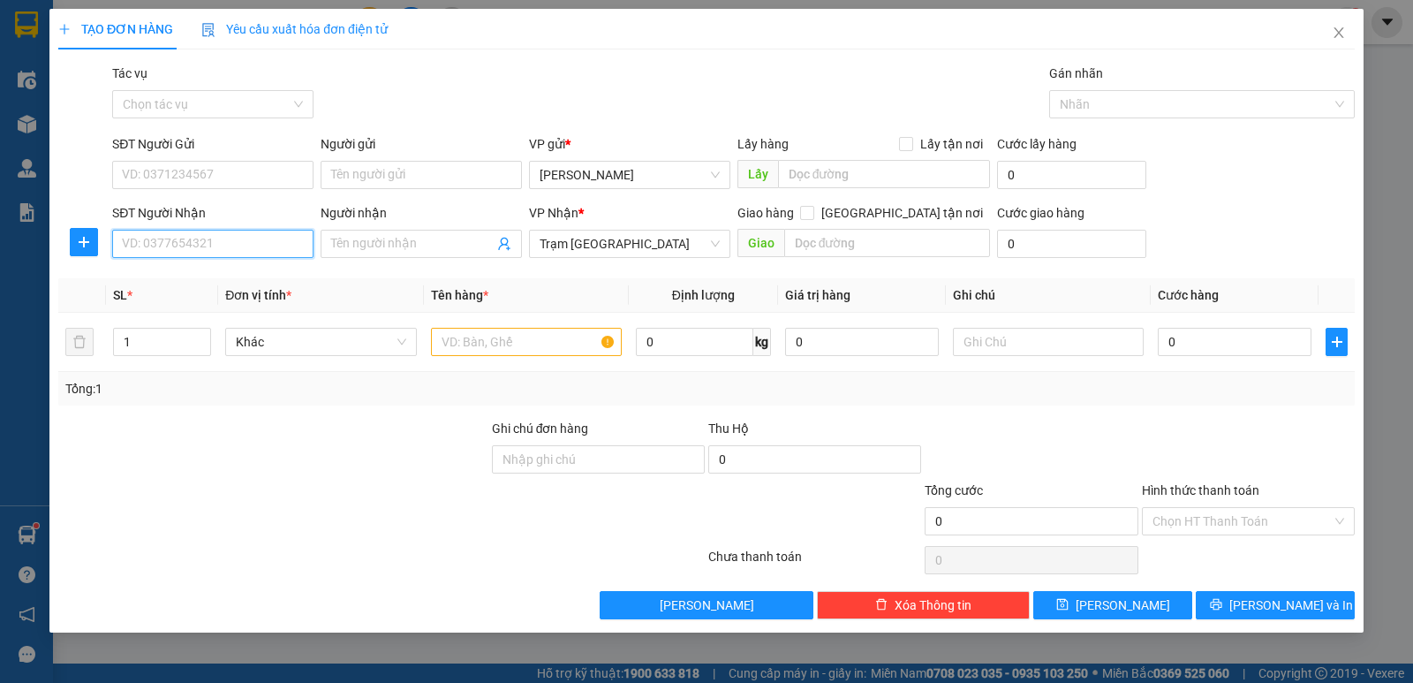
click at [150, 246] on input "SĐT Người Nhận" at bounding box center [212, 244] width 201 height 28
paste input "0905415249"
type input "0905415249"
click at [489, 350] on input "text" at bounding box center [526, 342] width 191 height 28
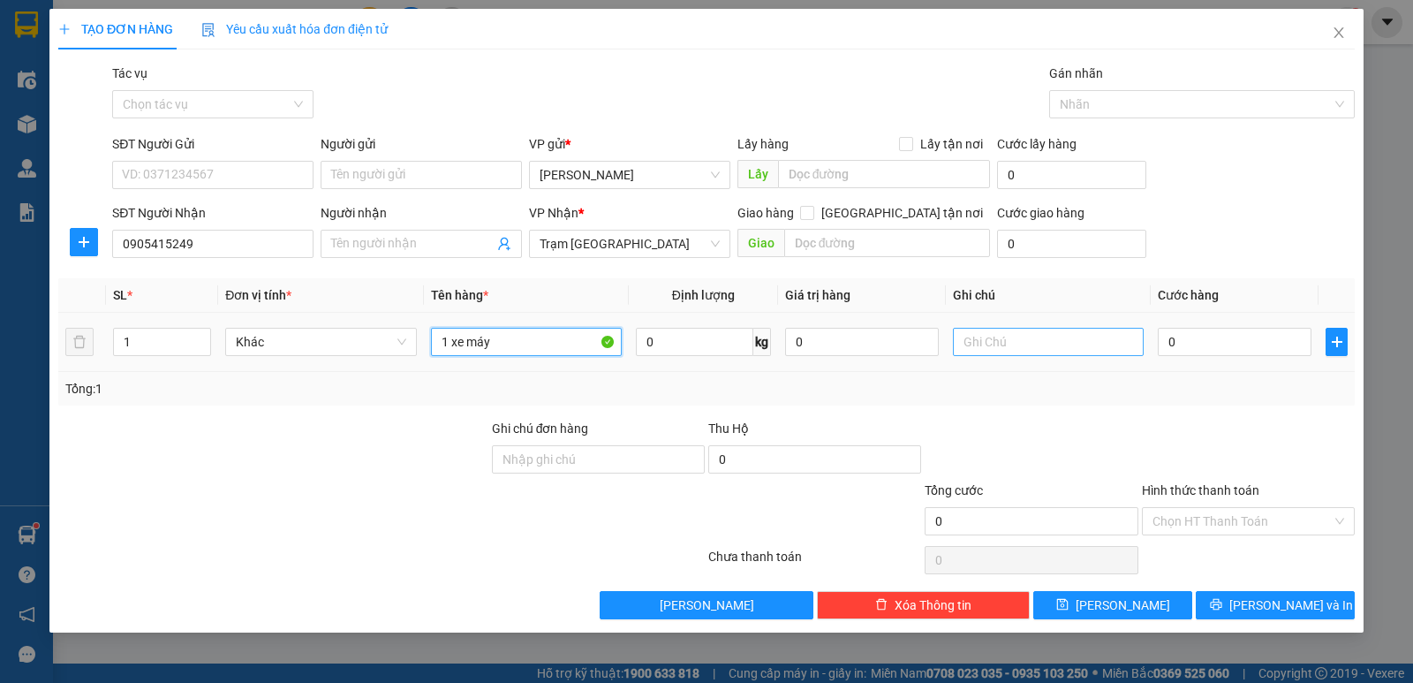
type input "1 xe máy"
click at [1104, 344] on input "text" at bounding box center [1048, 342] width 191 height 28
type input "theo khách 12h30"
click at [1181, 346] on input "0" at bounding box center [1235, 342] width 154 height 28
type input "2"
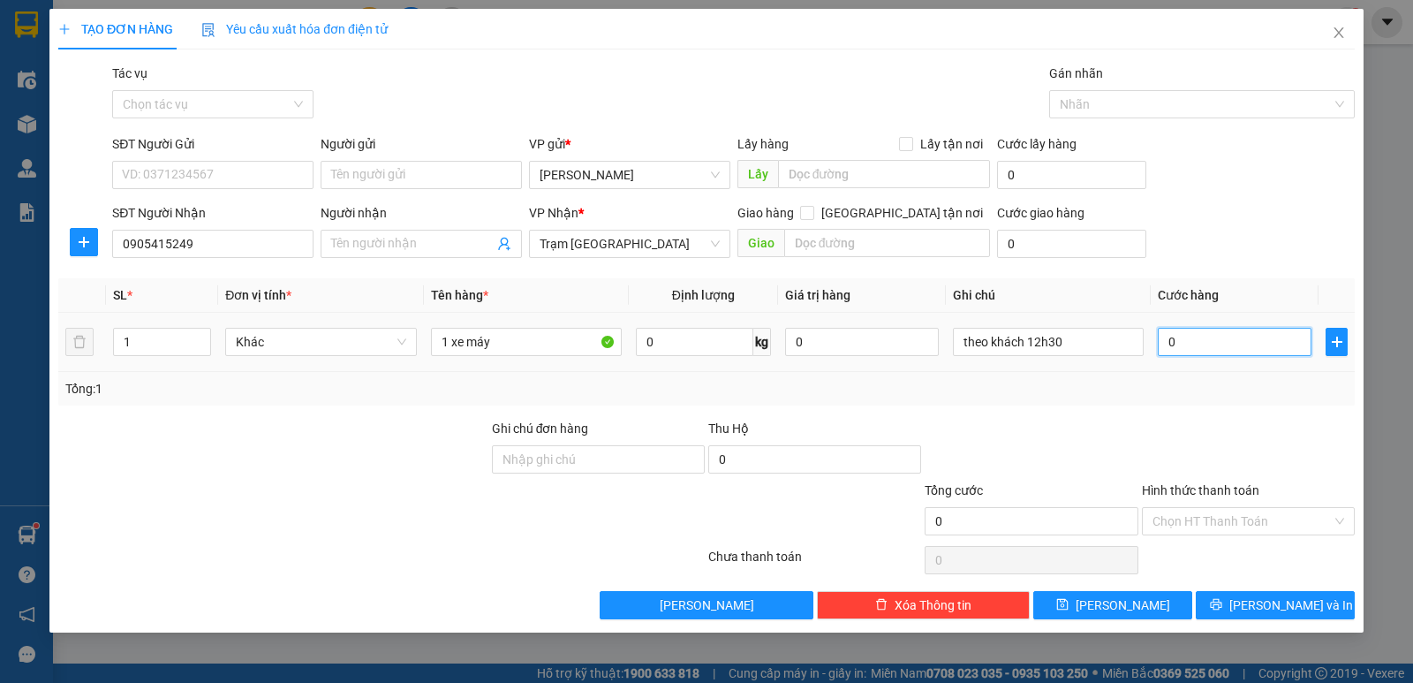
type input "2"
type input "25"
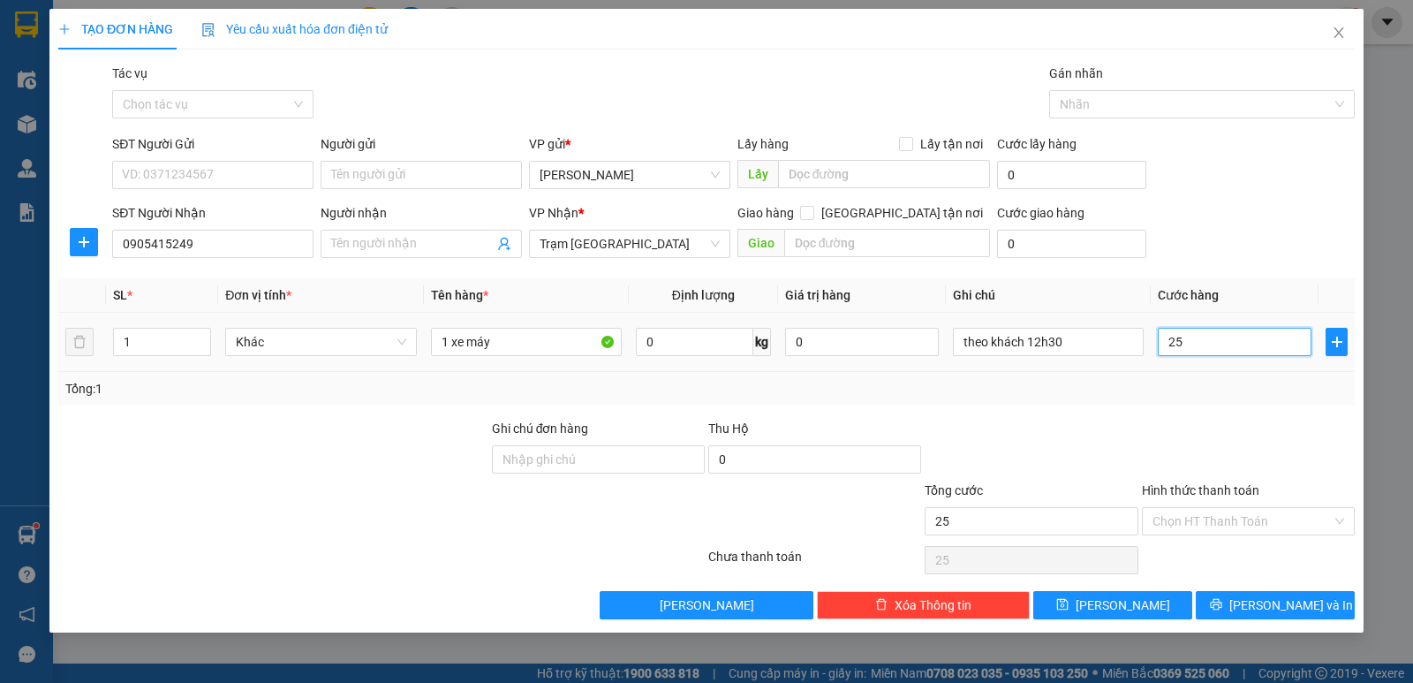
type input "250"
type input "250.000"
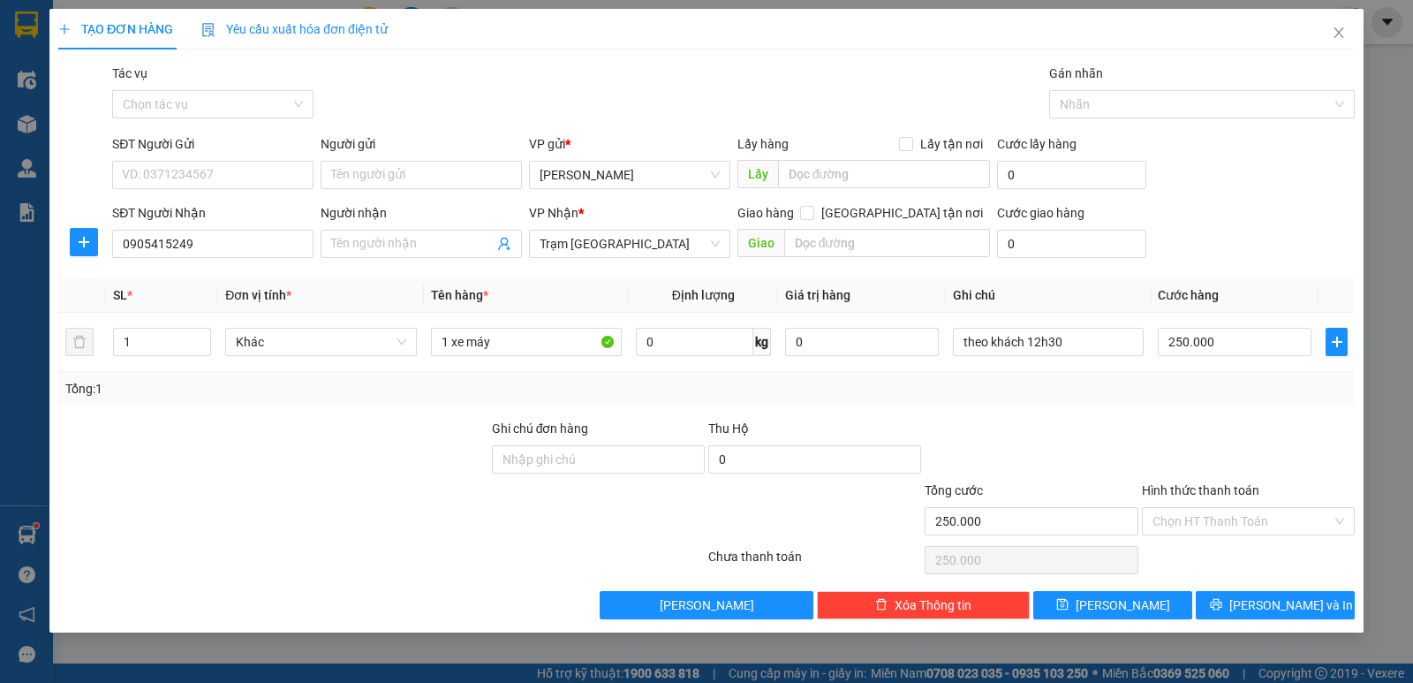
click at [1095, 412] on div "Transit Pickup Surcharge Ids Transit Deliver Surcharge Ids Transit Deliver Surc…" at bounding box center [706, 342] width 1297 height 556
click at [1211, 520] on input "Hình thức thanh toán" at bounding box center [1242, 521] width 179 height 26
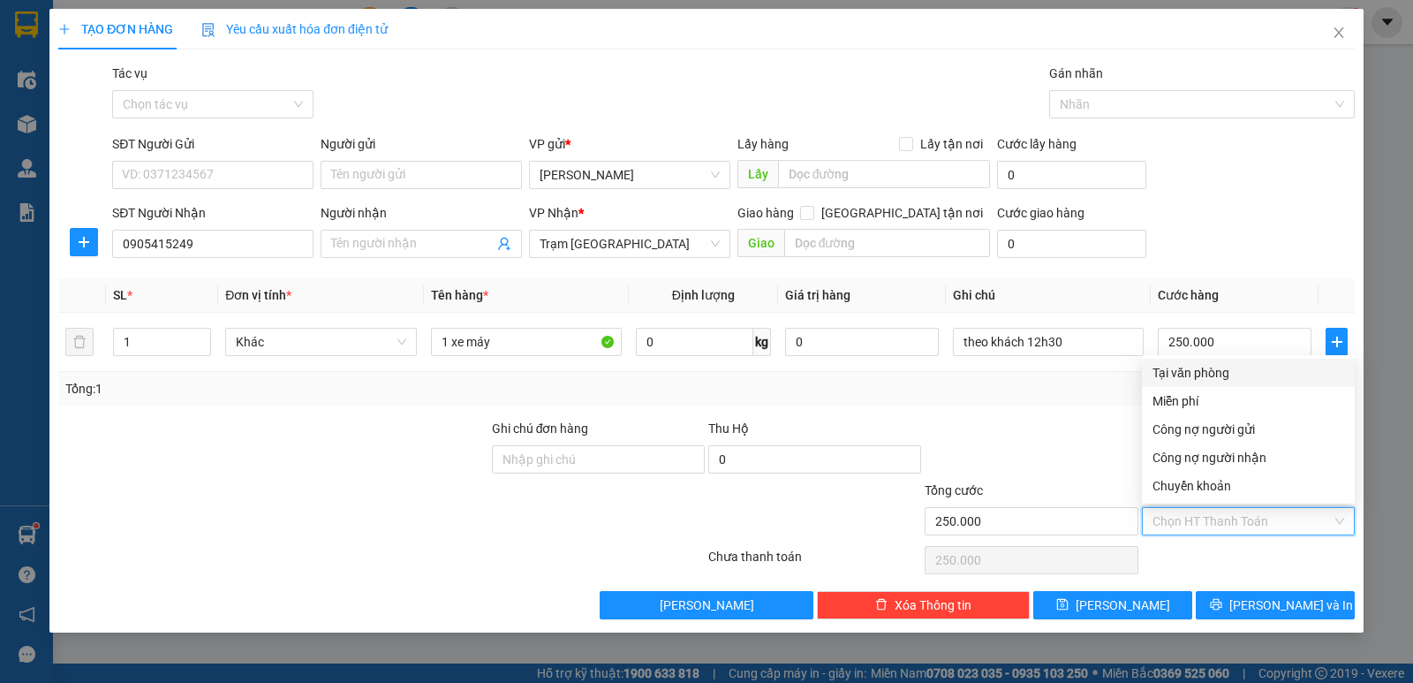
click at [1179, 375] on div "Tại văn phòng" at bounding box center [1249, 372] width 192 height 19
type input "0"
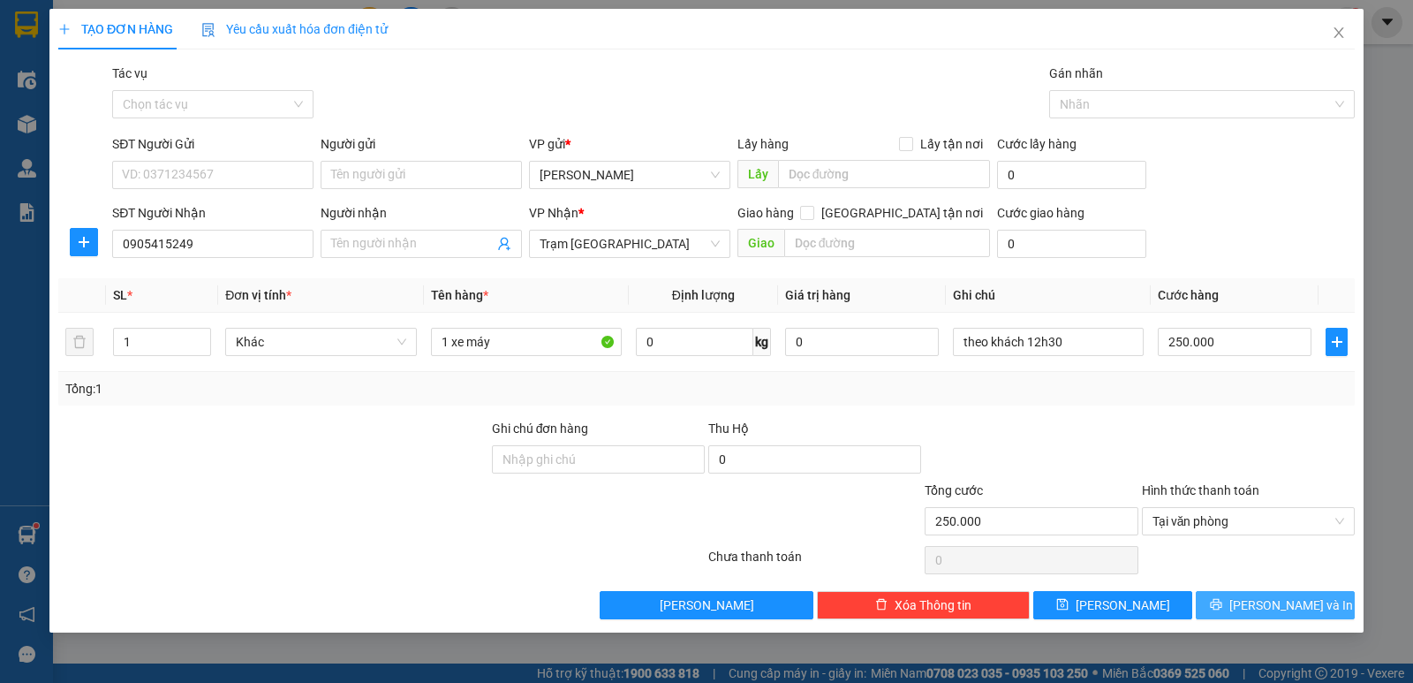
click at [1257, 602] on button "[PERSON_NAME] và In" at bounding box center [1275, 605] width 159 height 28
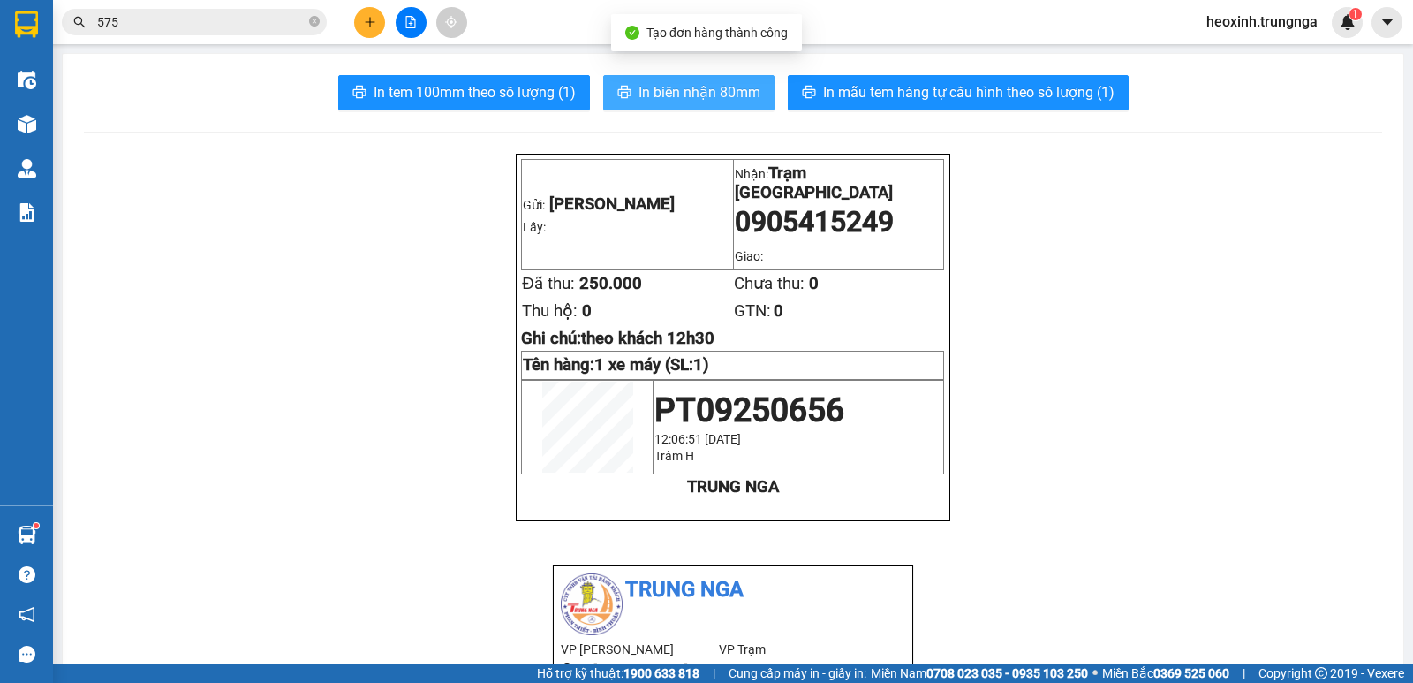
click at [734, 95] on span "In biên nhận 80mm" at bounding box center [700, 92] width 122 height 22
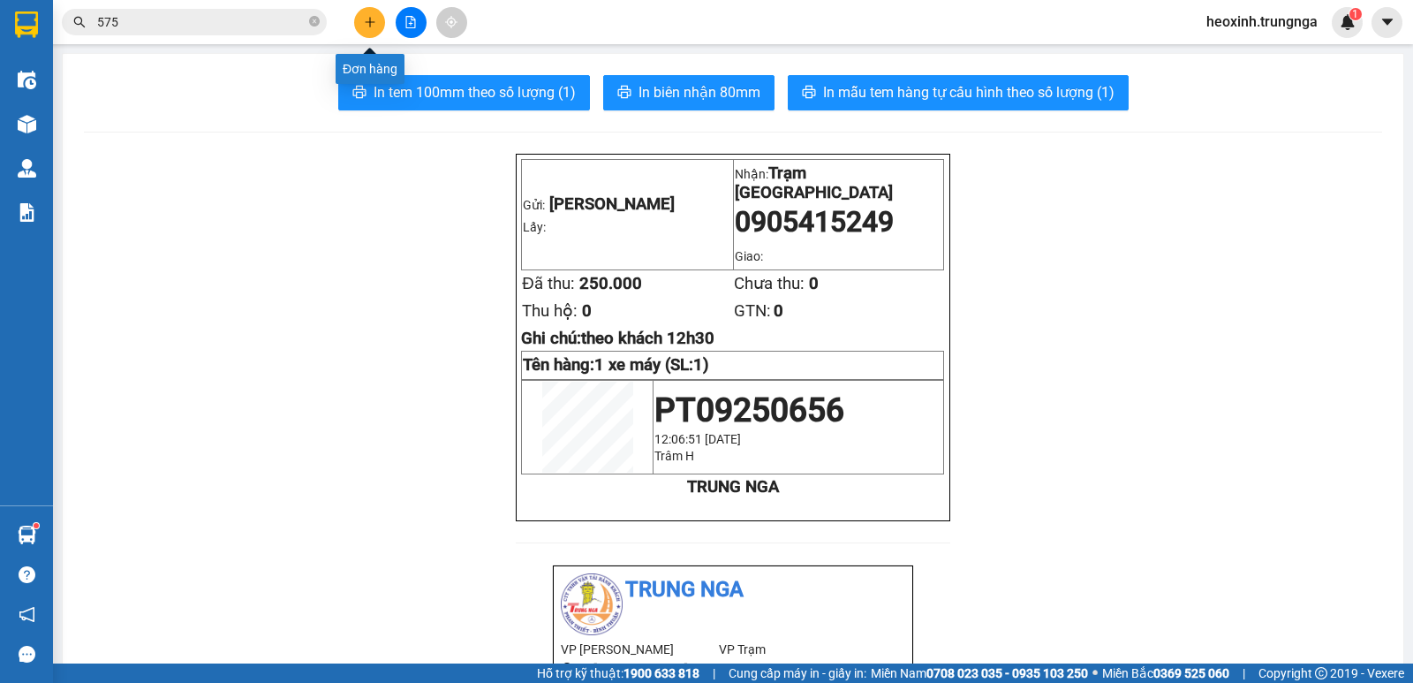
click at [368, 23] on icon "plus" at bounding box center [370, 22] width 12 height 12
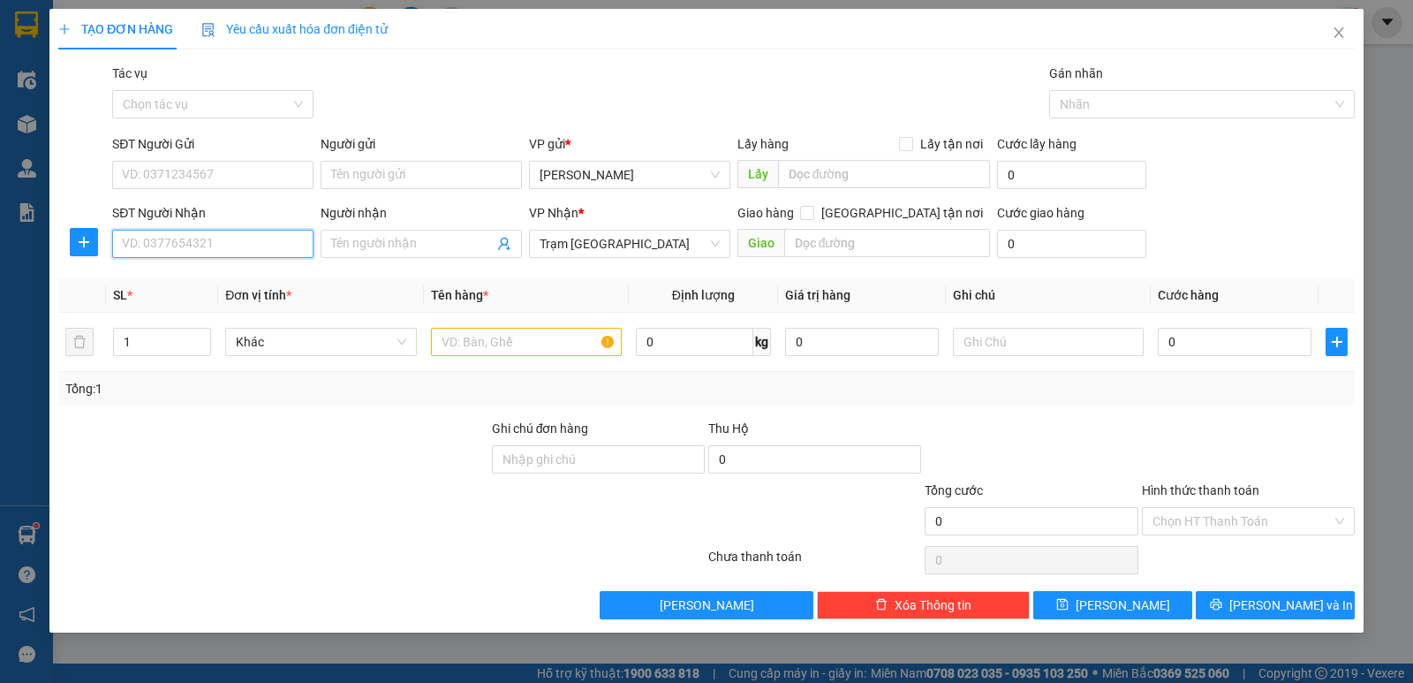
click at [196, 246] on input "SĐT Người Nhận" at bounding box center [212, 244] width 201 height 28
type input "0399788399"
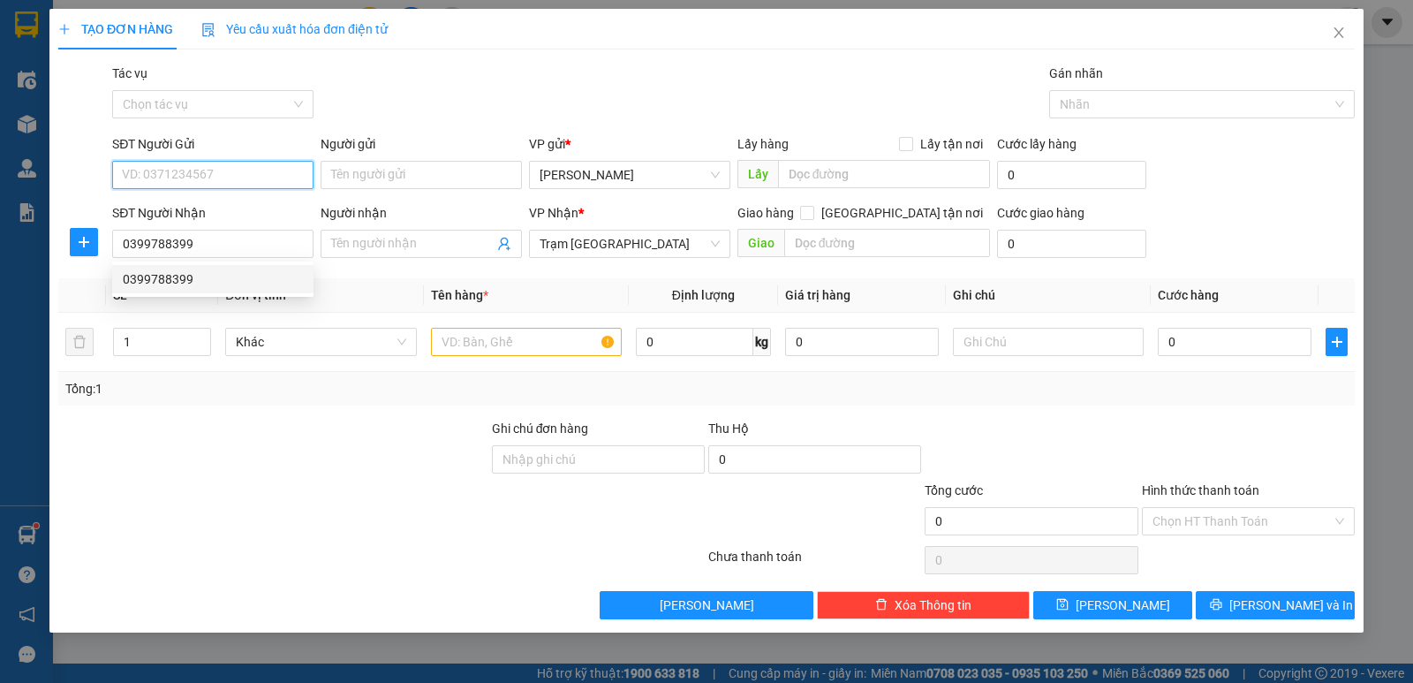
click at [219, 163] on input "SĐT Người Gửi" at bounding box center [212, 175] width 201 height 28
type input "0968339929"
click at [499, 360] on td at bounding box center [526, 342] width 205 height 59
click at [500, 344] on input "text" at bounding box center [526, 342] width 191 height 28
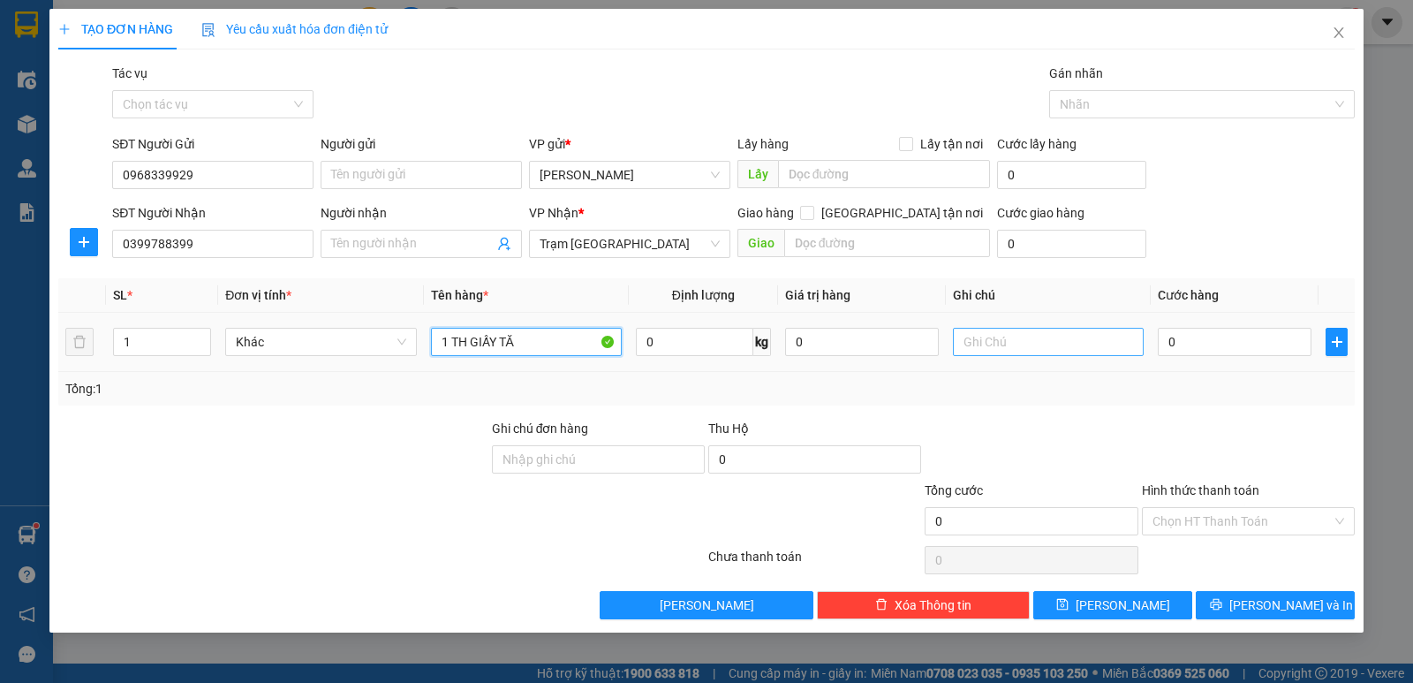
type input "1 TH GIẤY TĂ"
click at [1139, 331] on input "text" at bounding box center [1048, 342] width 191 height 28
click at [1184, 339] on input "0" at bounding box center [1235, 342] width 154 height 28
type input "4"
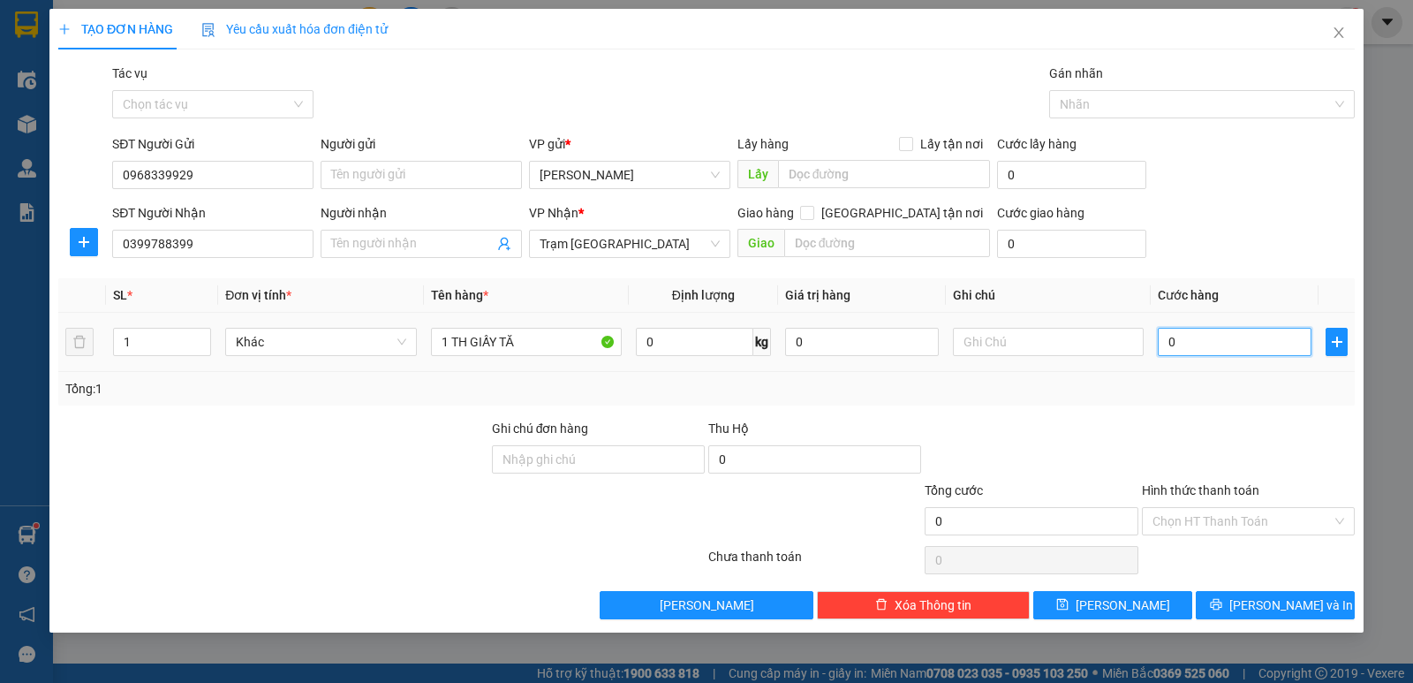
type input "4"
type input "40"
type input "40.000"
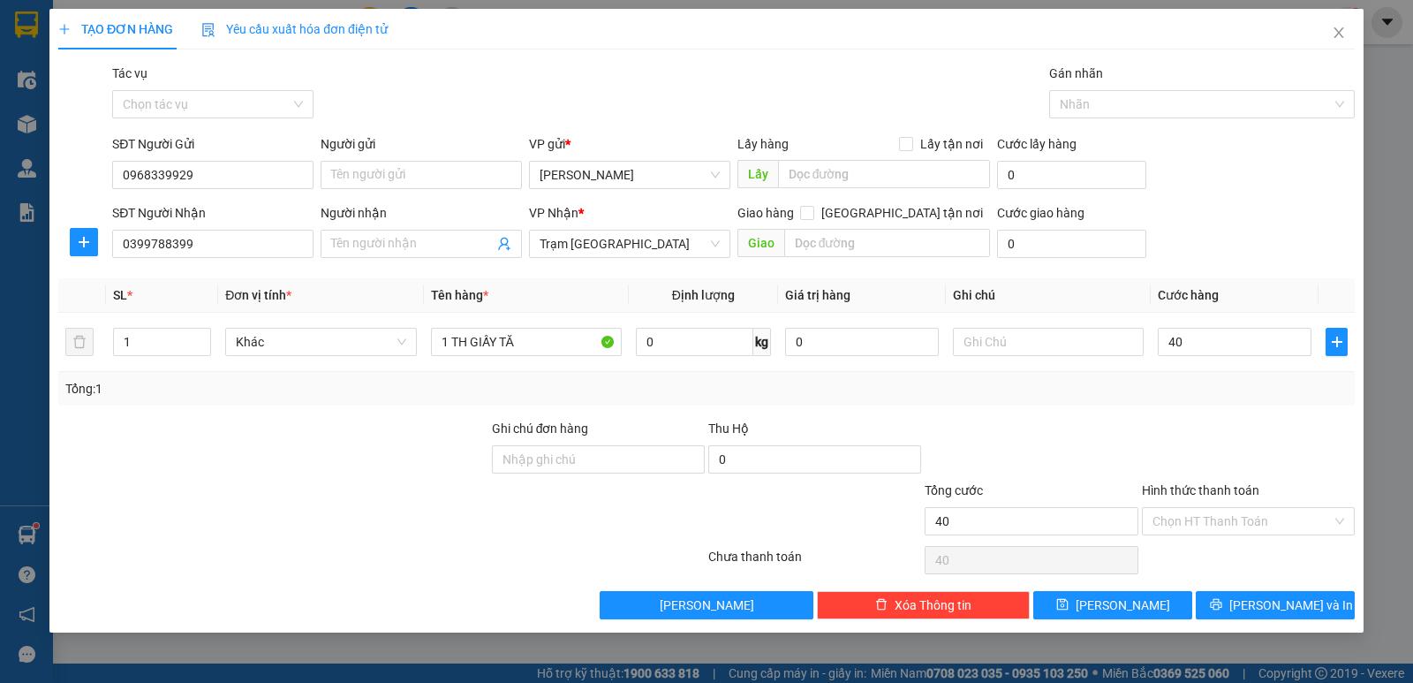
type input "40.000"
click at [1140, 391] on div "Tổng: 1" at bounding box center [706, 388] width 1283 height 19
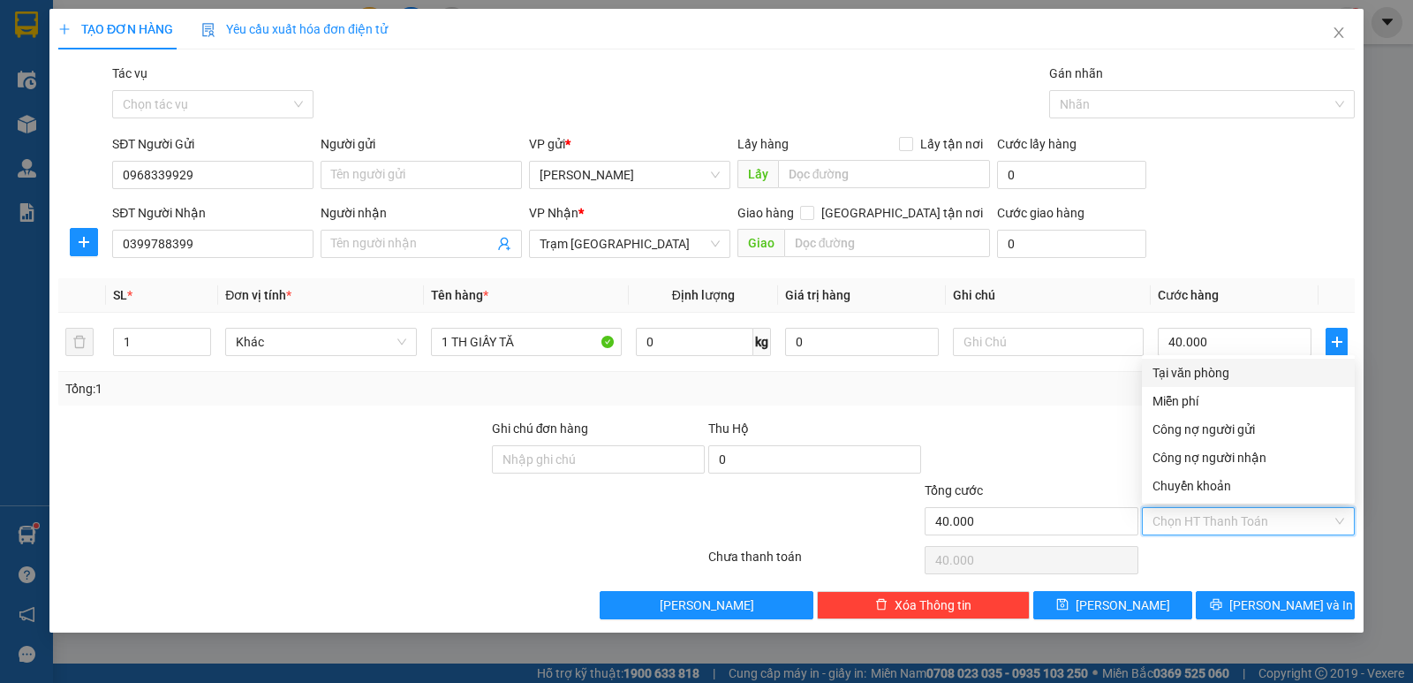
drag, startPoint x: 1199, startPoint y: 527, endPoint x: 1036, endPoint y: 467, distance: 174.1
click at [1040, 473] on form "Ghi chú đơn hàng Thu Hộ 0 Tổng cước 40.000 Hình thức thanh toán Chọn HT Thanh T…" at bounding box center [706, 481] width 1297 height 124
click at [1177, 488] on div "Chuyển khoản" at bounding box center [1249, 485] width 192 height 19
type input "0"
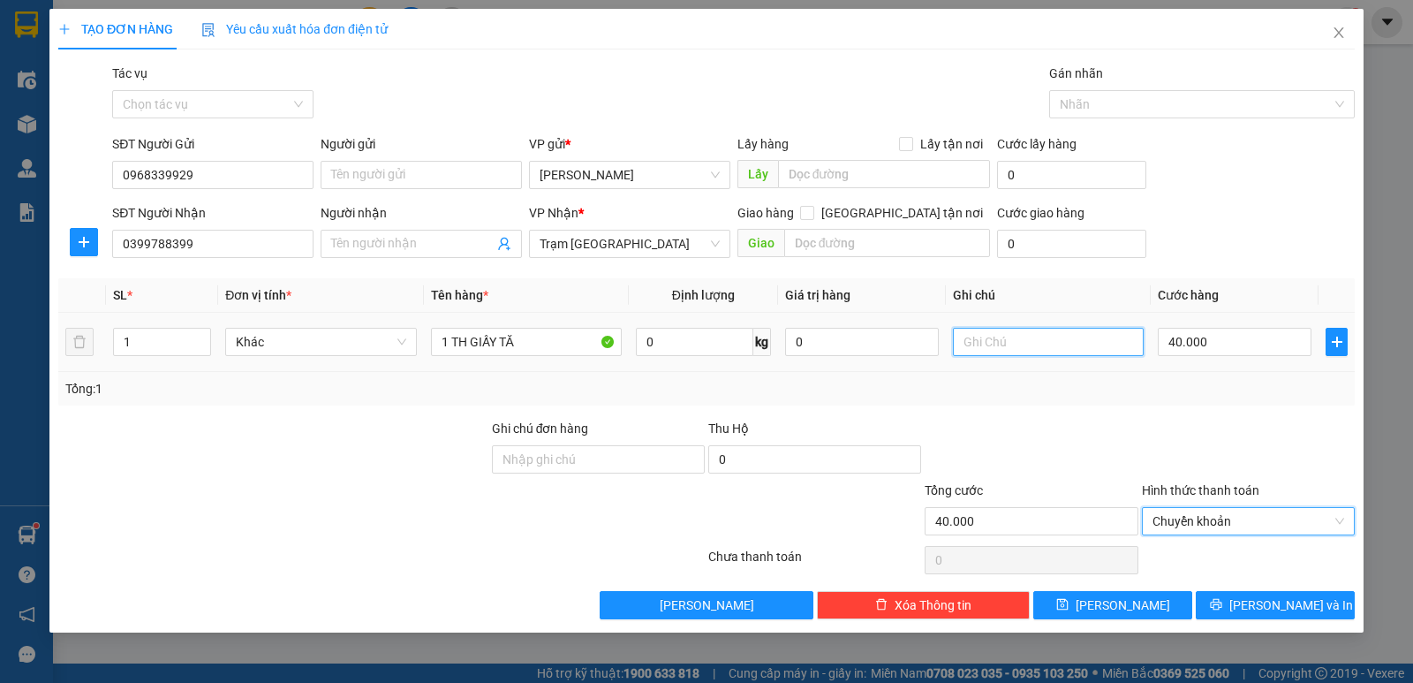
click at [1018, 342] on input "text" at bounding box center [1048, 342] width 191 height 28
type input "CK"
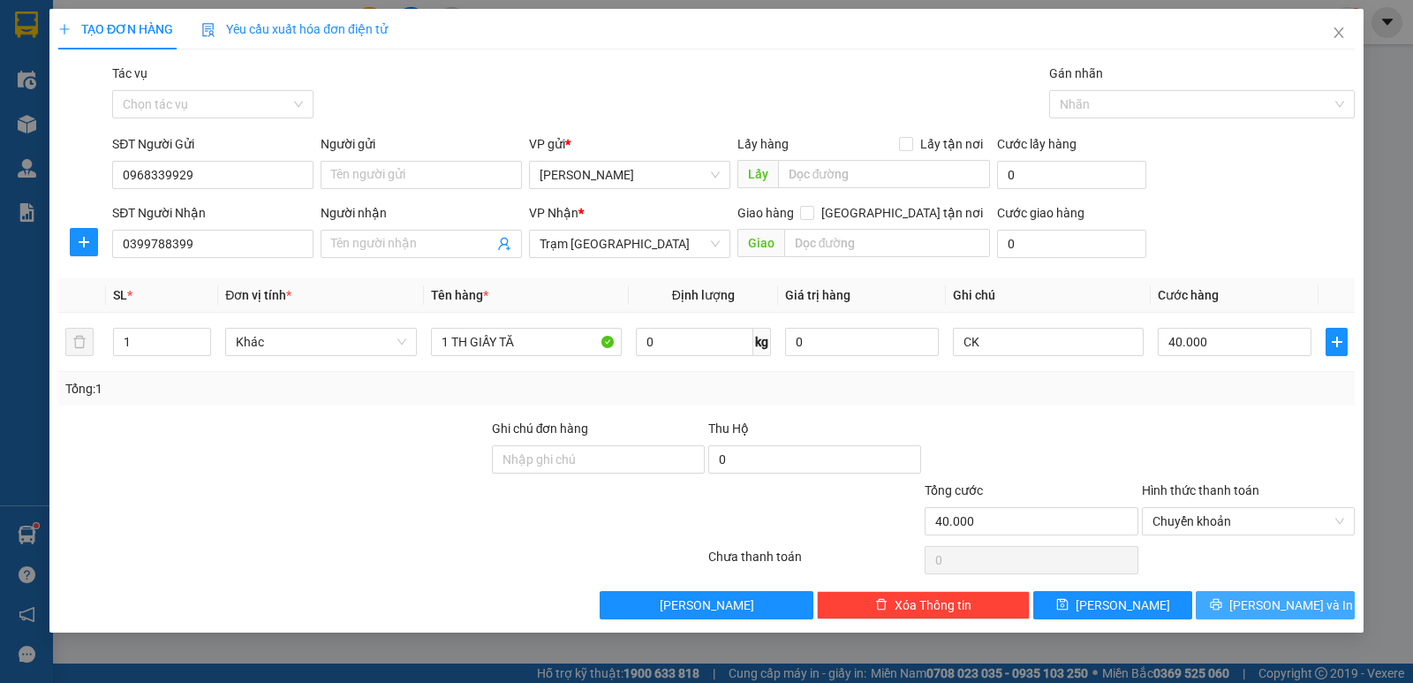
click at [1240, 599] on button "[PERSON_NAME] và In" at bounding box center [1275, 605] width 159 height 28
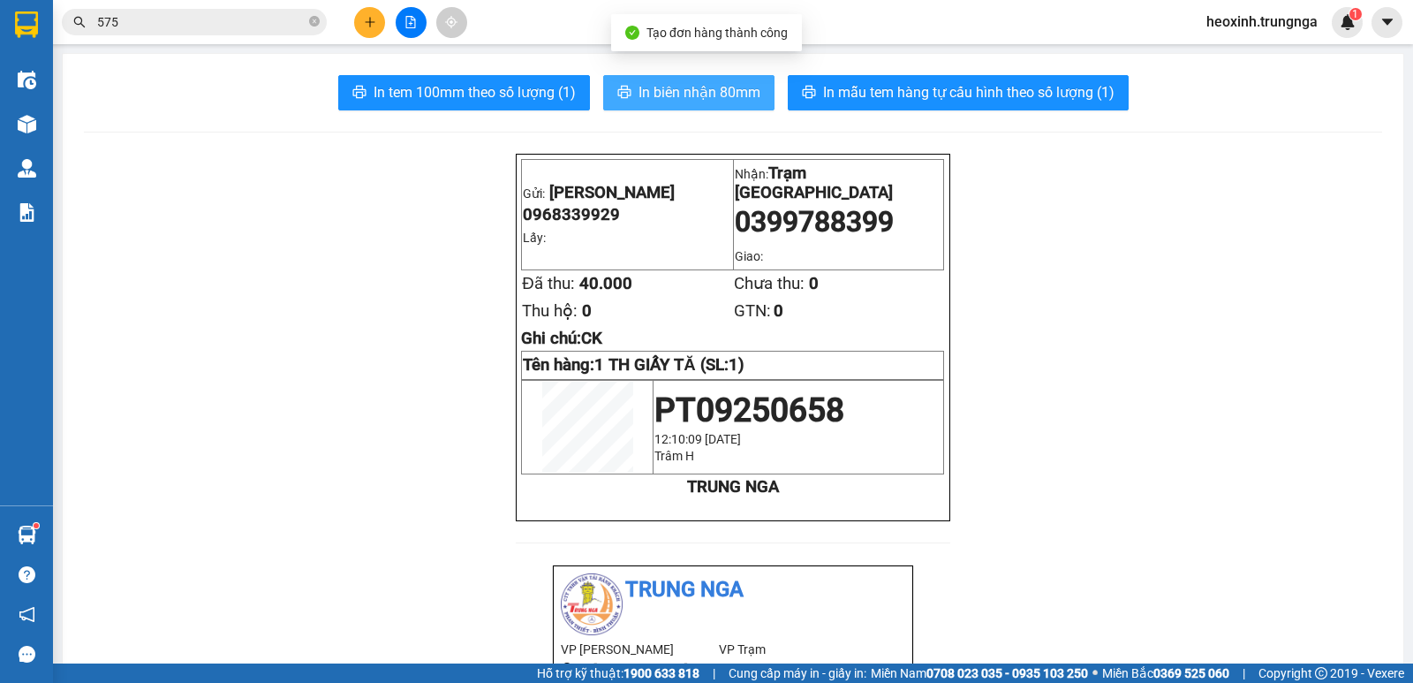
click at [720, 103] on span "In biên nhận 80mm" at bounding box center [700, 92] width 122 height 22
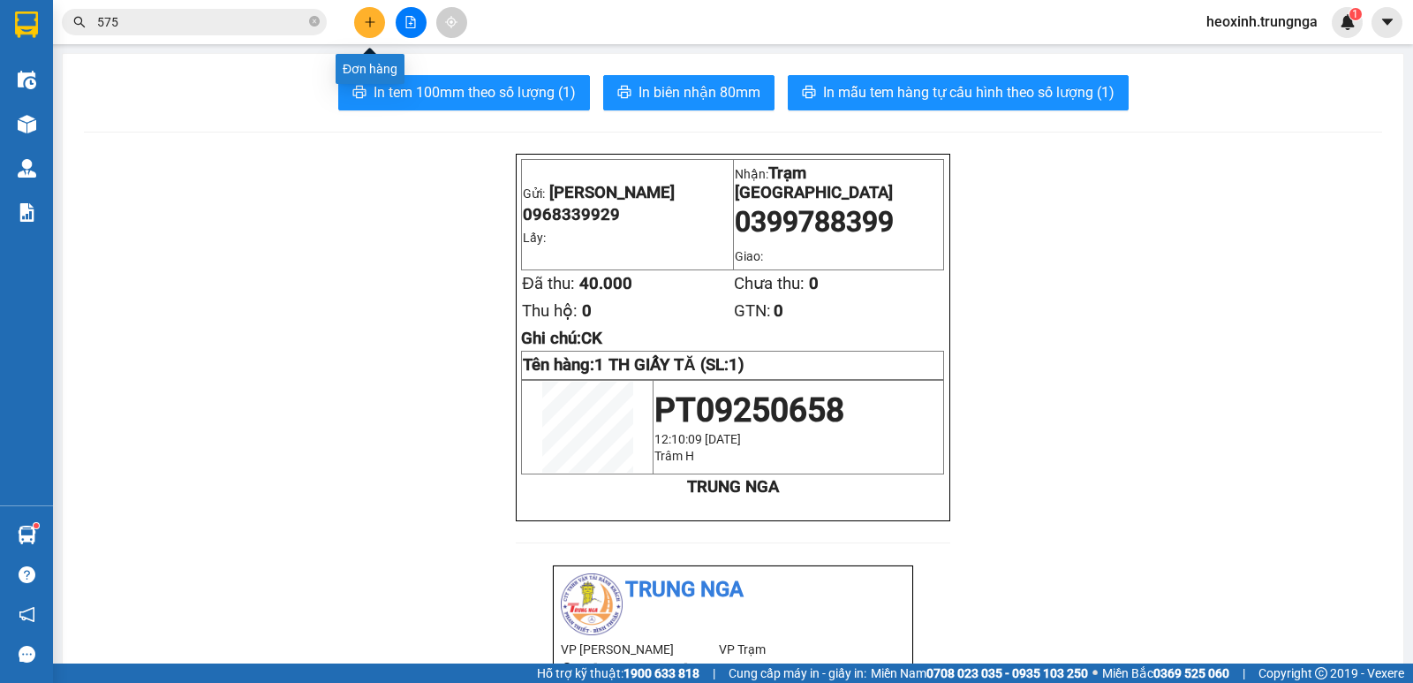
click at [368, 21] on icon "plus" at bounding box center [370, 22] width 12 height 12
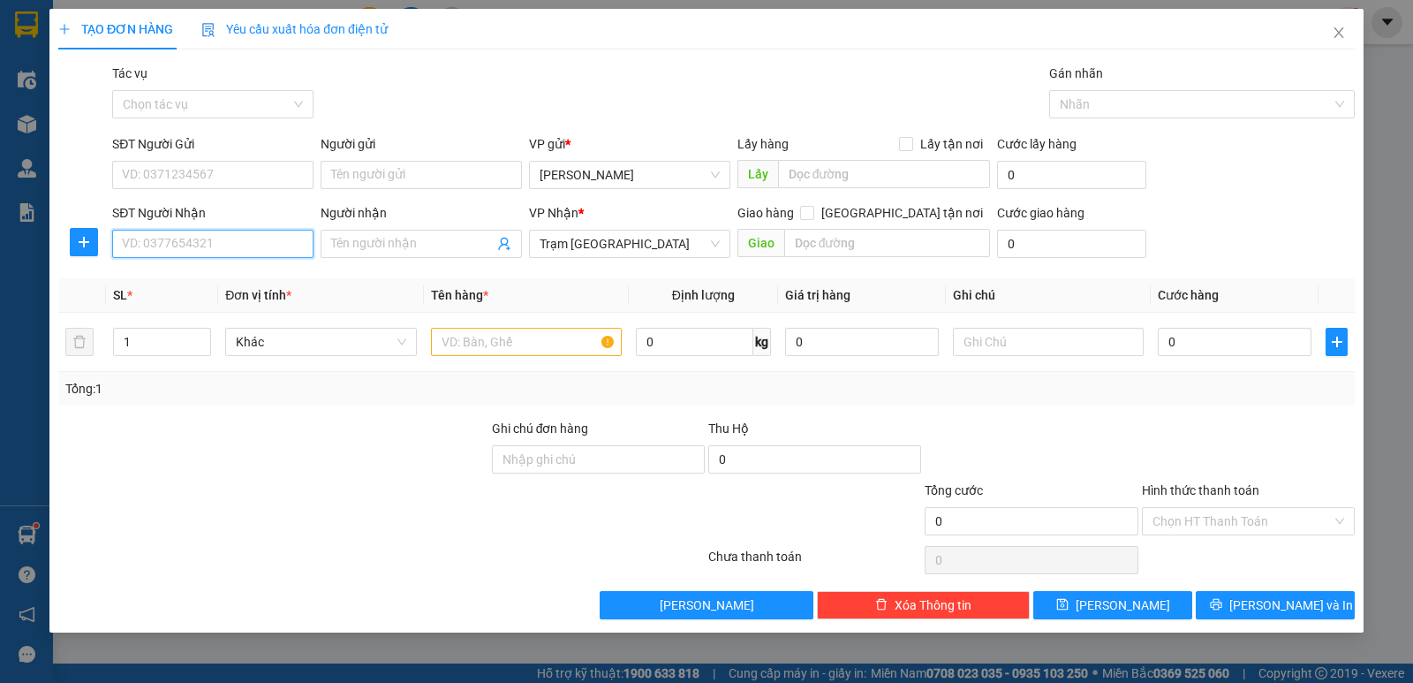
click at [166, 250] on input "SĐT Người Nhận" at bounding box center [212, 244] width 201 height 28
type input "0898855527"
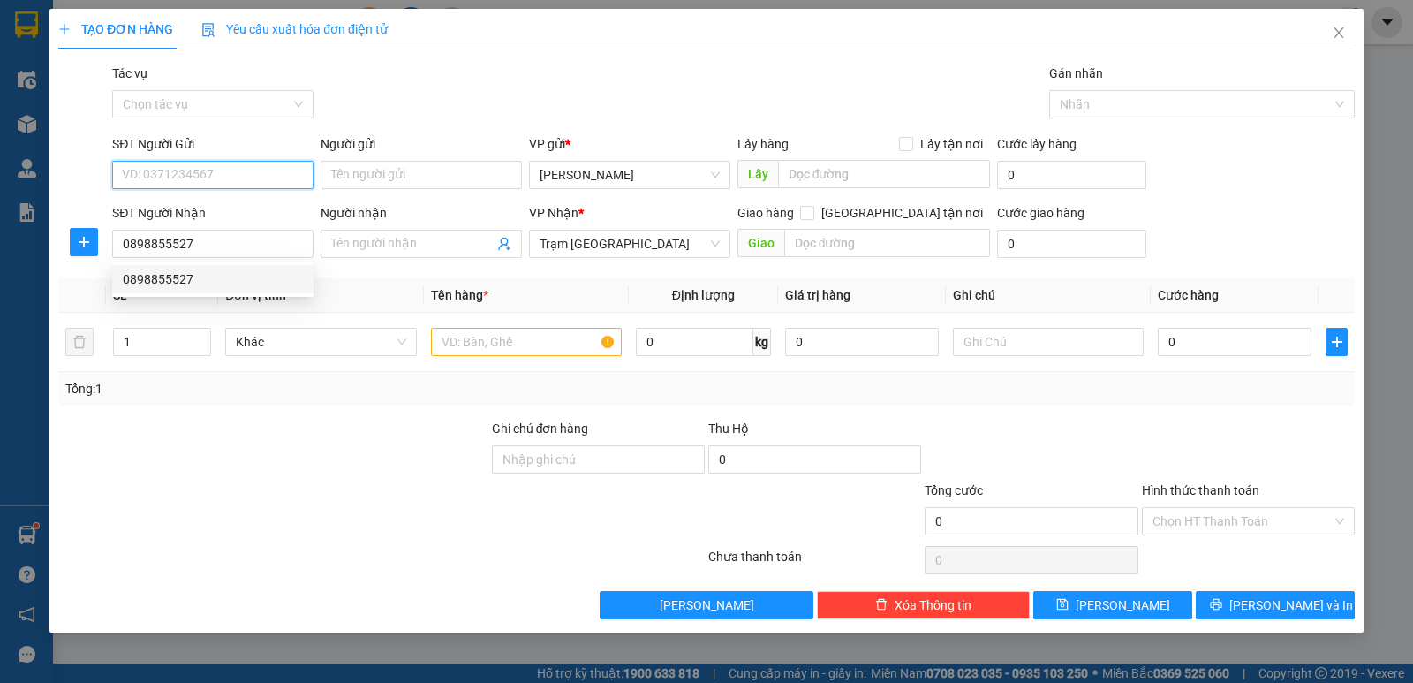
click at [165, 174] on input "SĐT Người Gửi" at bounding box center [212, 175] width 201 height 28
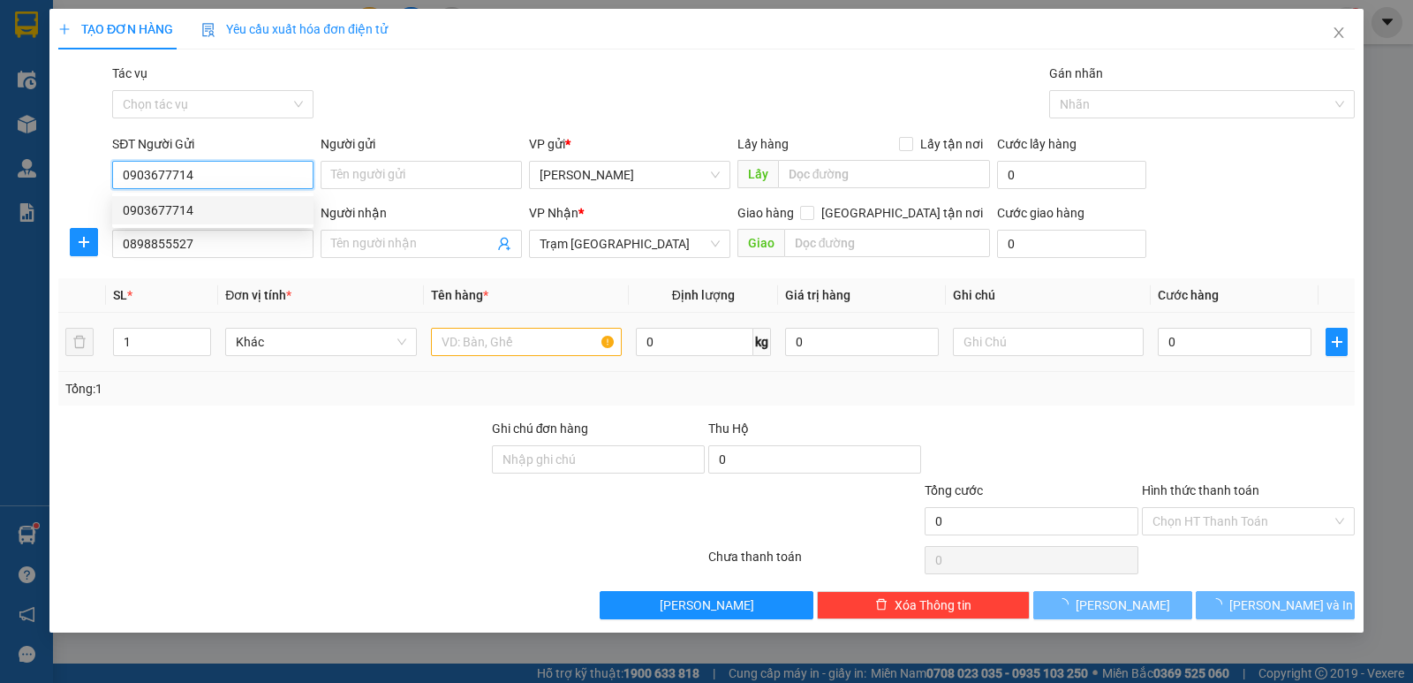
type input "0903677714"
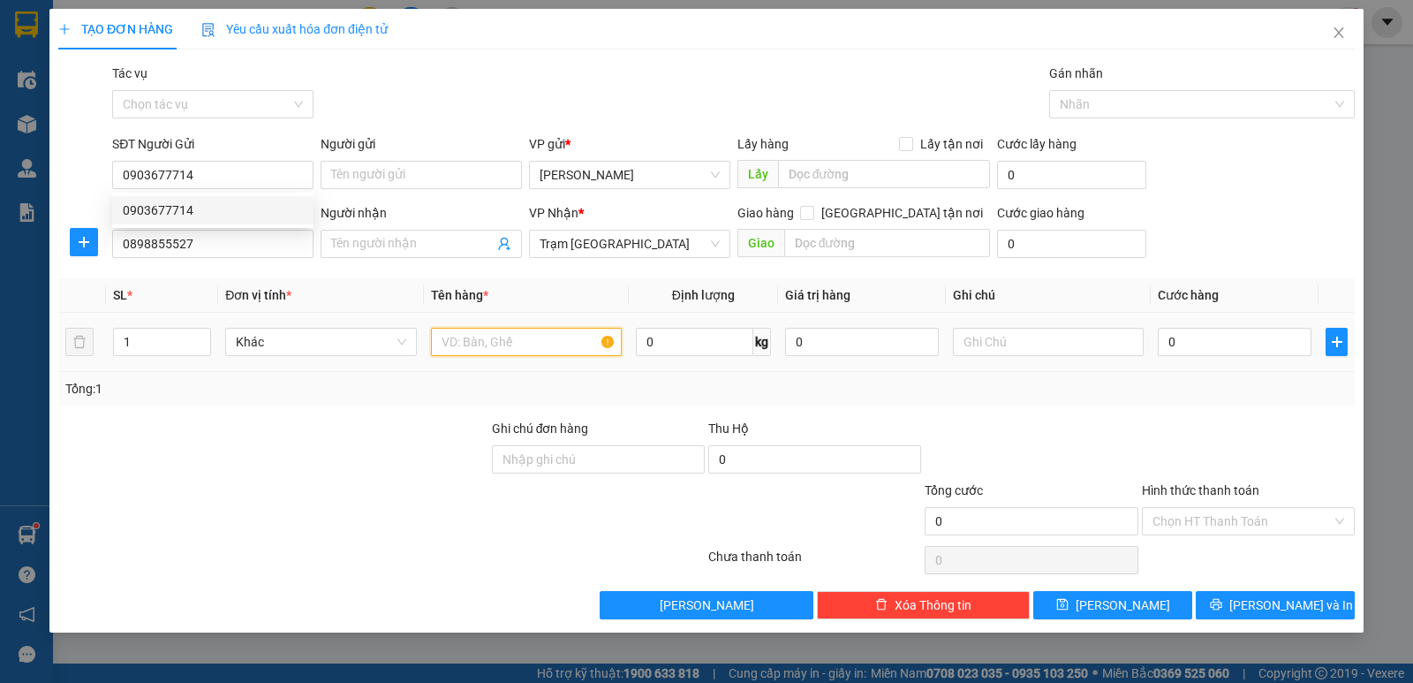
click at [450, 352] on input "text" at bounding box center [526, 342] width 191 height 28
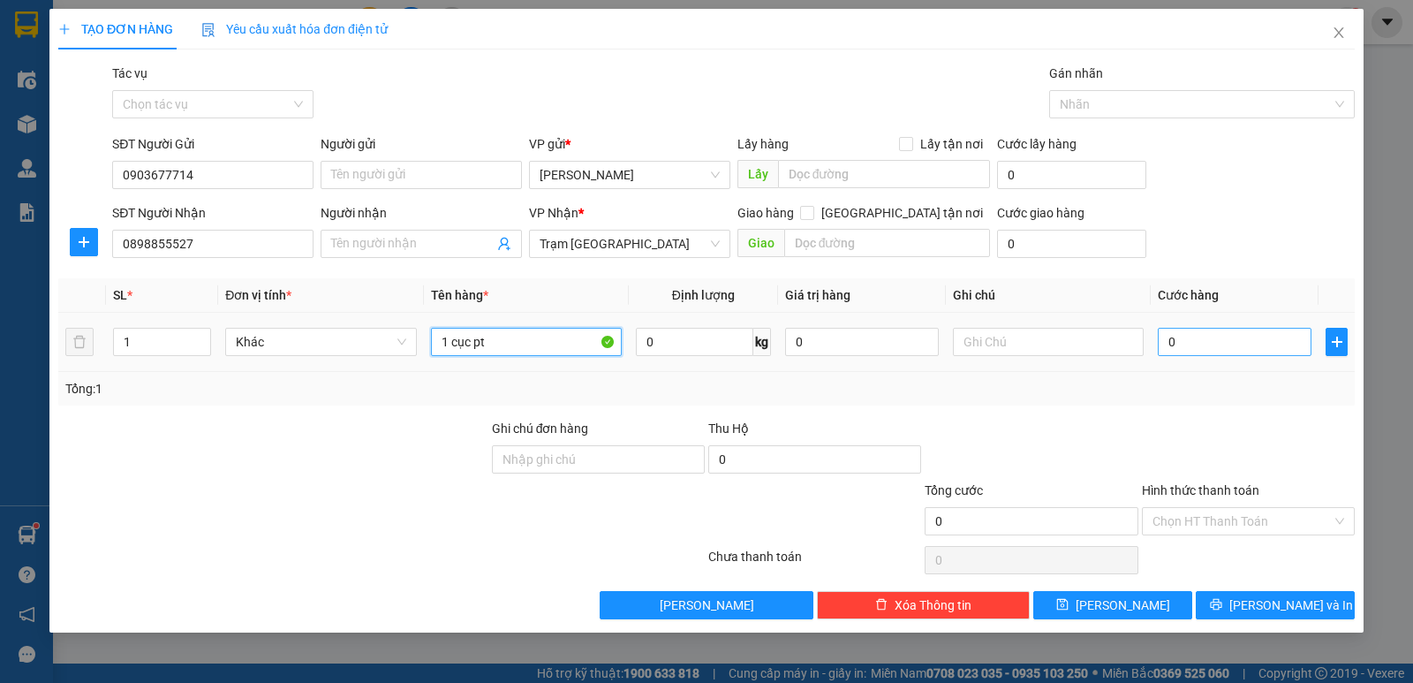
type input "1 cục pt"
click at [1214, 338] on input "0" at bounding box center [1235, 342] width 154 height 28
type input "3"
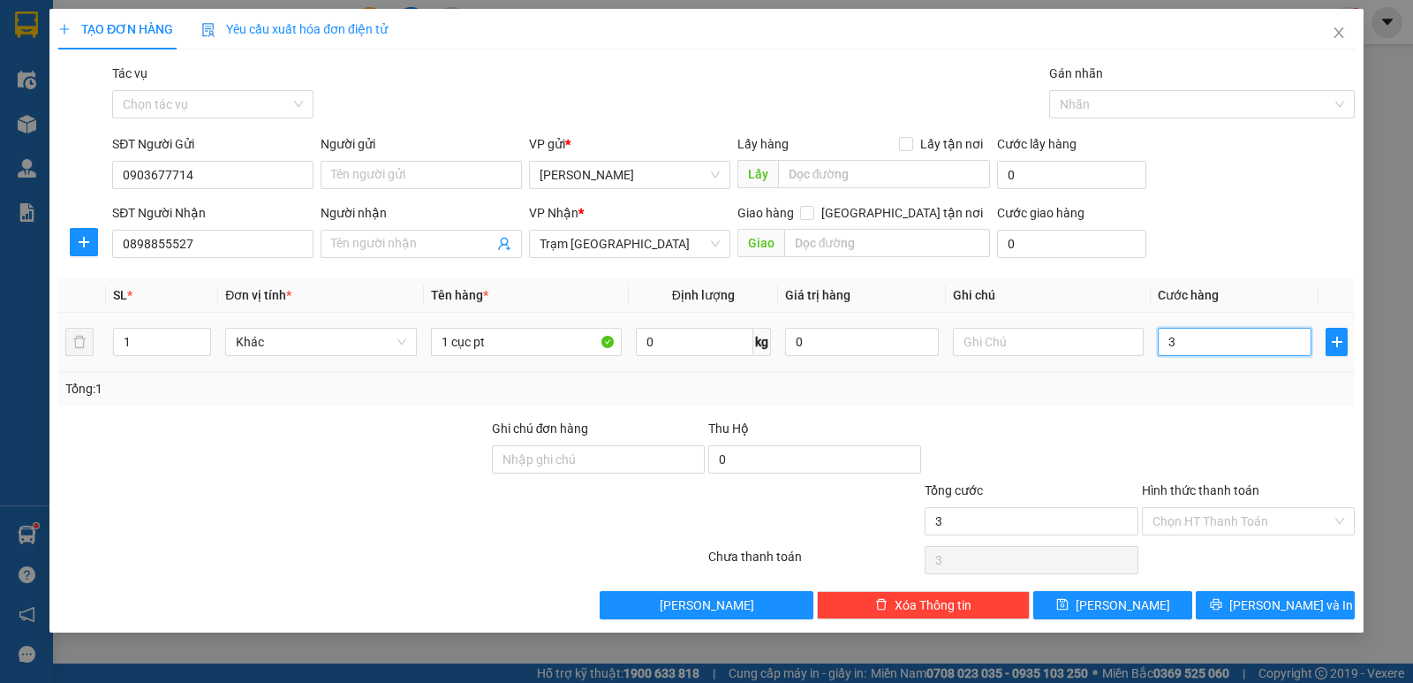
type input "30"
type input "30.000"
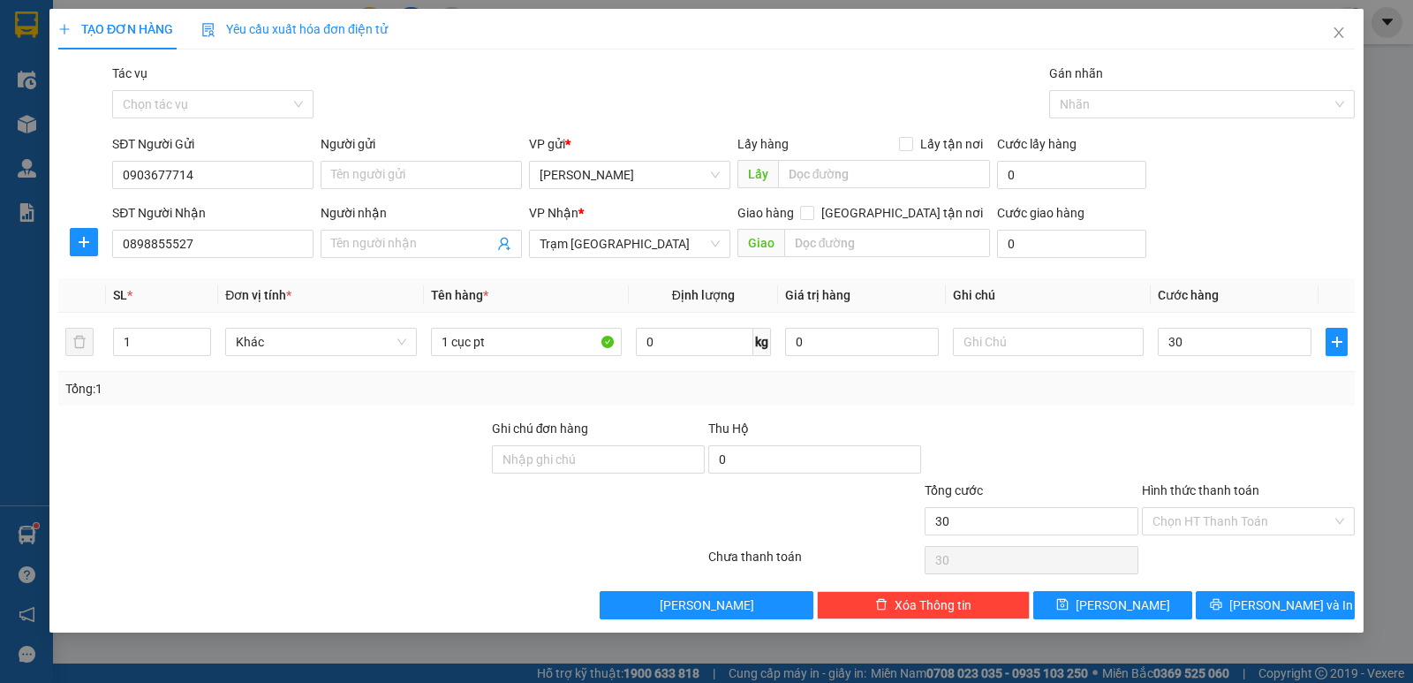
type input "30.000"
click at [1240, 397] on div "Tổng: 1" at bounding box center [706, 388] width 1283 height 19
click at [1235, 611] on button "[PERSON_NAME] và In" at bounding box center [1275, 605] width 159 height 28
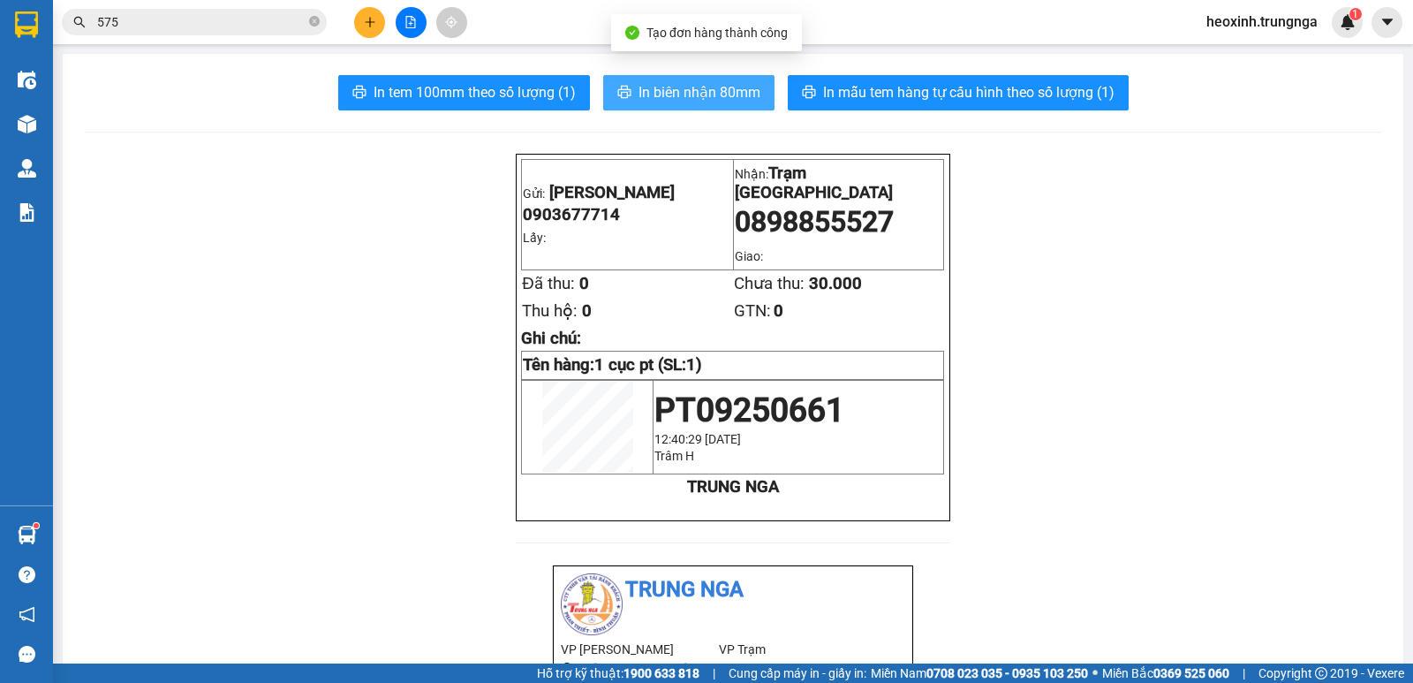
click at [661, 101] on span "In biên nhận 80mm" at bounding box center [700, 92] width 122 height 22
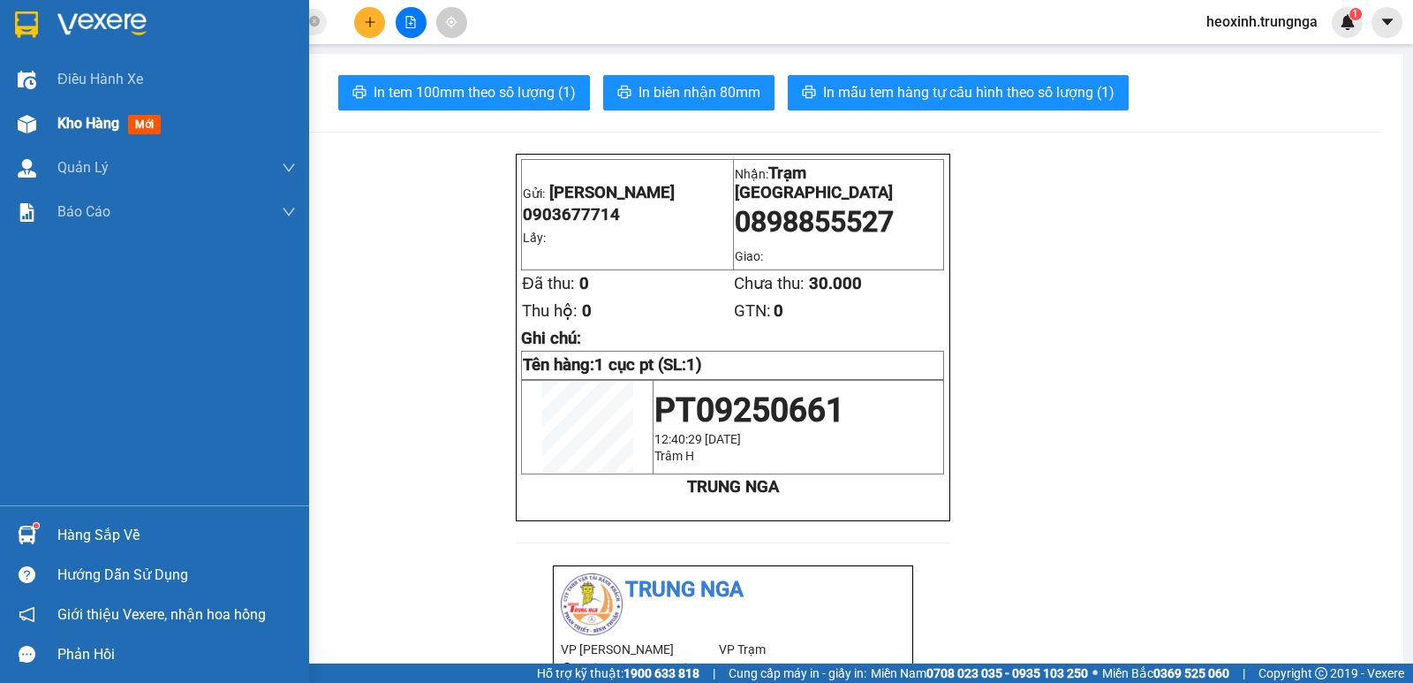
click at [72, 116] on span "Kho hàng" at bounding box center [88, 123] width 62 height 17
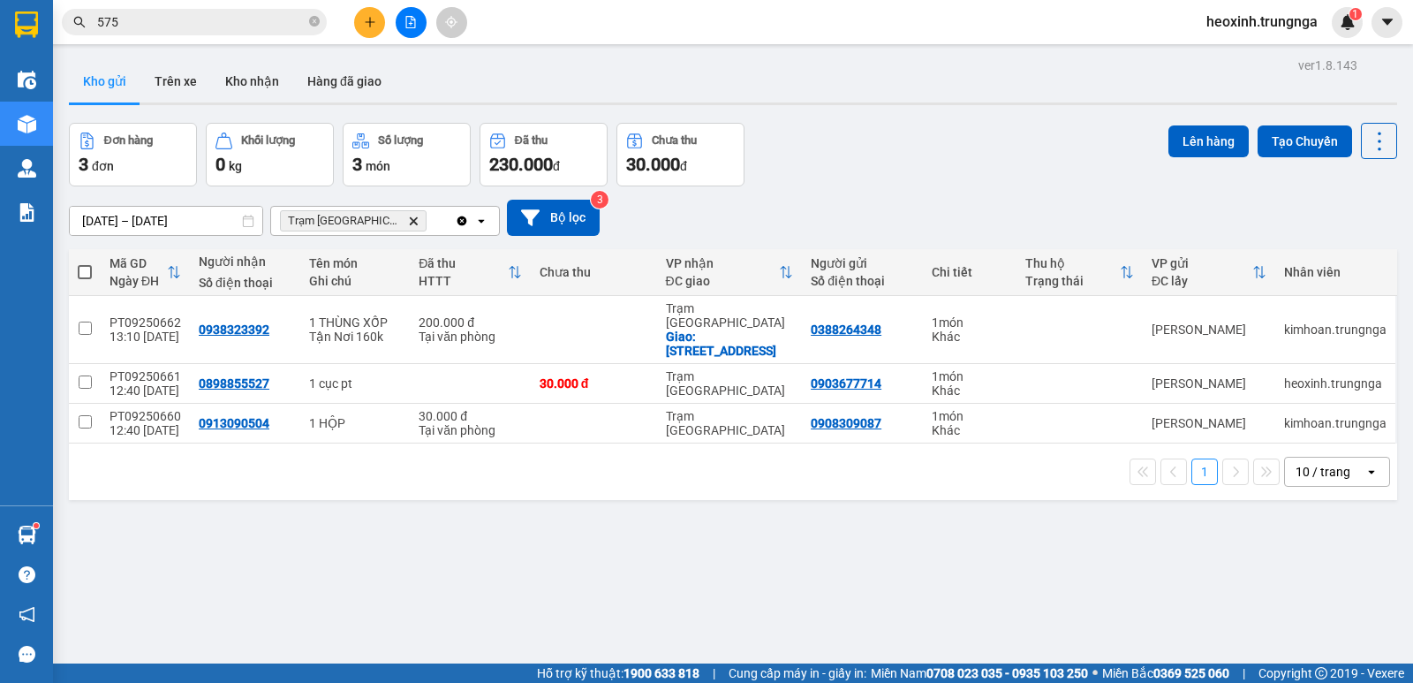
drag, startPoint x: 6, startPoint y: 195, endPoint x: 618, endPoint y: 39, distance: 631.8
click at [618, 39] on div "Kết quả tìm kiếm ( 68 ) Bộ lọc Mã ĐH Trạng thái Món hàng Thu hộ Tổng cước Chưa …" at bounding box center [706, 22] width 1413 height 44
click at [359, 23] on button at bounding box center [369, 22] width 31 height 31
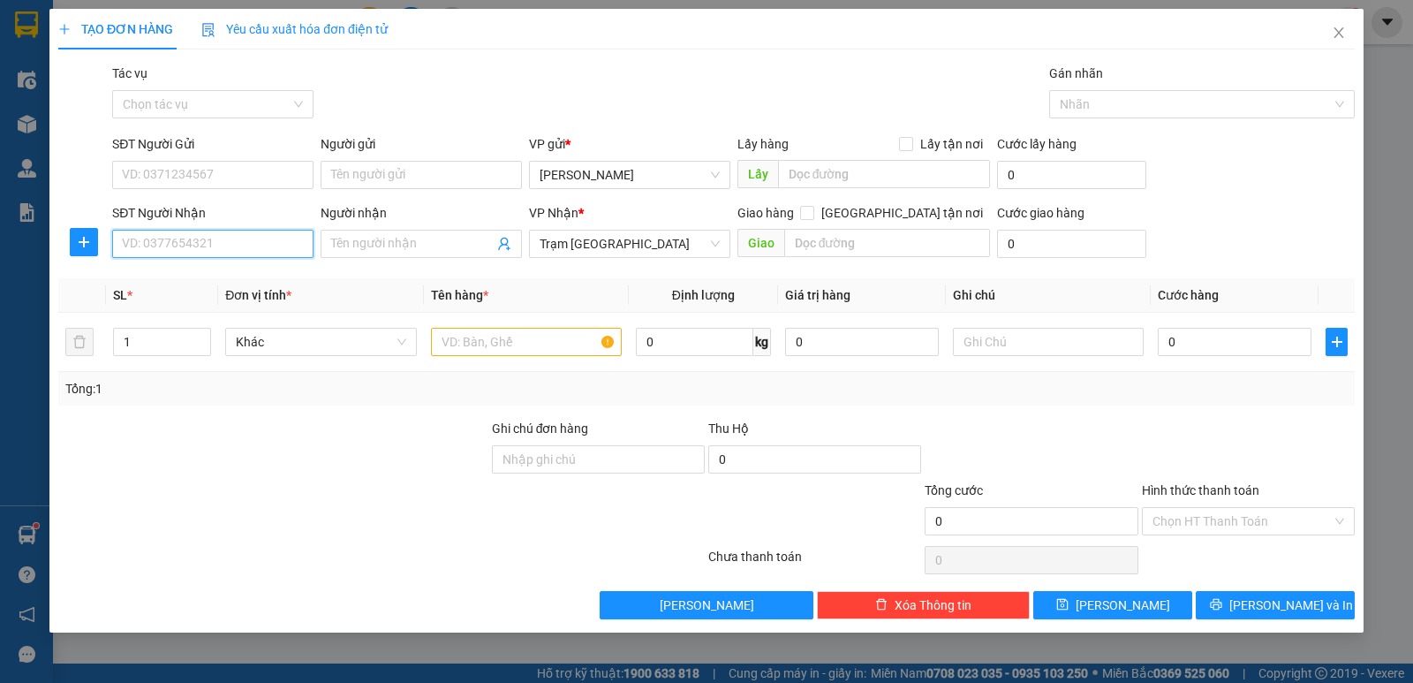
click at [210, 246] on input "SĐT Người Nhận" at bounding box center [212, 244] width 201 height 28
click at [219, 178] on input "SĐT Người Gửi" at bounding box center [212, 175] width 201 height 28
type input "0386868286"
click at [221, 231] on input "SĐT Người Nhận" at bounding box center [212, 244] width 201 height 28
type input "0708601098"
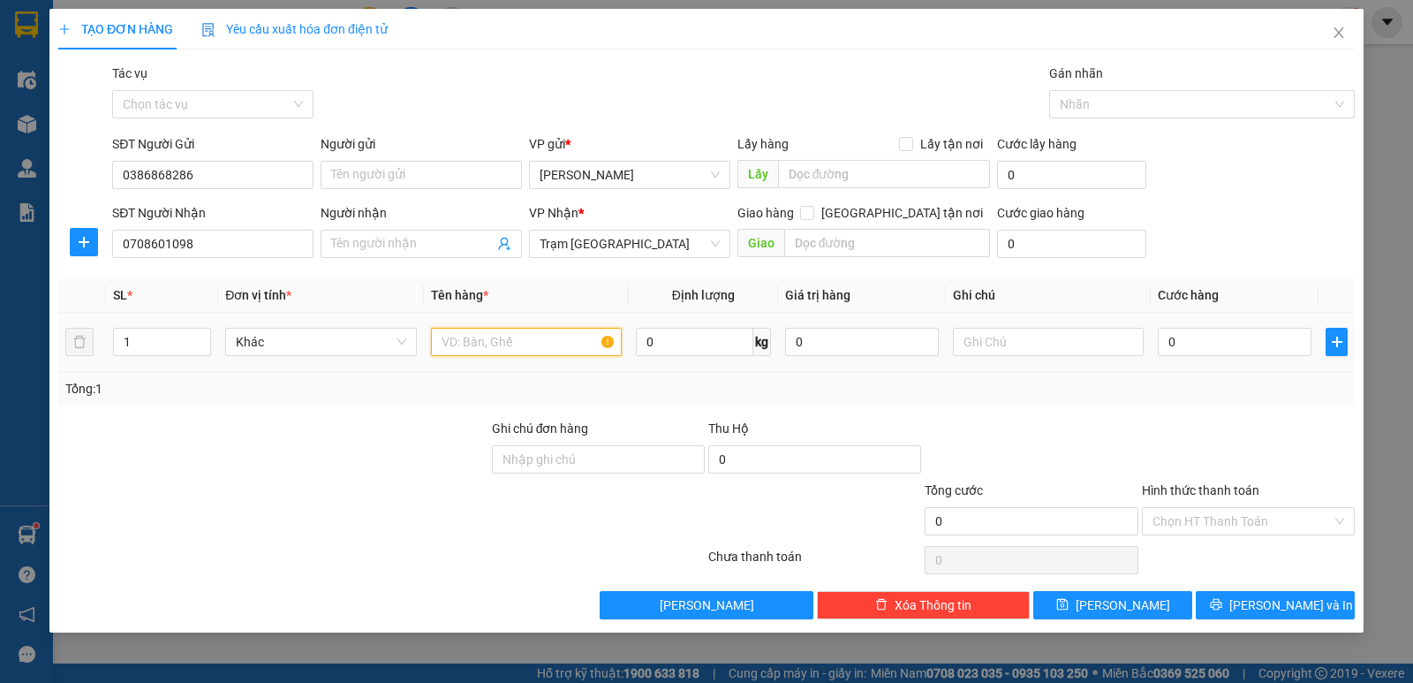
click at [538, 344] on input "text" at bounding box center [526, 342] width 191 height 28
type input "1"
type input "KIỆN"
drag, startPoint x: 681, startPoint y: 338, endPoint x: 551, endPoint y: 352, distance: 130.5
click at [544, 354] on tr "1 Khác 1 KIỆN kg 0 0" at bounding box center [706, 342] width 1297 height 59
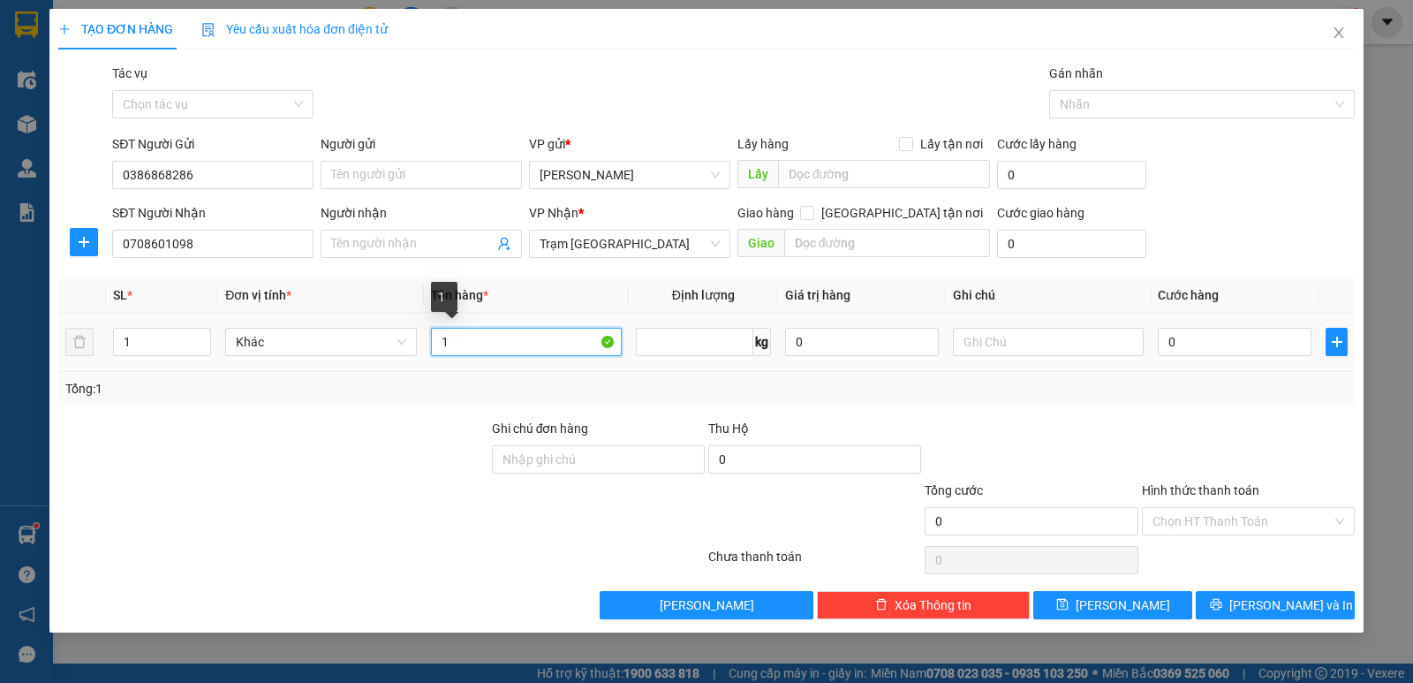
type input "0"
click at [551, 352] on input "1" at bounding box center [526, 342] width 191 height 28
type input "1 KIỆN"
click at [1218, 338] on input "0" at bounding box center [1235, 342] width 154 height 28
type input "5"
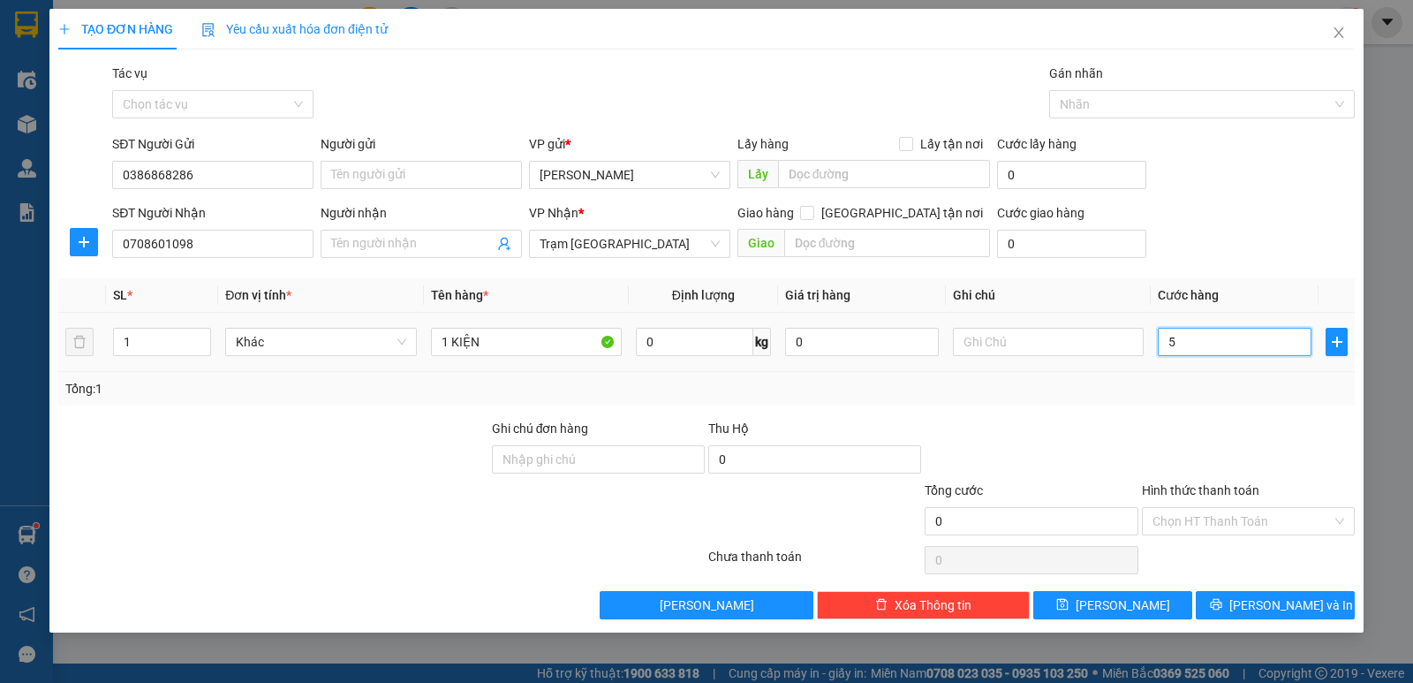
type input "5"
type input "50"
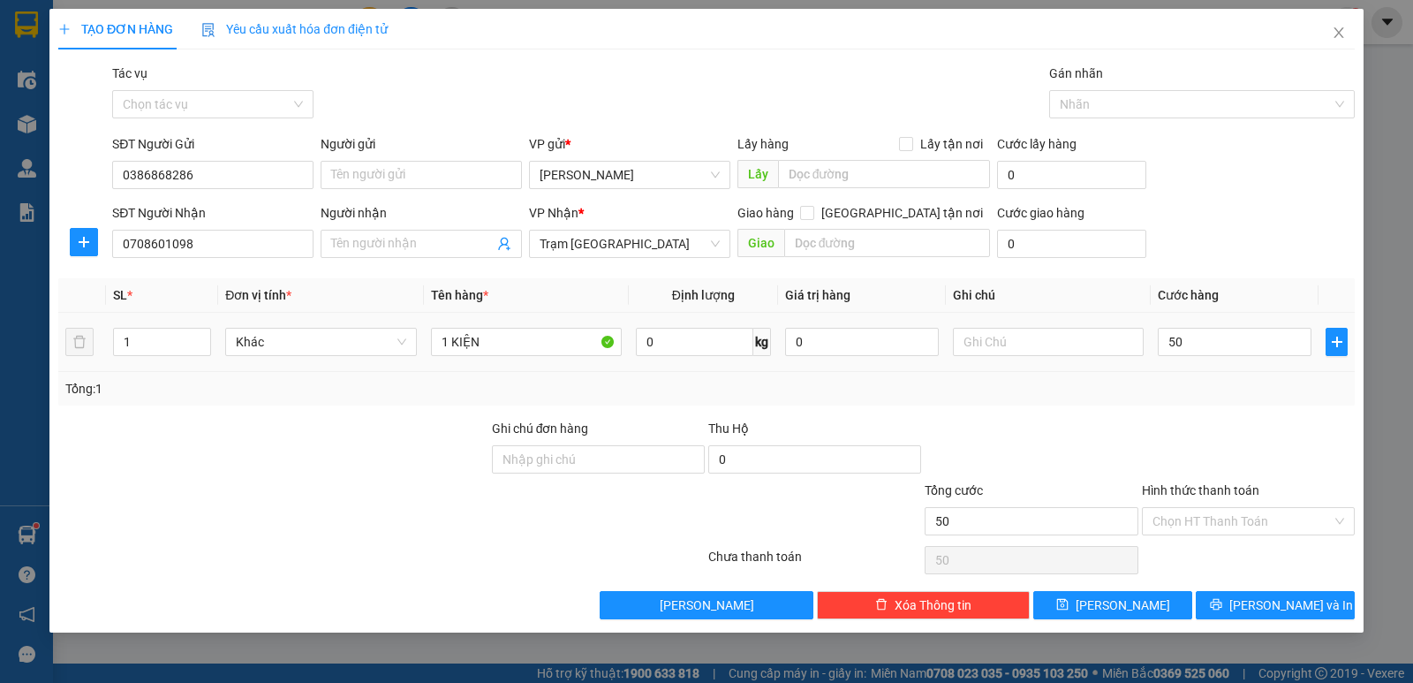
type input "50.000"
click at [1057, 381] on div "Tổng: 1" at bounding box center [706, 388] width 1283 height 19
click at [1017, 402] on div "Tổng: 1" at bounding box center [706, 389] width 1297 height 34
click at [1212, 517] on input "Hình thức thanh toán" at bounding box center [1242, 521] width 179 height 26
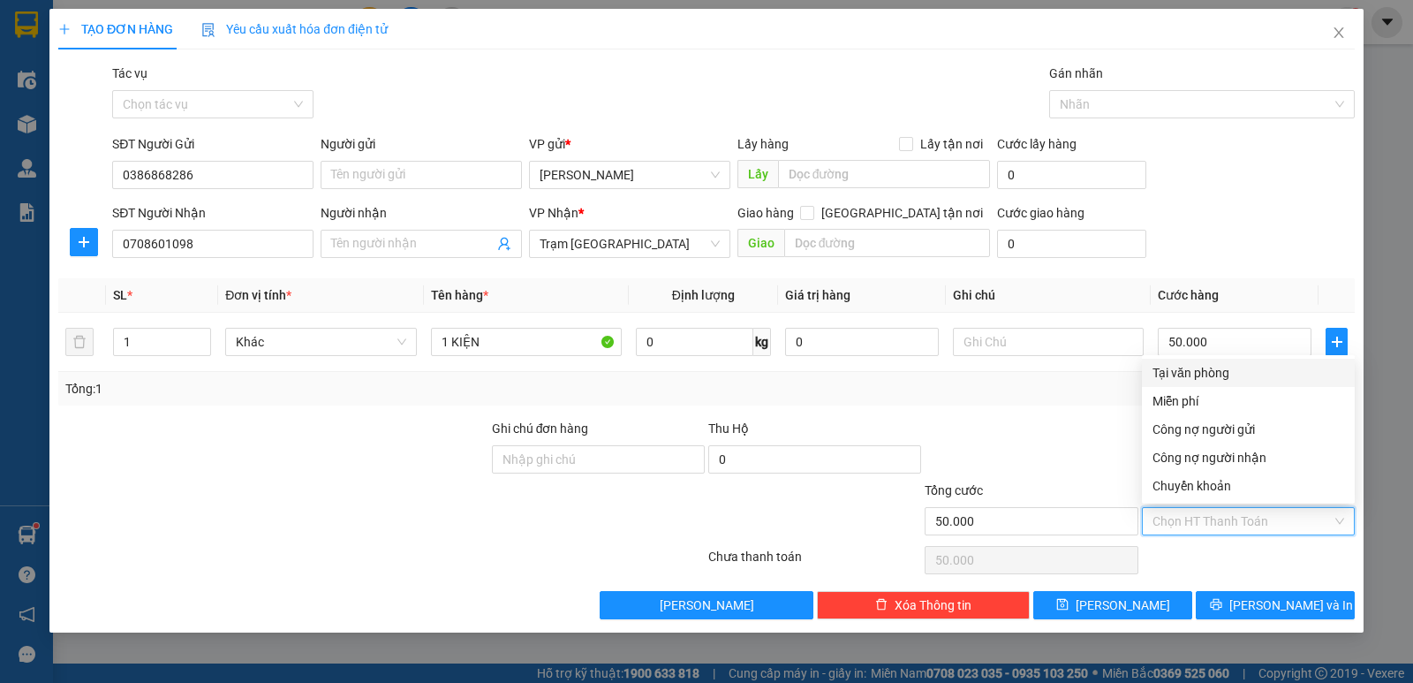
click at [1190, 363] on div "Tại văn phòng" at bounding box center [1249, 372] width 192 height 19
type input "0"
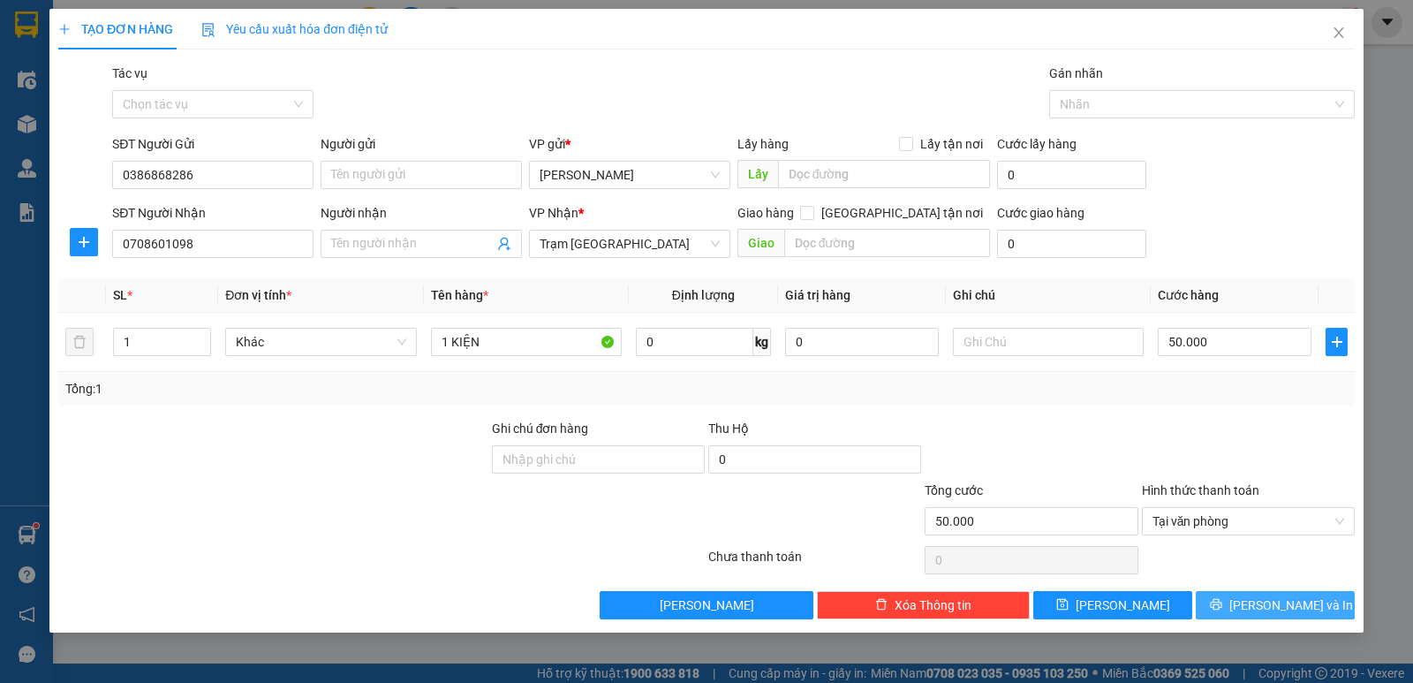
click at [1225, 595] on button "[PERSON_NAME] và In" at bounding box center [1275, 605] width 159 height 28
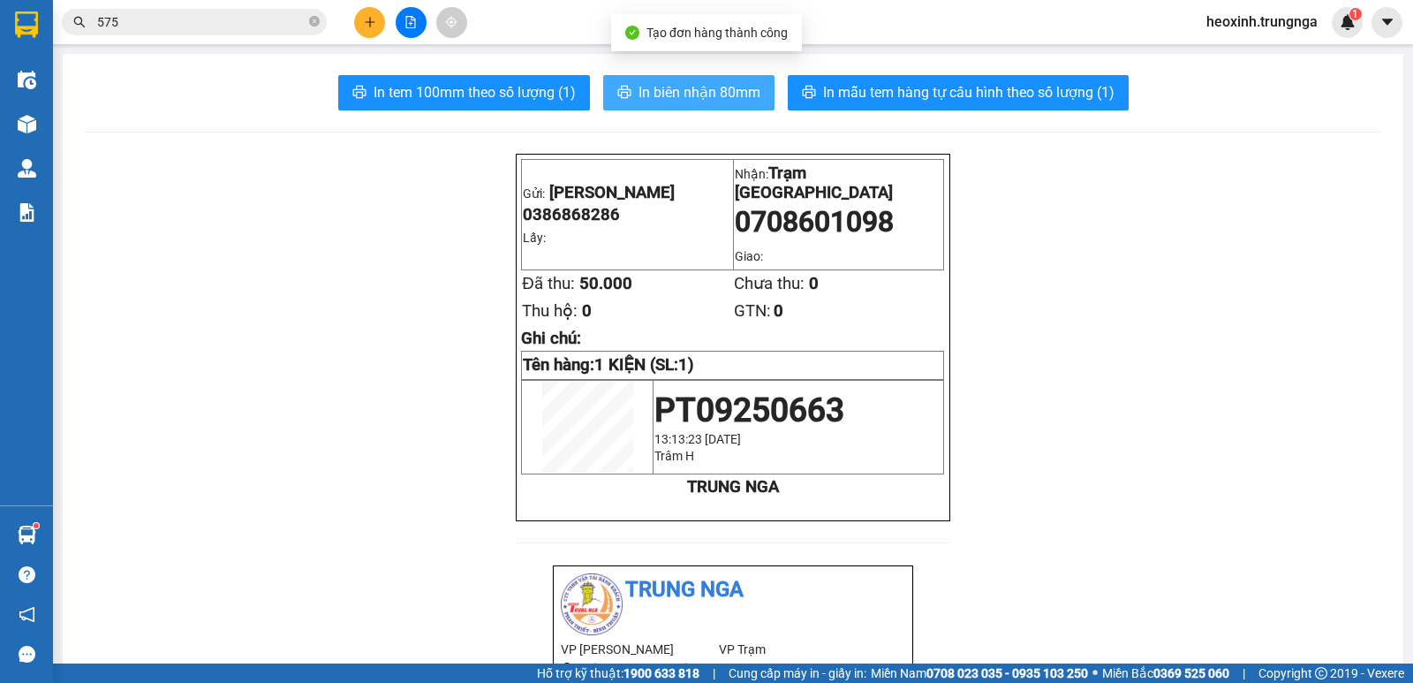
click at [709, 90] on span "In biên nhận 80mm" at bounding box center [700, 92] width 122 height 22
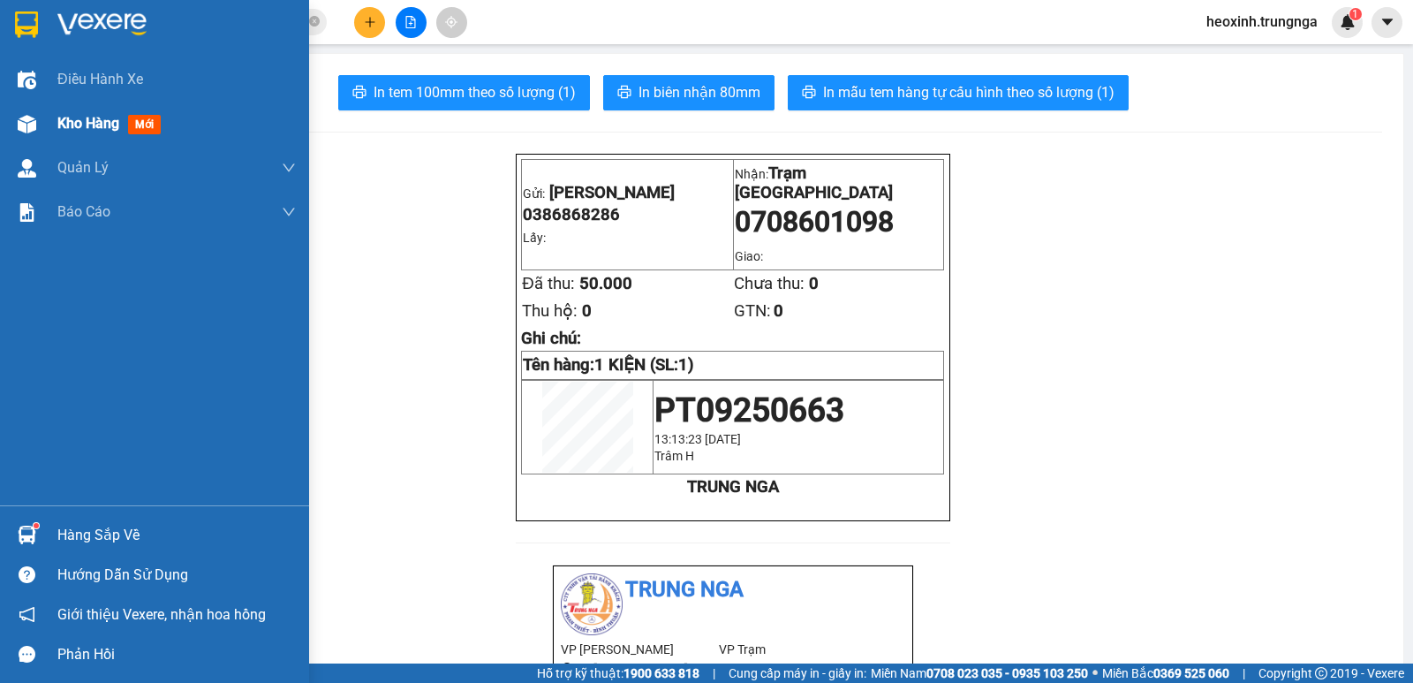
click at [49, 120] on div "Kho hàng mới" at bounding box center [154, 124] width 309 height 44
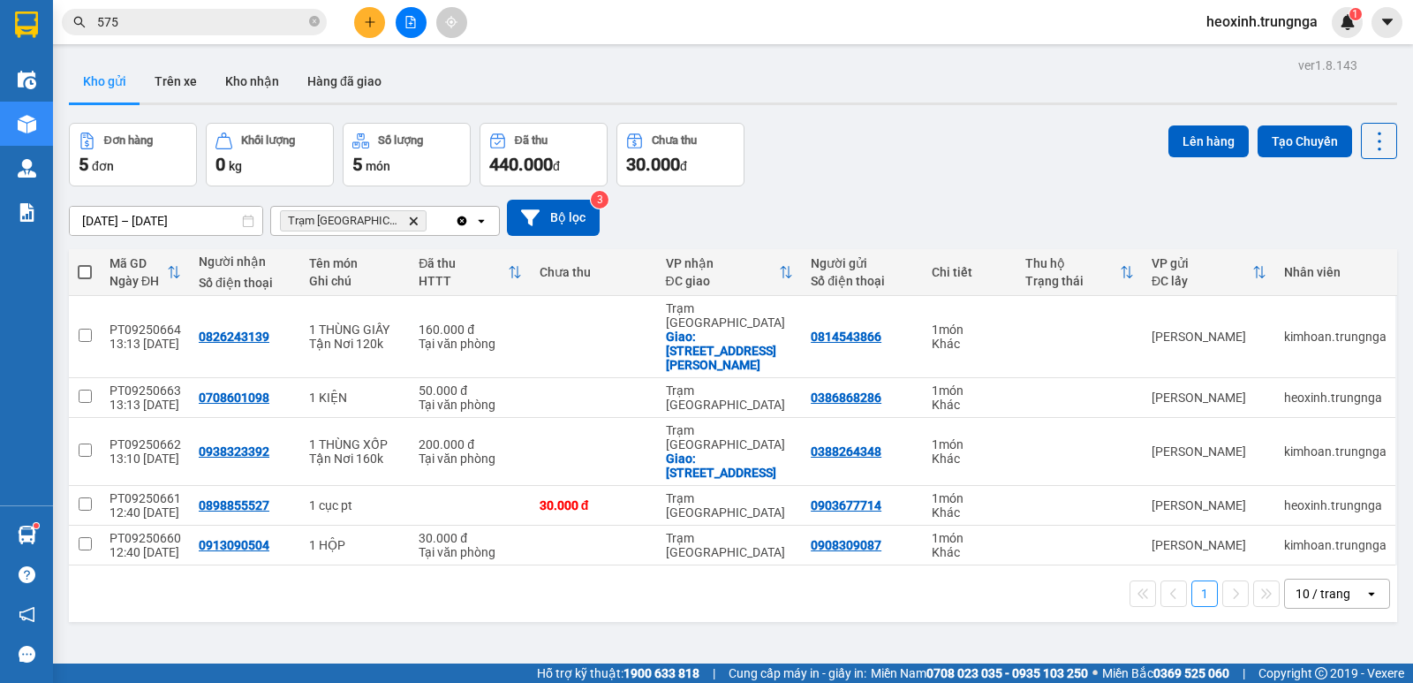
click at [212, 30] on input "575" at bounding box center [201, 21] width 208 height 19
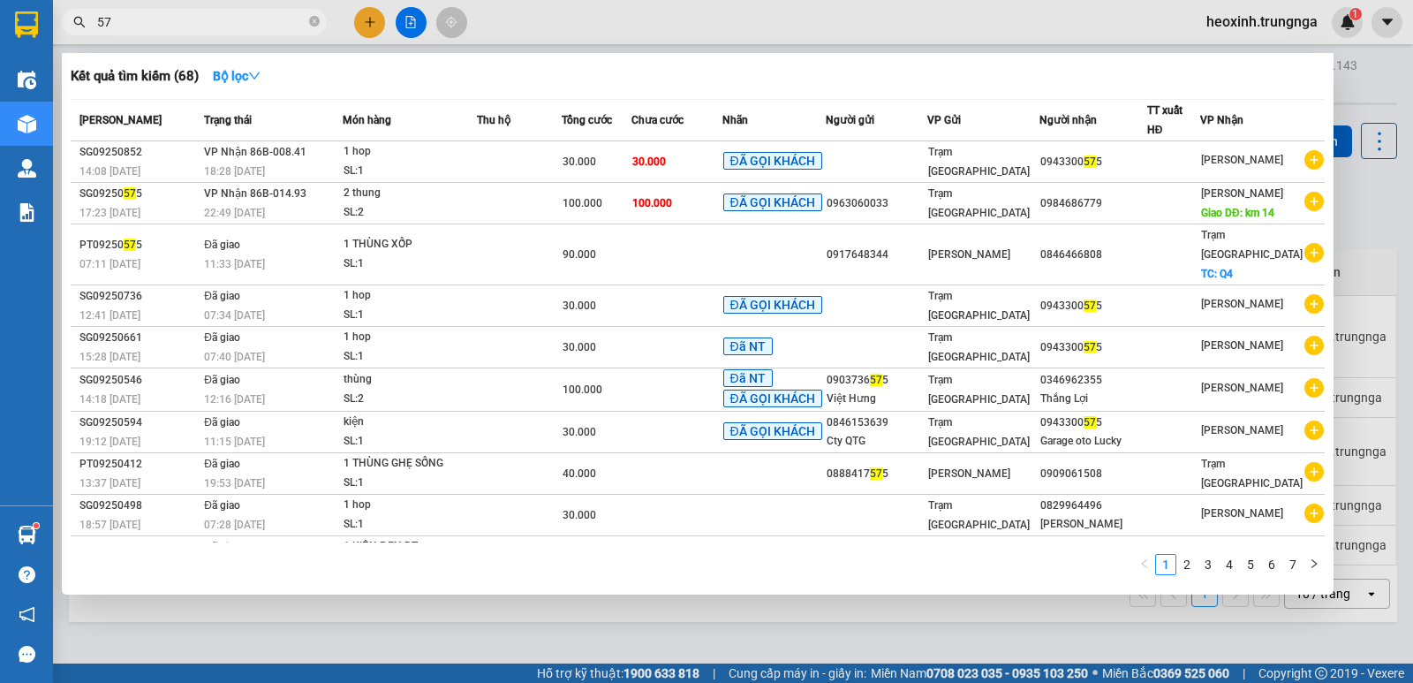
type input "5"
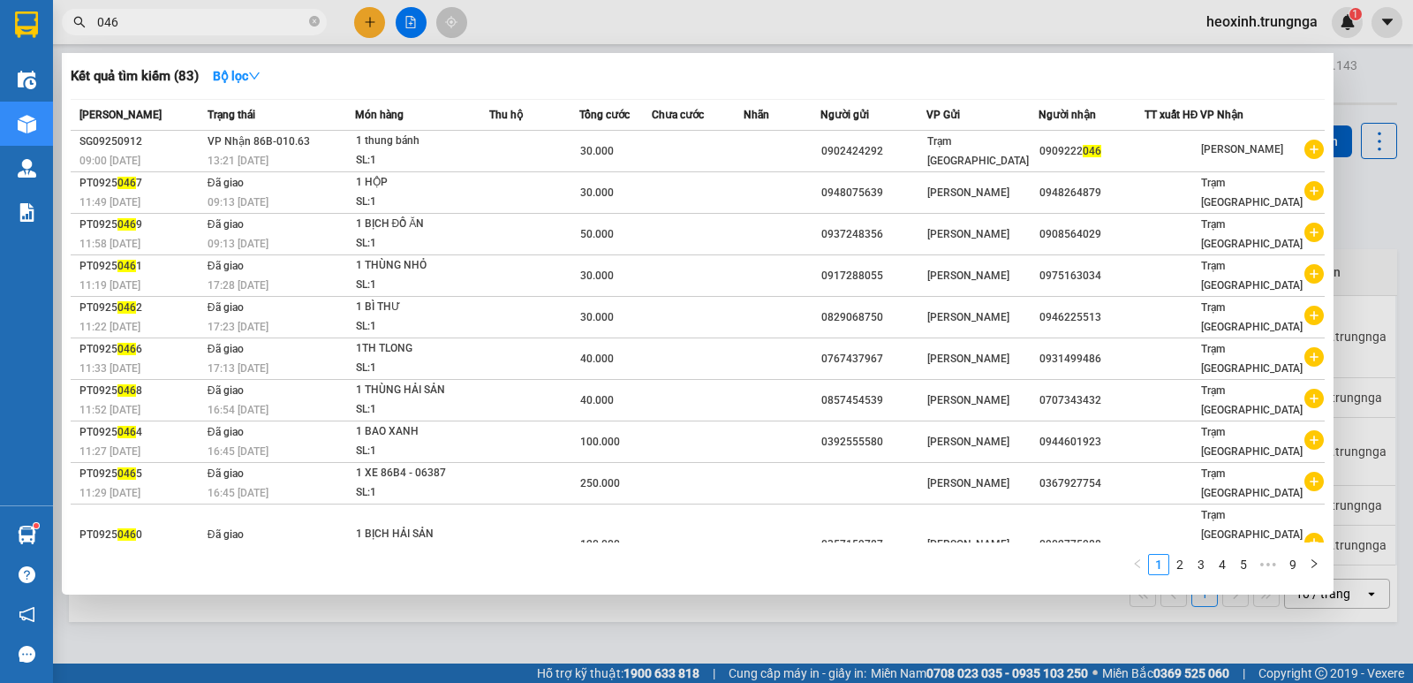
type input "046"
